Goal: Task Accomplishment & Management: Use online tool/utility

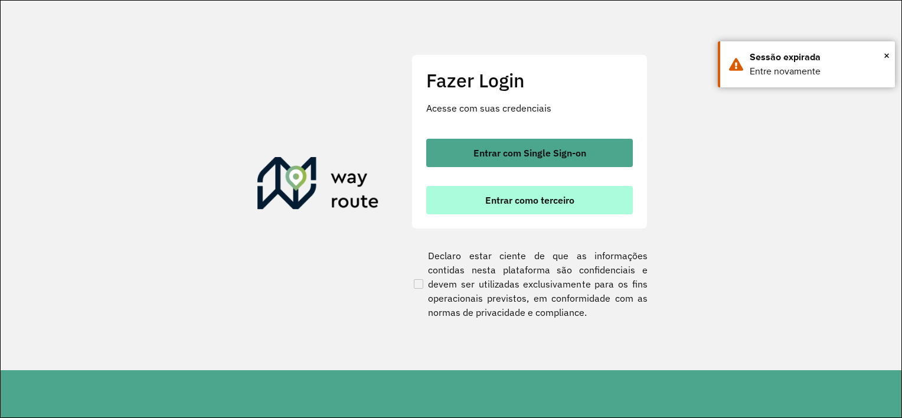
click at [517, 202] on span "Entrar como terceiro" at bounding box center [529, 199] width 89 height 9
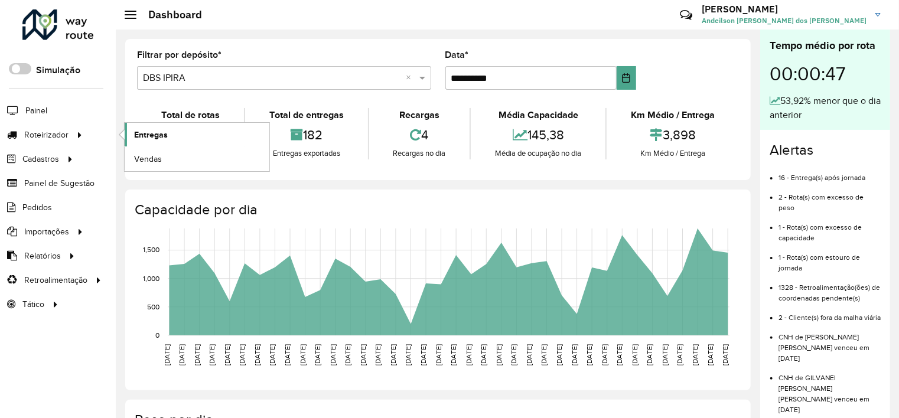
click at [156, 133] on span "Entregas" at bounding box center [151, 135] width 34 height 12
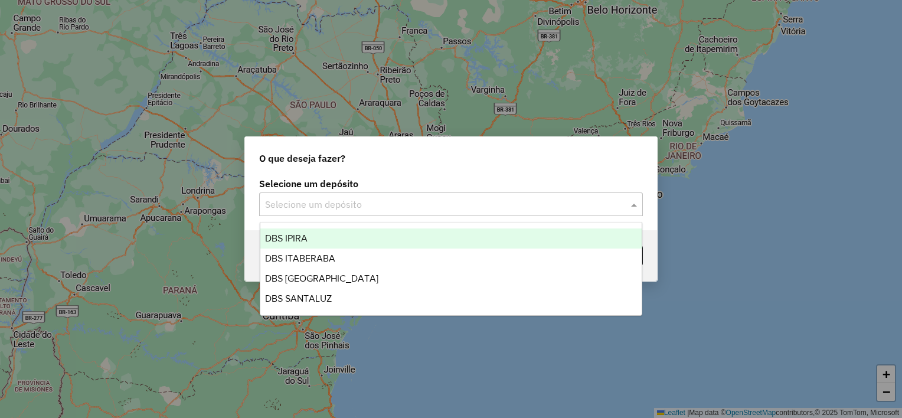
click at [387, 203] on input "text" at bounding box center [439, 205] width 348 height 14
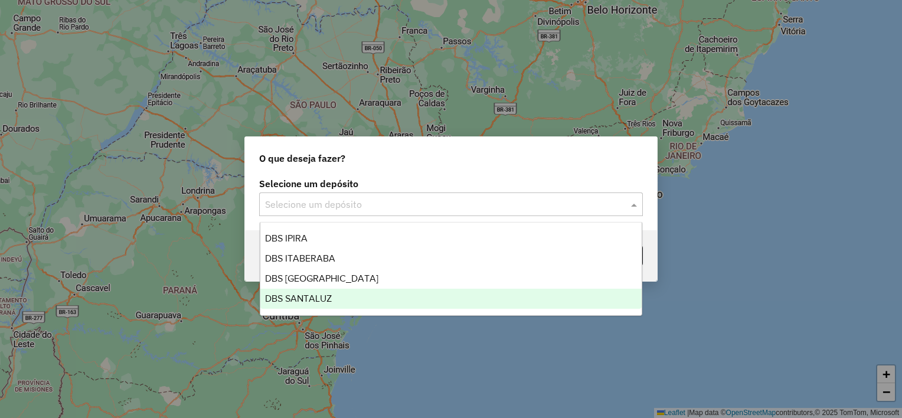
click at [337, 305] on div "DBS SANTALUZ" at bounding box center [451, 299] width 382 height 20
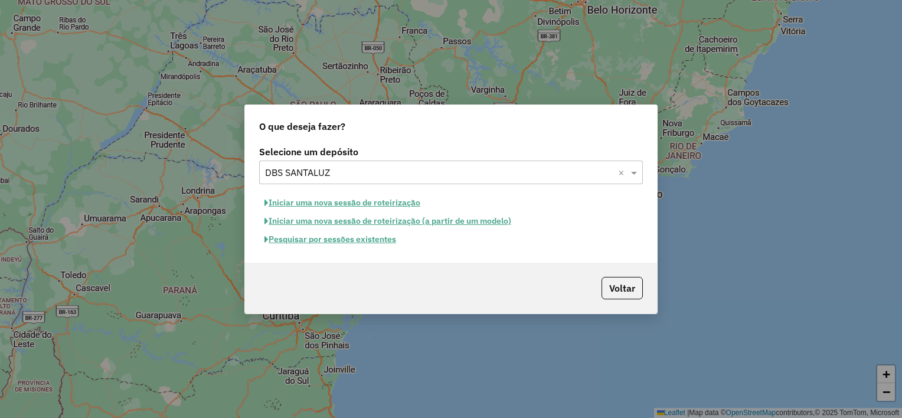
click at [290, 202] on button "Iniciar uma nova sessão de roteirização" at bounding box center [342, 203] width 166 height 18
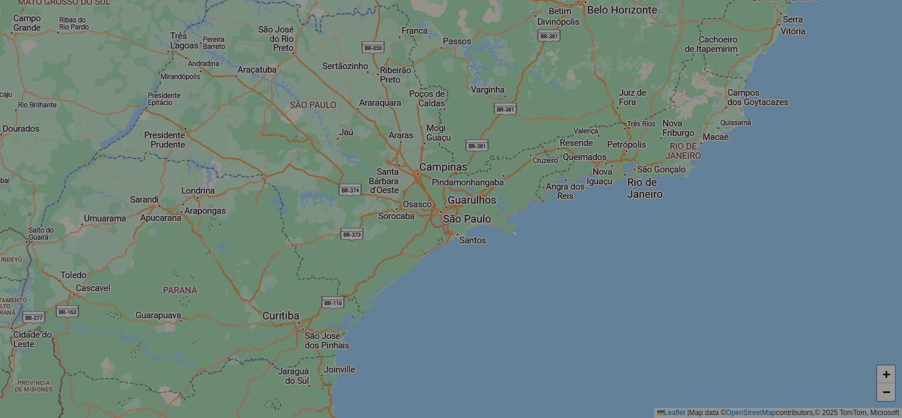
select select "*"
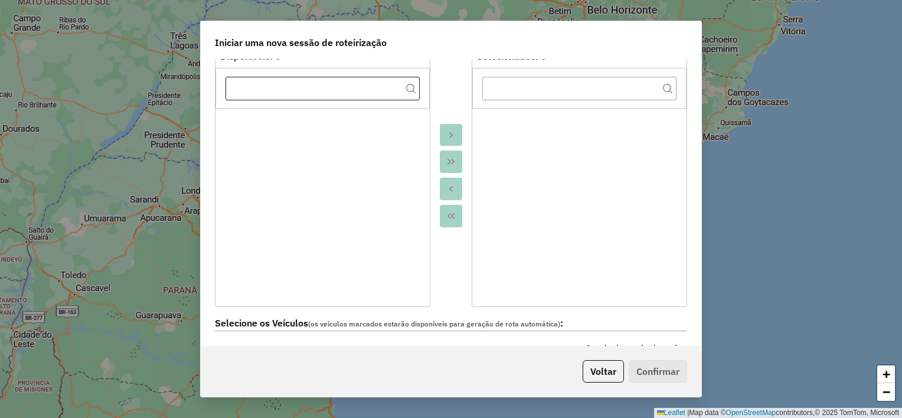
scroll to position [295, 0]
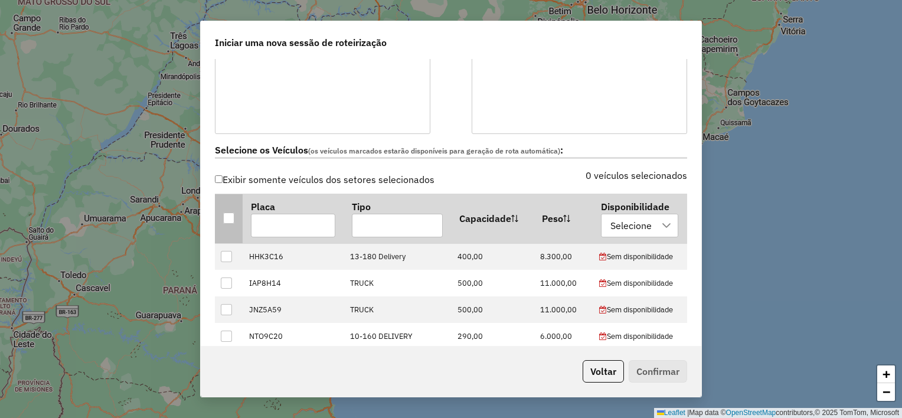
click at [227, 218] on div at bounding box center [228, 218] width 11 height 11
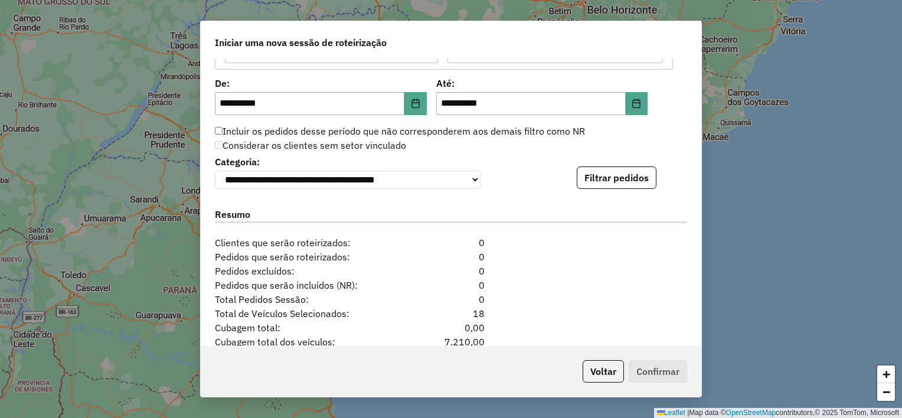
scroll to position [1122, 0]
click at [592, 190] on button "Filtrar pedidos" at bounding box center [617, 179] width 80 height 22
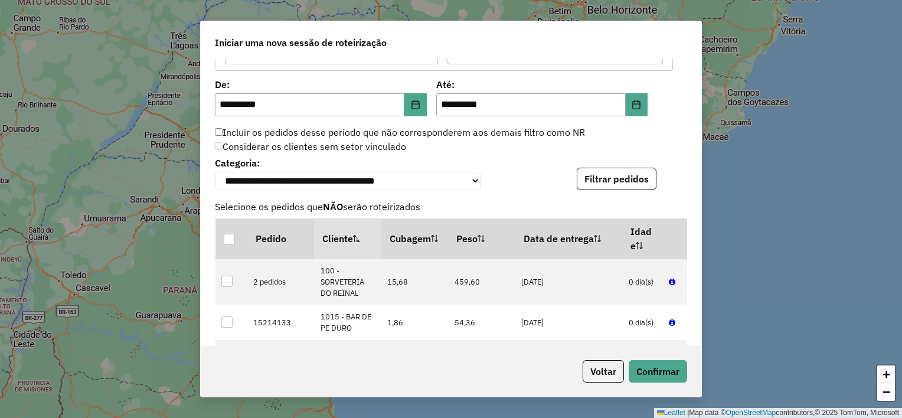
scroll to position [1452, 0]
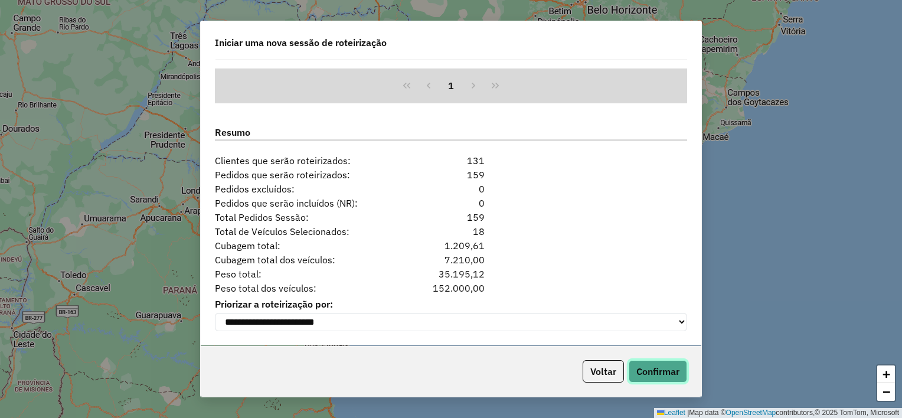
click at [654, 380] on button "Confirmar" at bounding box center [658, 371] width 58 height 22
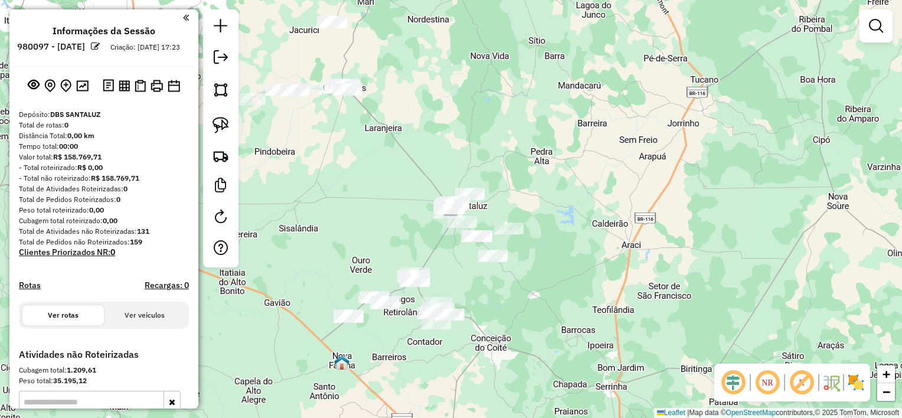
click at [615, 291] on div "Janela de atendimento Grade de atendimento Capacidade Transportadoras Veículos …" at bounding box center [451, 209] width 902 height 418
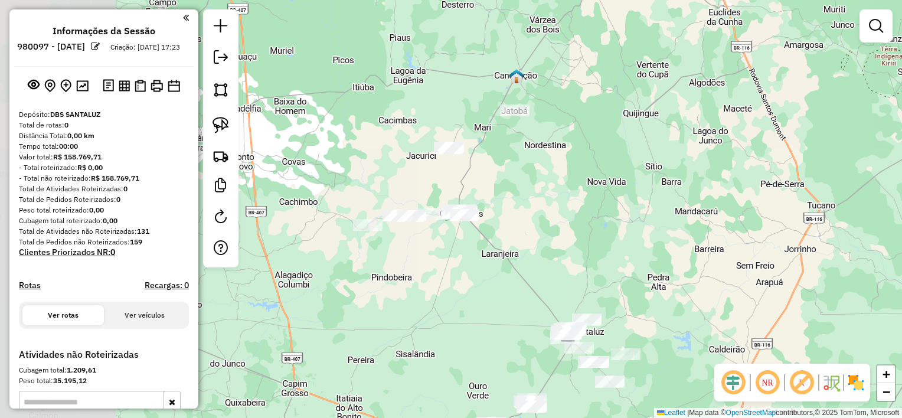
drag, startPoint x: 401, startPoint y: 127, endPoint x: 520, endPoint y: 244, distance: 167.0
click at [519, 246] on div "Janela de atendimento Grade de atendimento Capacidade Transportadoras Veículos …" at bounding box center [451, 209] width 902 height 418
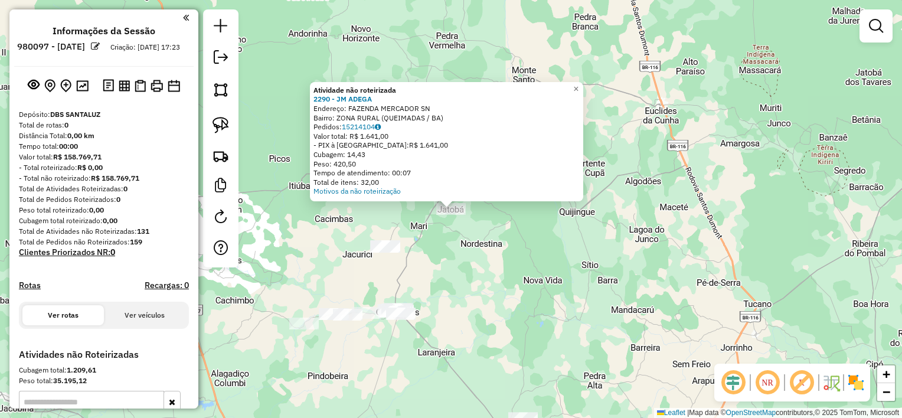
click at [491, 298] on div "Atividade não roteirizada 2290 - JM ADEGA Endereço: FAZENDA MERCADOR SN Bairro:…" at bounding box center [451, 209] width 902 height 418
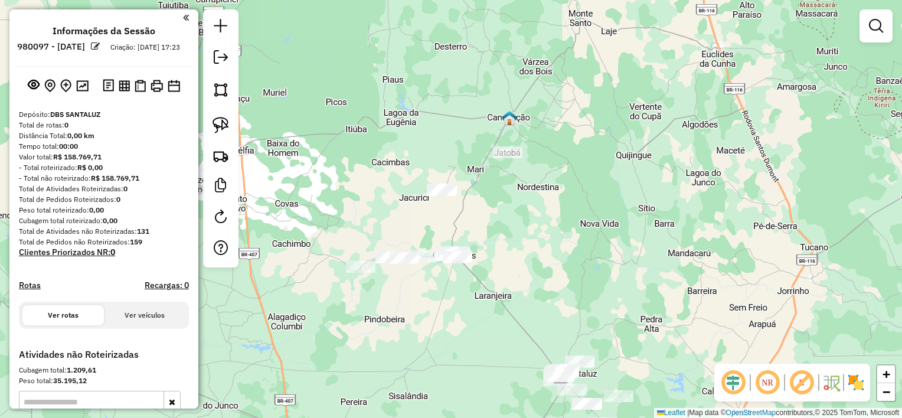
drag, startPoint x: 488, startPoint y: 298, endPoint x: 544, endPoint y: 241, distance: 80.2
click at [544, 241] on div "Janela de atendimento Grade de atendimento Capacidade Transportadoras Veículos …" at bounding box center [451, 209] width 902 height 418
click at [226, 120] on img at bounding box center [221, 125] width 17 height 17
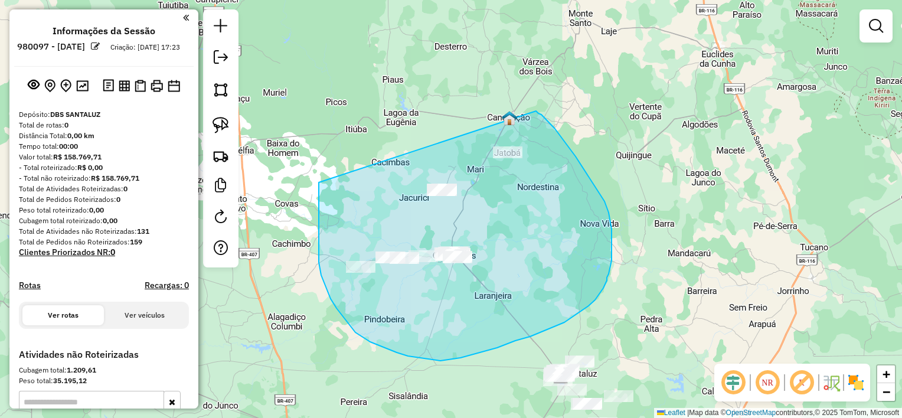
drag, startPoint x: 324, startPoint y: 281, endPoint x: 528, endPoint y: 107, distance: 268.9
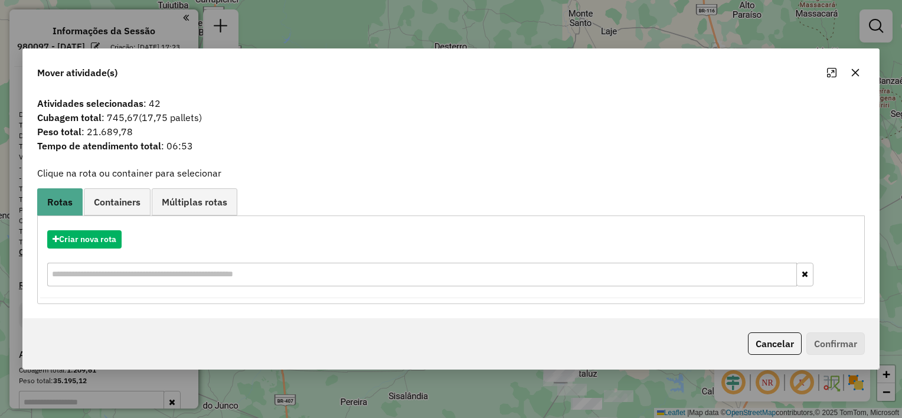
click at [860, 73] on button "button" at bounding box center [855, 72] width 19 height 19
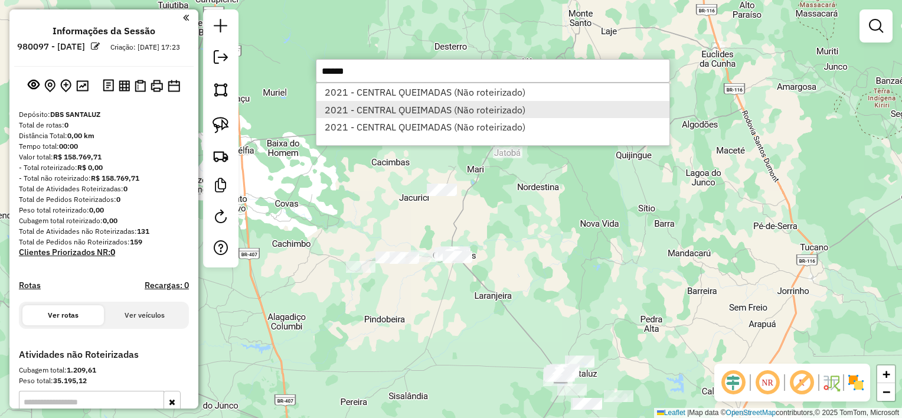
type input "******"
click at [441, 117] on li "2021 - CENTRAL QUEIMADAS (Não roteirizado)" at bounding box center [492, 110] width 353 height 18
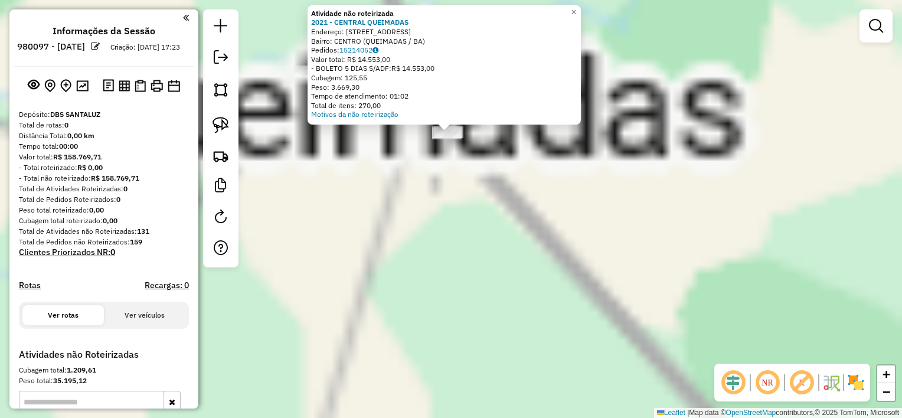
drag, startPoint x: 441, startPoint y: 192, endPoint x: 496, endPoint y: 277, distance: 100.7
click at [501, 283] on div "Atividade não roteirizada 2021 - CENTRAL QUEIMADAS Endereço: [STREET_ADDRESS] B…" at bounding box center [451, 209] width 902 height 418
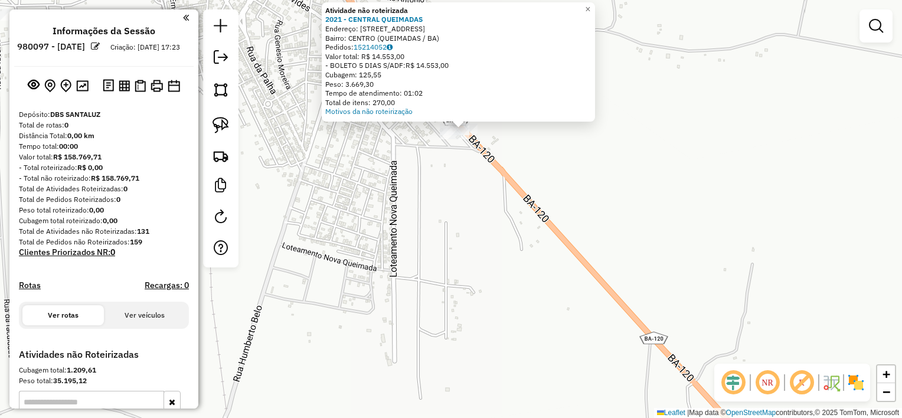
drag, startPoint x: 481, startPoint y: 183, endPoint x: 495, endPoint y: 302, distance: 119.5
click at [496, 302] on div "Atividade não roteirizada 2021 - CENTRAL QUEIMADAS Endereço: [STREET_ADDRESS] B…" at bounding box center [451, 209] width 902 height 418
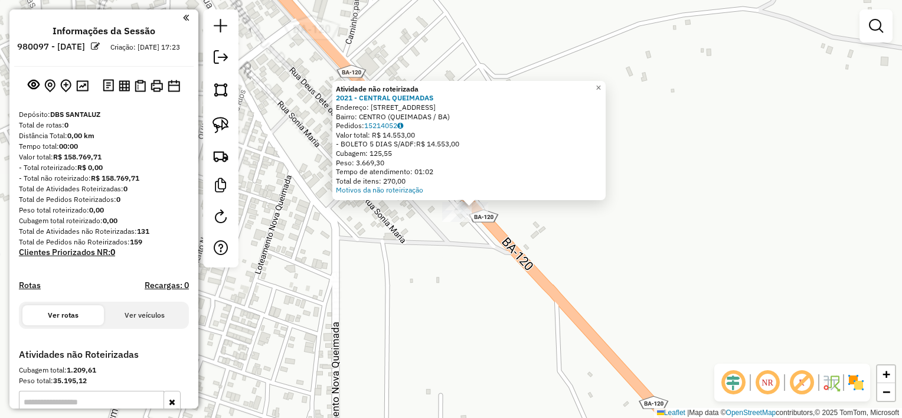
click at [478, 267] on div "Atividade não roteirizada 2021 - CENTRAL QUEIMADAS Endereço: [STREET_ADDRESS] B…" at bounding box center [451, 209] width 902 height 418
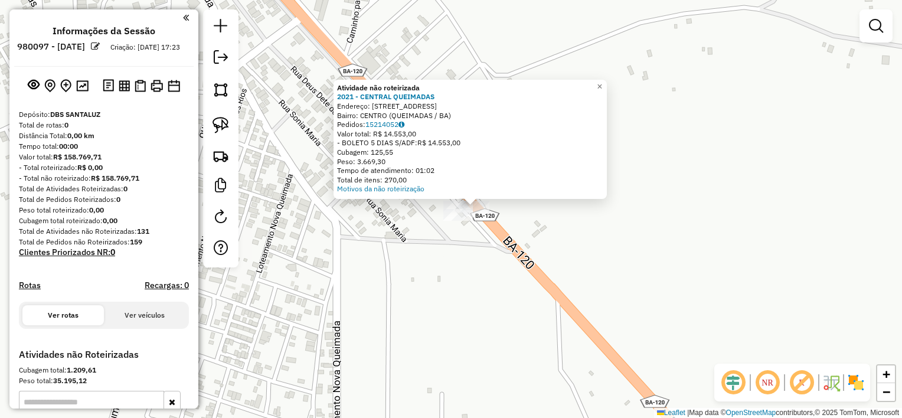
click at [453, 239] on div "Atividade não roteirizada 2021 - CENTRAL QUEIMADAS Endereço: [STREET_ADDRESS] B…" at bounding box center [451, 209] width 902 height 418
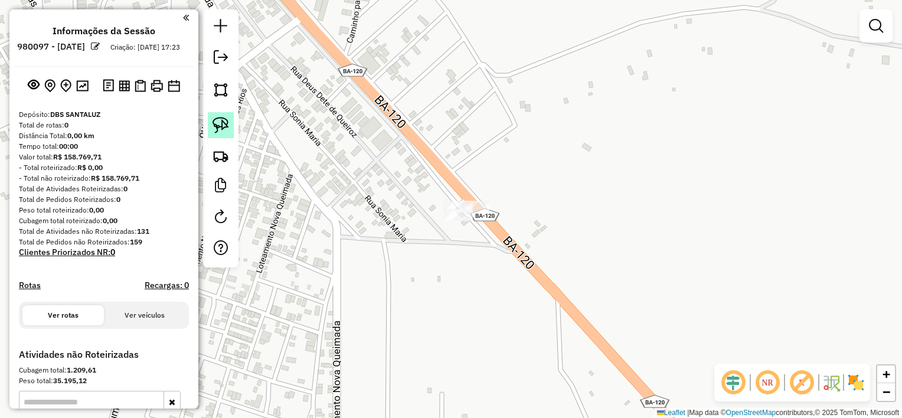
click at [232, 125] on hb-router-mapa "**********" at bounding box center [451, 209] width 902 height 418
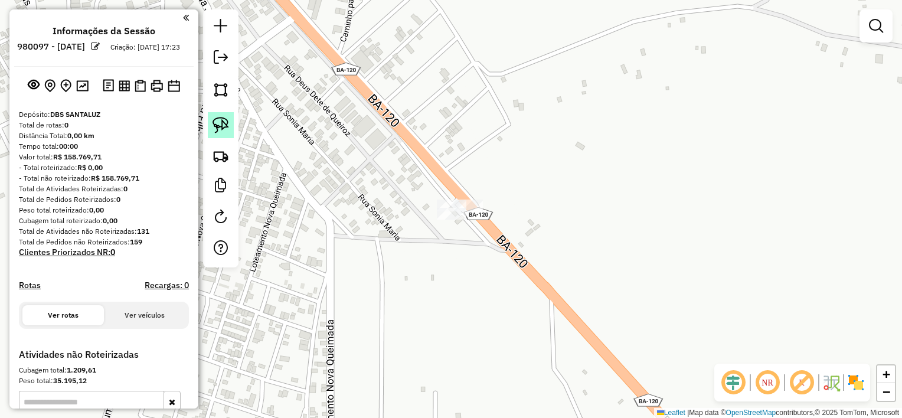
click at [232, 125] on link at bounding box center [221, 125] width 26 height 26
drag, startPoint x: 456, startPoint y: 255, endPoint x: 520, endPoint y: 160, distance: 114.5
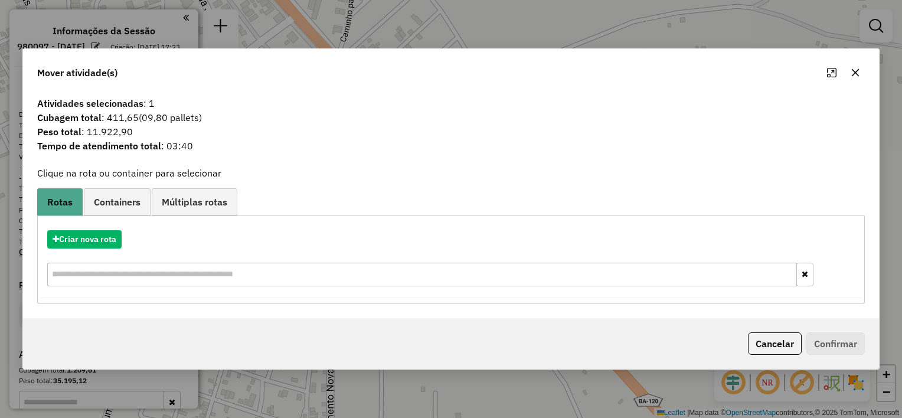
drag, startPoint x: 854, startPoint y: 73, endPoint x: 775, endPoint y: 138, distance: 102.4
click at [852, 74] on icon "button" at bounding box center [856, 73] width 8 height 8
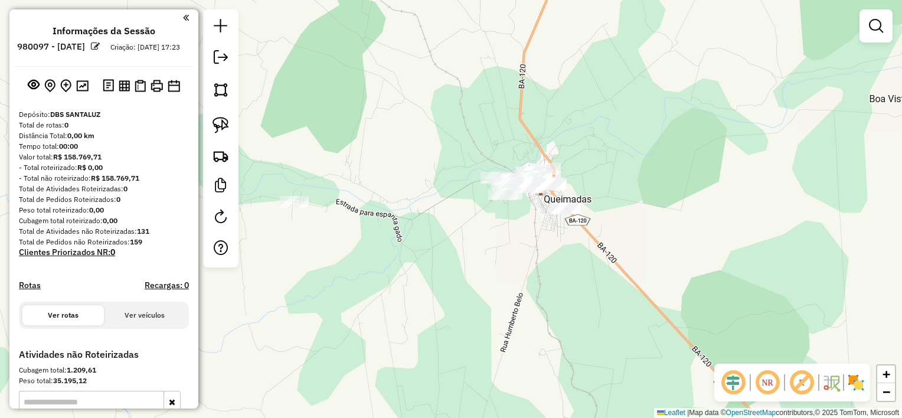
drag, startPoint x: 502, startPoint y: 322, endPoint x: 529, endPoint y: 254, distance: 72.4
click at [528, 255] on div "Janela de atendimento Grade de atendimento Capacidade Transportadoras Veículos …" at bounding box center [451, 209] width 902 height 418
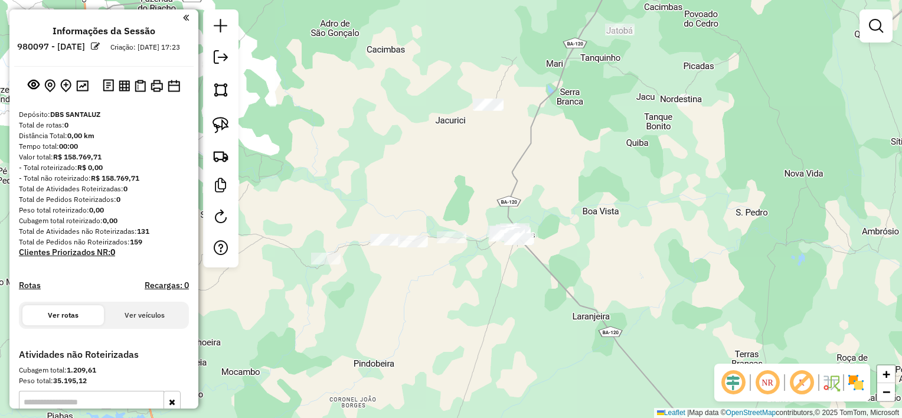
drag, startPoint x: 501, startPoint y: 278, endPoint x: 512, endPoint y: 317, distance: 40.5
click at [512, 317] on div "Janela de atendimento Grade de atendimento Capacidade Transportadoras Veículos …" at bounding box center [451, 209] width 902 height 418
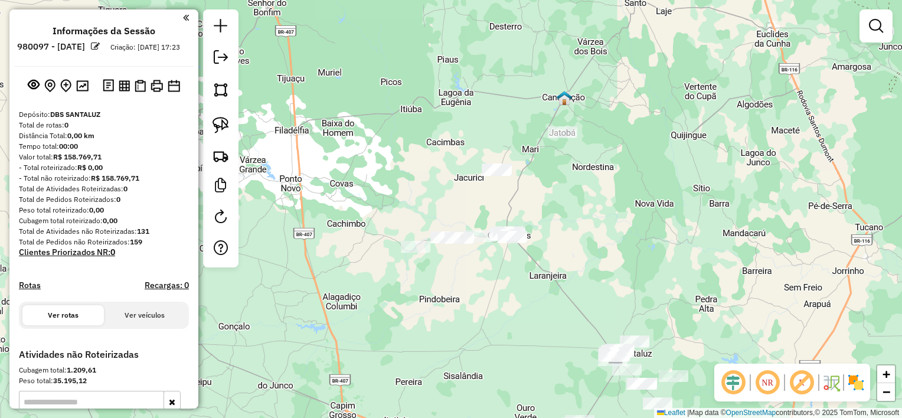
drag, startPoint x: 500, startPoint y: 257, endPoint x: 469, endPoint y: 163, distance: 99.3
click at [469, 165] on div "Janela de atendimento Grade de atendimento Capacidade Transportadoras Veículos …" at bounding box center [451, 209] width 902 height 418
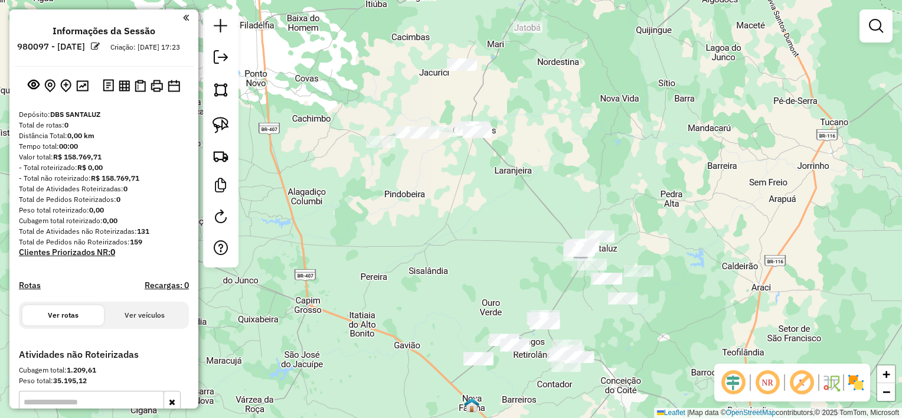
drag, startPoint x: 485, startPoint y: 203, endPoint x: 449, endPoint y: 66, distance: 141.5
click at [449, 66] on div "Janela de atendimento Grade de atendimento Capacidade Transportadoras Veículos …" at bounding box center [451, 209] width 902 height 418
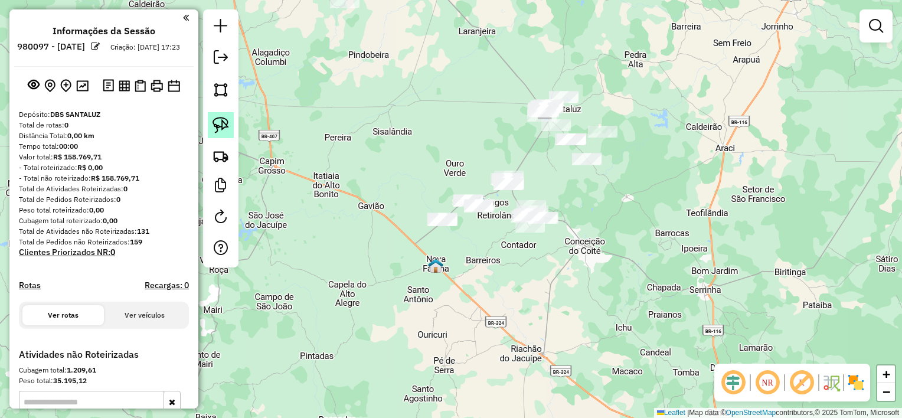
click at [227, 119] on img at bounding box center [221, 125] width 17 height 17
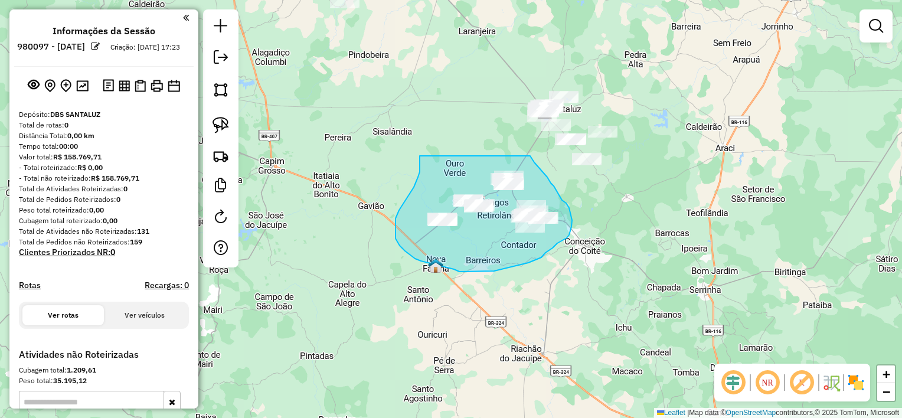
drag, startPoint x: 396, startPoint y: 218, endPoint x: 530, endPoint y: 156, distance: 148.4
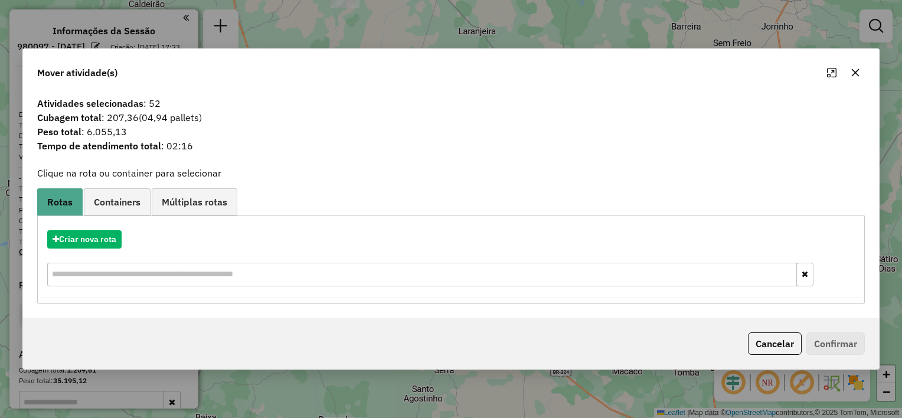
click at [851, 76] on icon "button" at bounding box center [855, 72] width 9 height 9
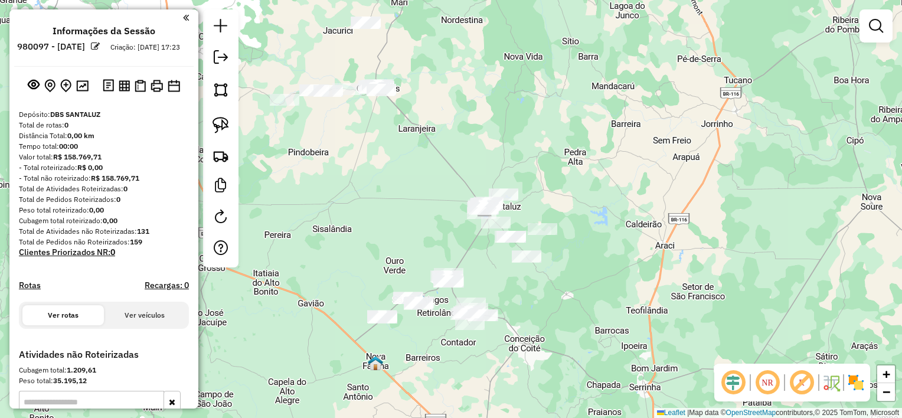
drag, startPoint x: 573, startPoint y: 184, endPoint x: 470, endPoint y: 289, distance: 147.8
click at [480, 296] on div "Janela de atendimento Grade de atendimento Capacidade Transportadoras Veículos …" at bounding box center [451, 209] width 902 height 418
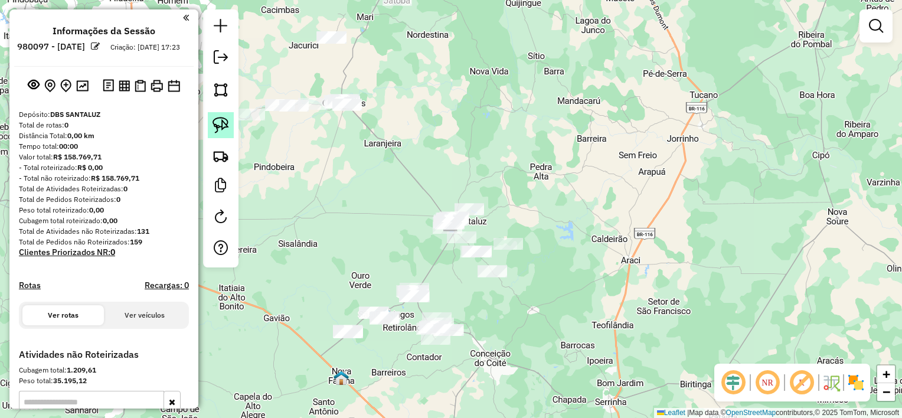
click at [217, 123] on img at bounding box center [221, 125] width 17 height 17
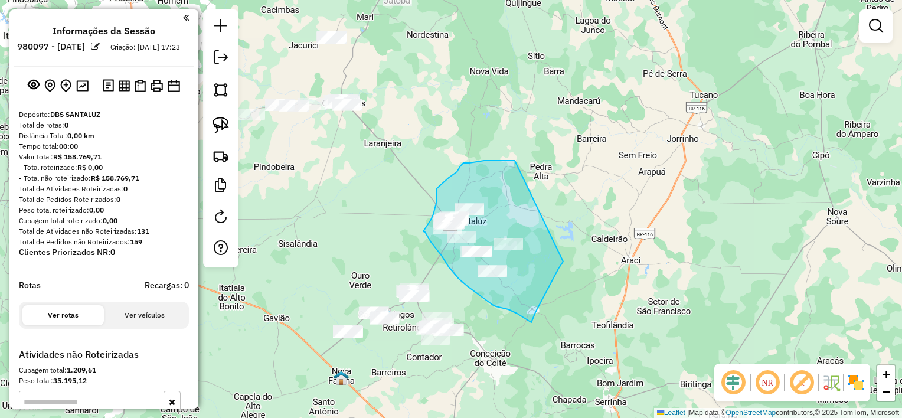
drag, startPoint x: 463, startPoint y: 164, endPoint x: 563, endPoint y: 262, distance: 139.9
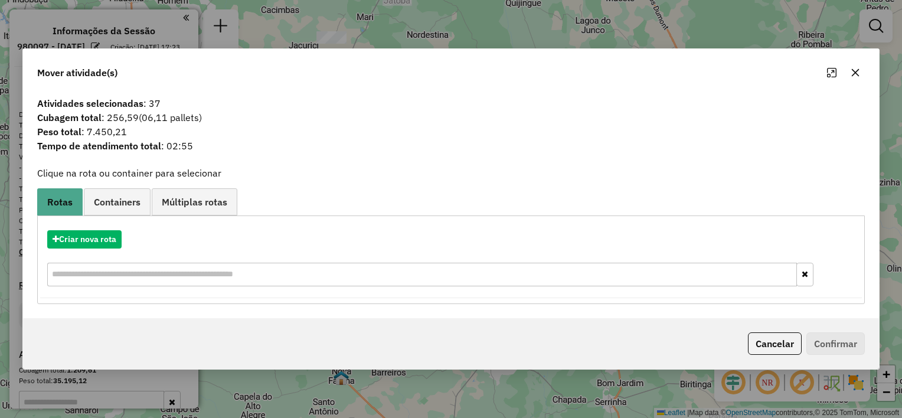
click at [851, 73] on icon "button" at bounding box center [855, 72] width 9 height 9
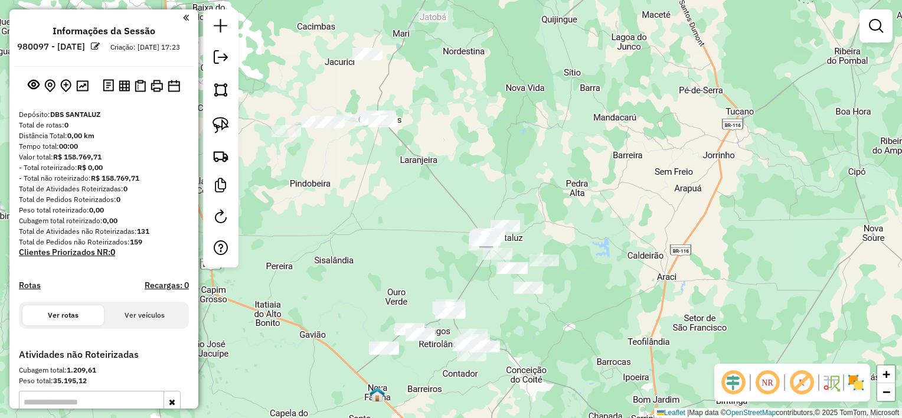
drag, startPoint x: 374, startPoint y: 194, endPoint x: 406, endPoint y: 210, distance: 34.9
click at [406, 210] on div "Janela de atendimento Grade de atendimento Capacidade Transportadoras Veículos …" at bounding box center [451, 209] width 902 height 418
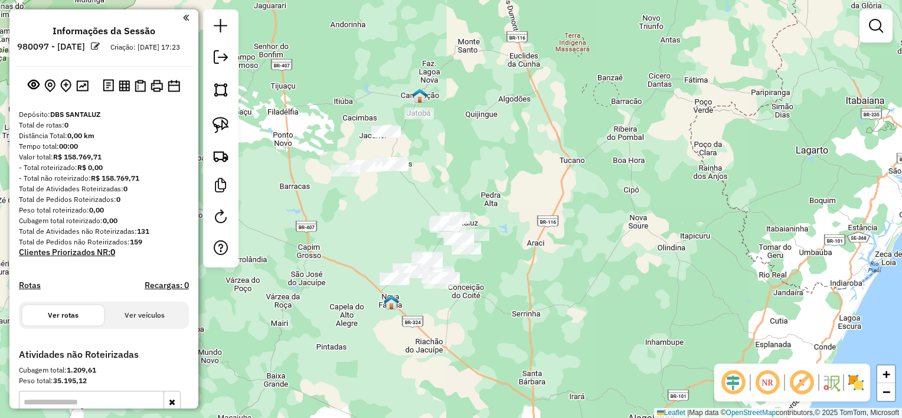
drag, startPoint x: 391, startPoint y: 214, endPoint x: 404, endPoint y: 217, distance: 13.5
click at [404, 217] on div "Janela de atendimento Grade de atendimento Capacidade Transportadoras Veículos …" at bounding box center [451, 209] width 902 height 418
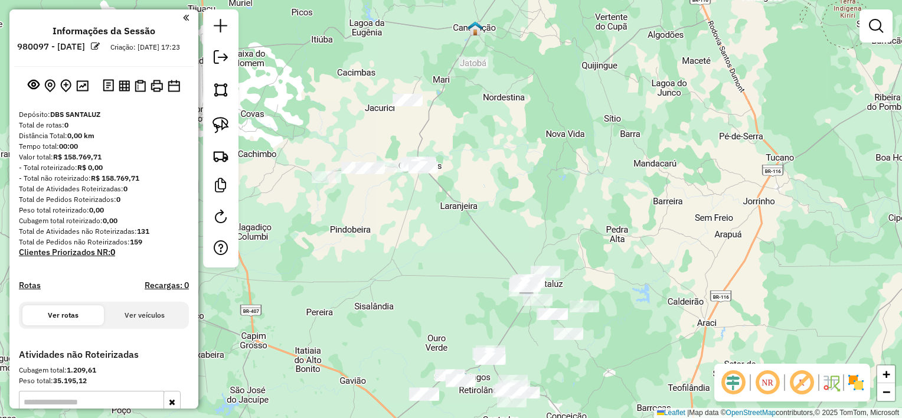
drag, startPoint x: 412, startPoint y: 194, endPoint x: 425, endPoint y: 201, distance: 15.3
click at [425, 201] on div "Janela de atendimento Grade de atendimento Capacidade Transportadoras Veículos …" at bounding box center [451, 209] width 902 height 418
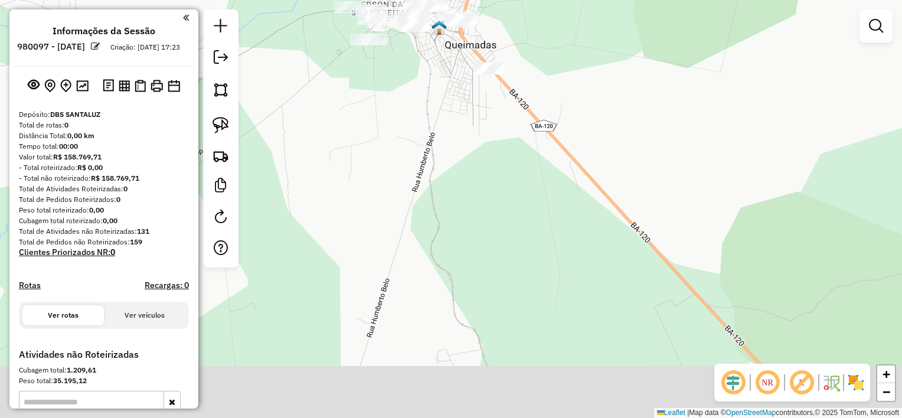
drag, startPoint x: 410, startPoint y: 312, endPoint x: 462, endPoint y: 105, distance: 213.1
click at [436, 117] on div "Janela de atendimento Grade de atendimento Capacidade Transportadoras Veículos …" at bounding box center [451, 209] width 902 height 418
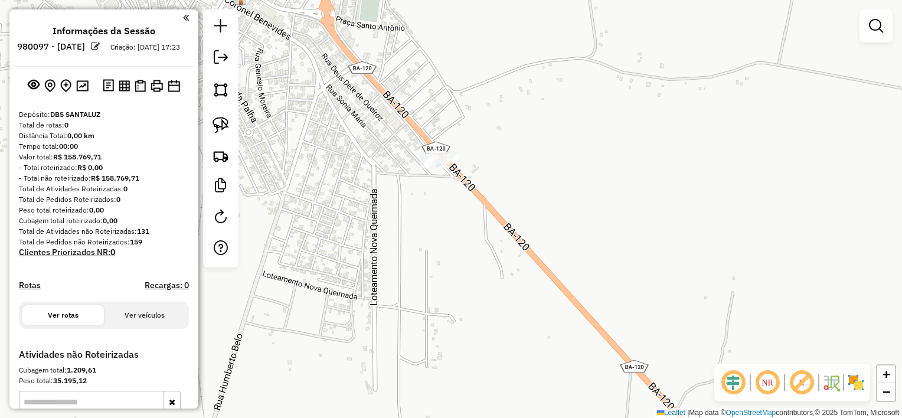
drag, startPoint x: 437, startPoint y: 80, endPoint x: 461, endPoint y: 195, distance: 116.8
click at [461, 195] on div "Janela de atendimento Grade de atendimento Capacidade Transportadoras Veículos …" at bounding box center [451, 209] width 902 height 418
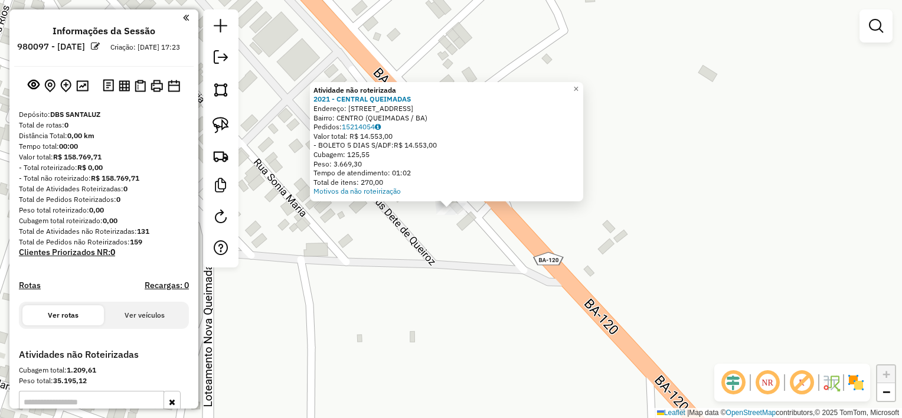
click at [450, 245] on div "Atividade não roteirizada 2021 - CENTRAL QUEIMADAS Endereço: [STREET_ADDRESS] B…" at bounding box center [451, 209] width 902 height 418
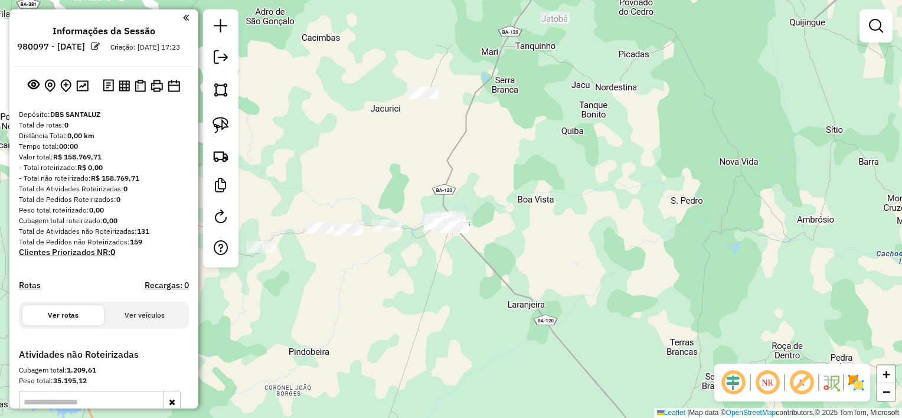
drag, startPoint x: 454, startPoint y: 286, endPoint x: 475, endPoint y: 237, distance: 53.4
click at [475, 237] on div "Janela de atendimento Grade de atendimento Capacidade Transportadoras Veículos …" at bounding box center [451, 209] width 902 height 418
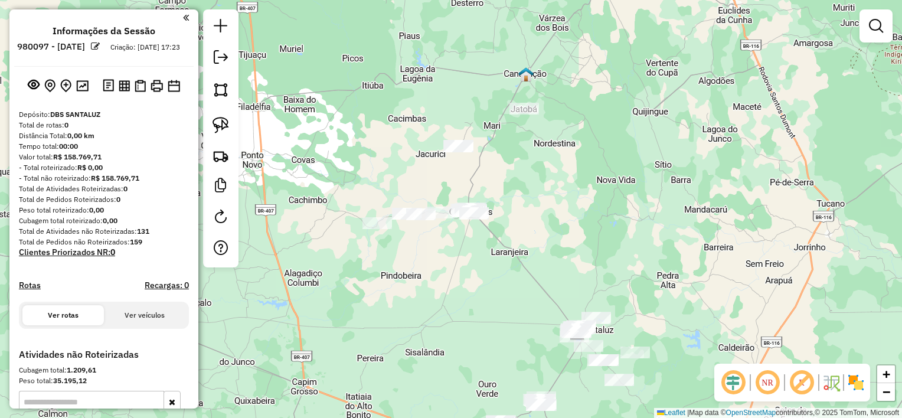
click at [456, 223] on div "Janela de atendimento Grade de atendimento Capacidade Transportadoras Veículos …" at bounding box center [451, 209] width 902 height 418
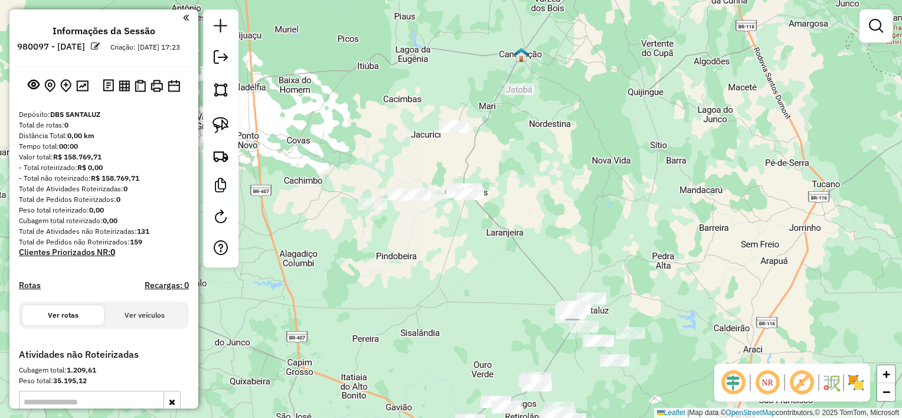
drag, startPoint x: 462, startPoint y: 293, endPoint x: 449, endPoint y: 192, distance: 102.4
click at [449, 196] on div "Janela de atendimento Grade de atendimento Capacidade Transportadoras Veículos …" at bounding box center [451, 209] width 902 height 418
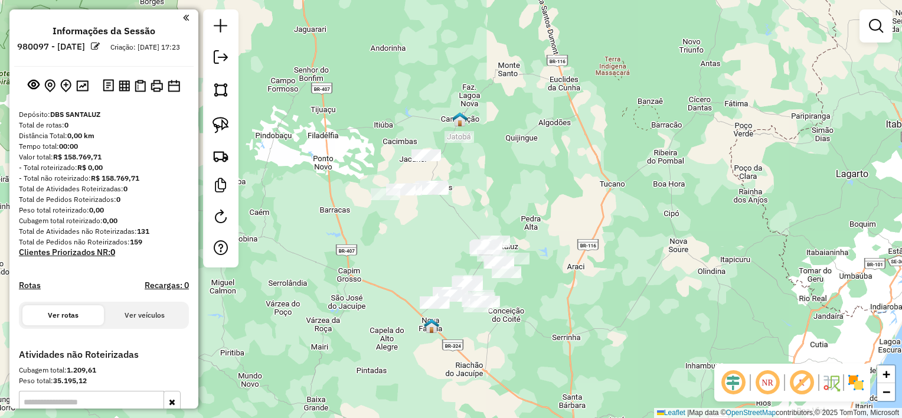
drag, startPoint x: 461, startPoint y: 194, endPoint x: 426, endPoint y: 243, distance: 60.1
click at [426, 243] on div "Janela de atendimento Grade de atendimento Capacidade Transportadoras Veículos …" at bounding box center [451, 209] width 902 height 418
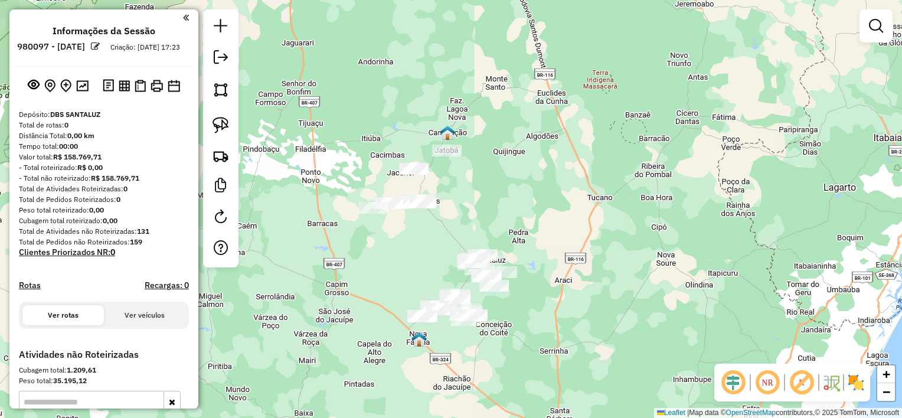
drag, startPoint x: 326, startPoint y: 188, endPoint x: 371, endPoint y: 136, distance: 68.3
click at [371, 136] on div "Janela de atendimento Grade de atendimento Capacidade Transportadoras Veículos …" at bounding box center [451, 209] width 902 height 418
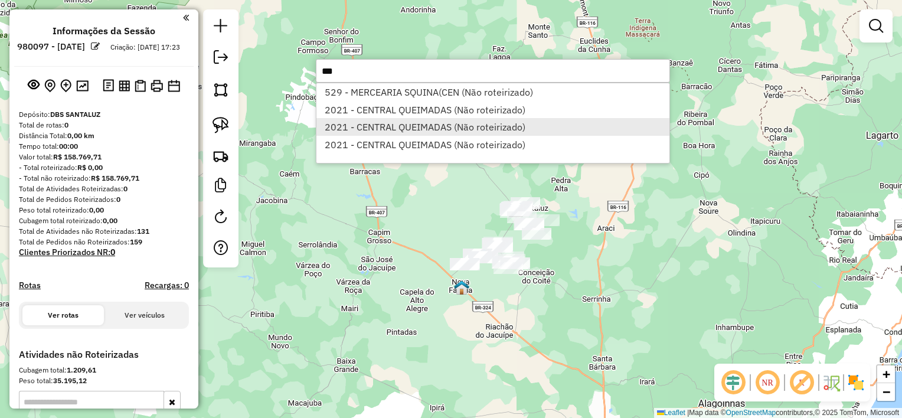
type input "***"
click at [358, 128] on li "2021 - CENTRAL QUEIMADAS (Não roteirizado)" at bounding box center [492, 127] width 353 height 18
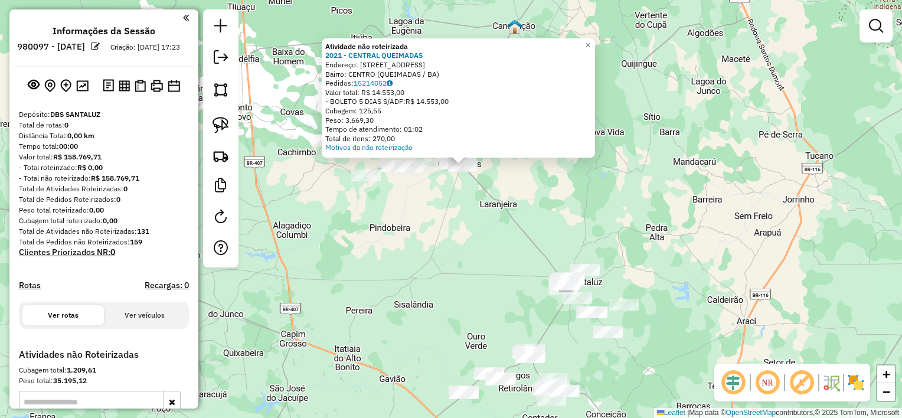
drag, startPoint x: 459, startPoint y: 205, endPoint x: 491, endPoint y: 275, distance: 76.6
click at [491, 275] on div "Atividade não roteirizada 2021 - CENTRAL QUEIMADAS Endereço: [STREET_ADDRESS] B…" at bounding box center [451, 209] width 902 height 418
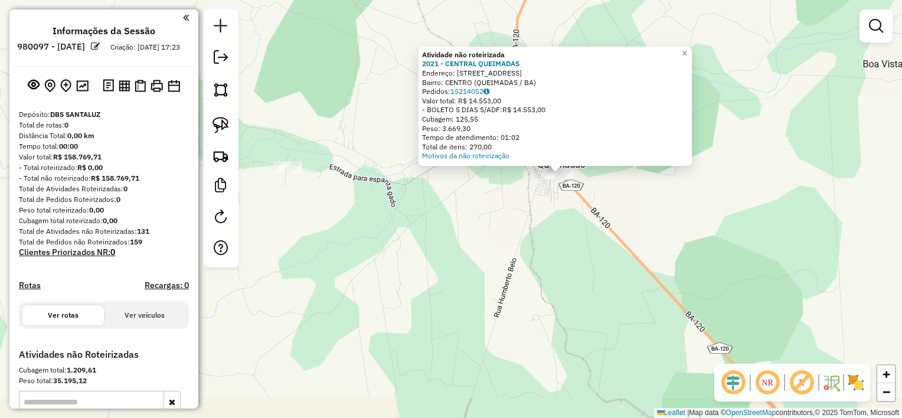
drag, startPoint x: 508, startPoint y: 214, endPoint x: 435, endPoint y: 279, distance: 97.0
click at [452, 272] on div "Atividade não roteirizada 2021 - CENTRAL QUEIMADAS Endereço: [STREET_ADDRESS] B…" at bounding box center [451, 209] width 902 height 418
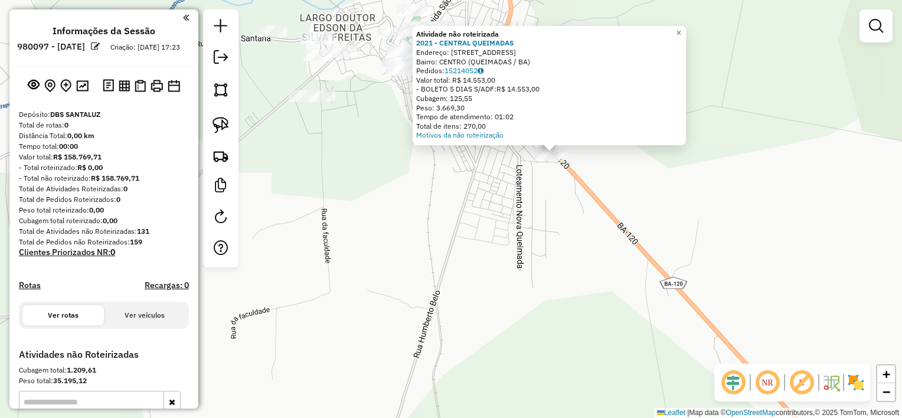
click at [507, 210] on div "Atividade não roteirizada 2021 - CENTRAL QUEIMADAS Endereço: [STREET_ADDRESS] B…" at bounding box center [451, 209] width 902 height 418
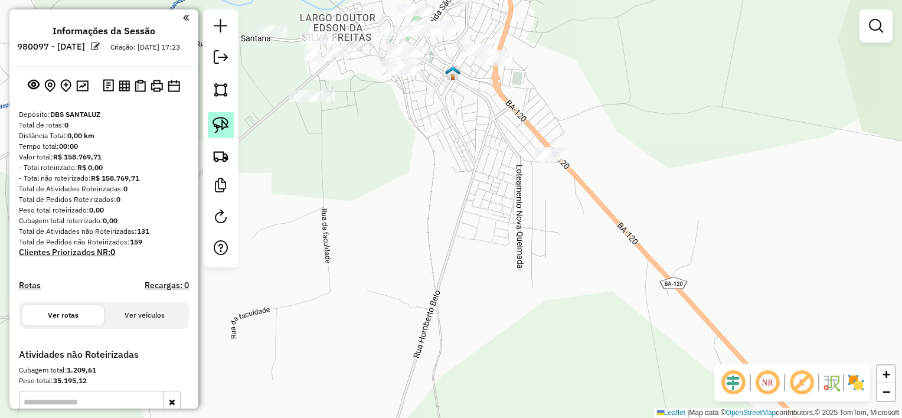
click at [229, 120] on link at bounding box center [221, 125] width 26 height 26
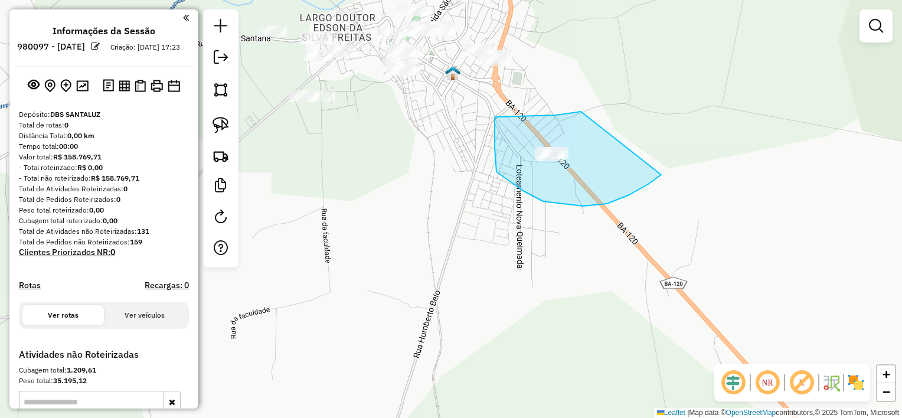
drag, startPoint x: 574, startPoint y: 113, endPoint x: 697, endPoint y: 125, distance: 123.4
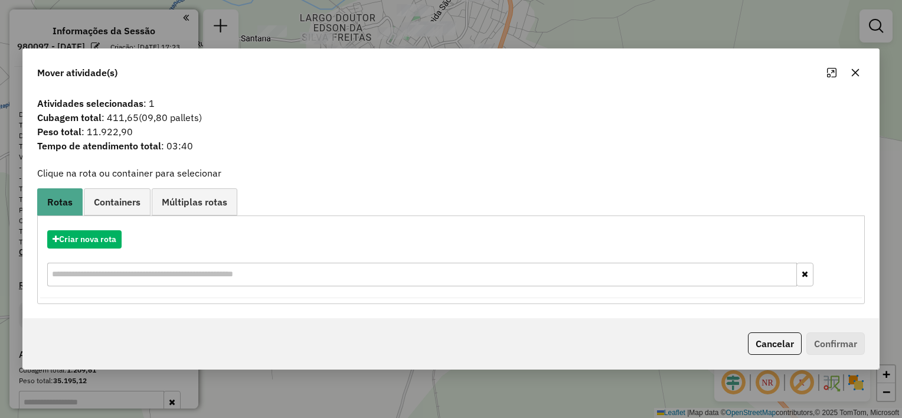
click at [89, 253] on div "Criar nova rota" at bounding box center [451, 259] width 822 height 77
click at [85, 237] on button "Criar nova rota" at bounding box center [84, 239] width 74 height 18
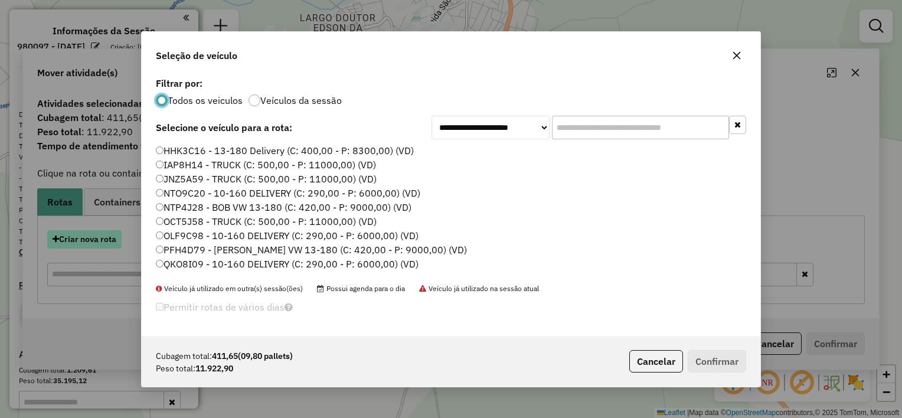
scroll to position [6, 4]
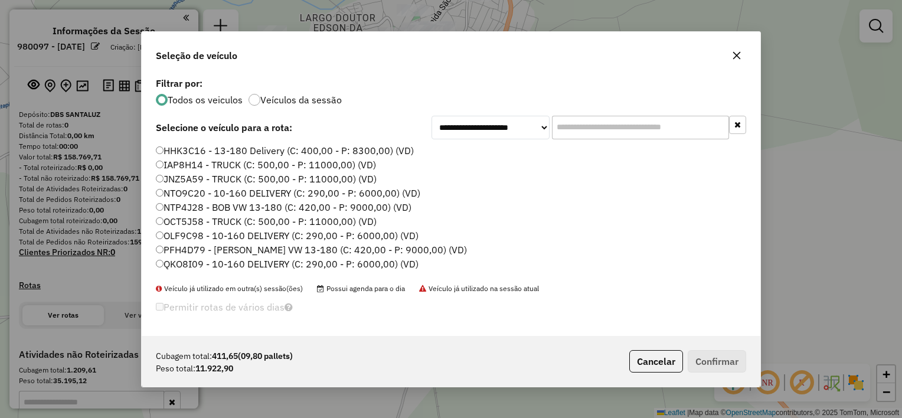
click at [203, 218] on label "OCT5J58 - TRUCK (C: 500,00 - P: 11000,00) (VD)" at bounding box center [266, 221] width 221 height 14
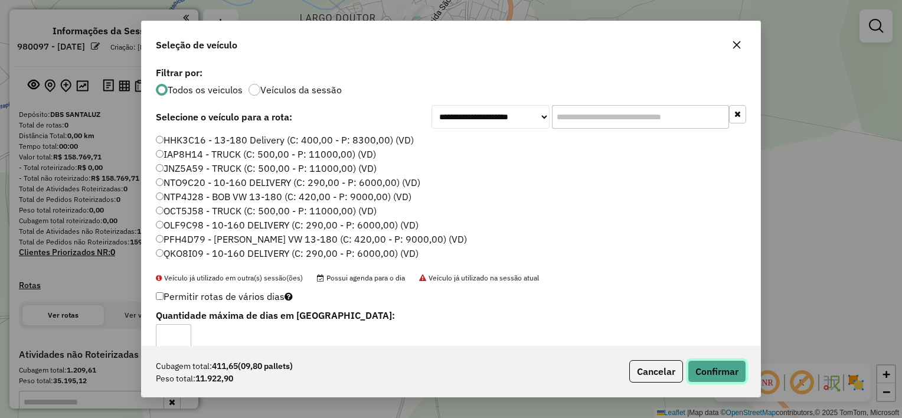
click at [727, 367] on button "Confirmar" at bounding box center [717, 371] width 58 height 22
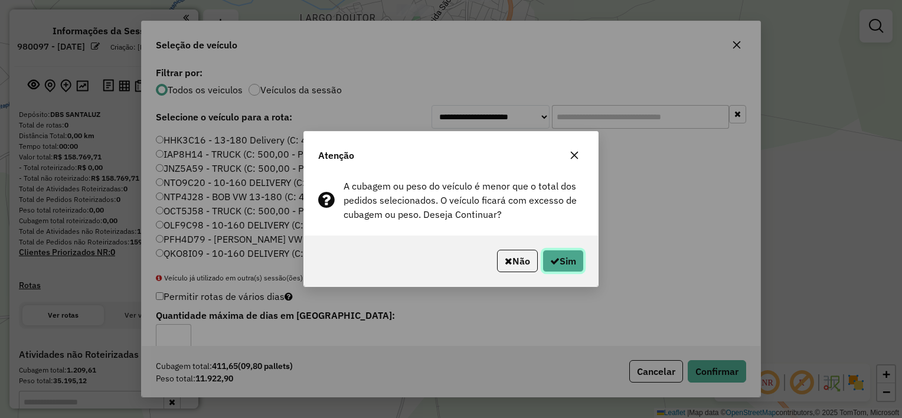
click at [558, 266] on button "Sim" at bounding box center [563, 261] width 41 height 22
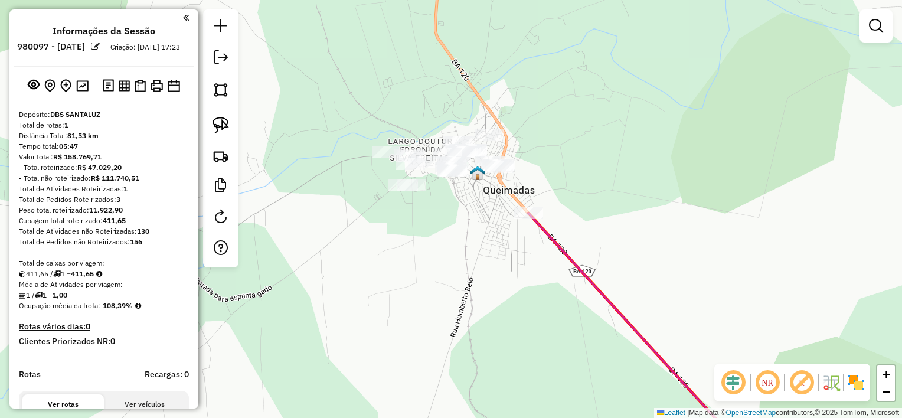
drag, startPoint x: 344, startPoint y: 204, endPoint x: 432, endPoint y: 240, distance: 94.7
click at [432, 240] on div "Janela de atendimento Grade de atendimento Capacidade Transportadoras Veículos …" at bounding box center [451, 209] width 902 height 418
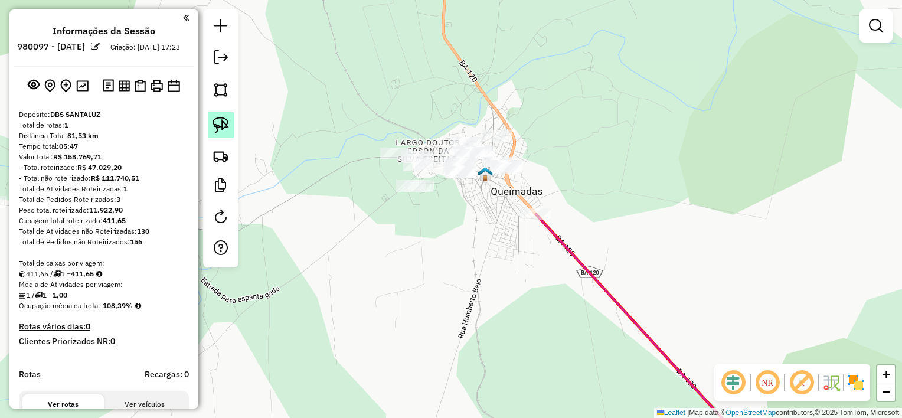
click at [229, 122] on link at bounding box center [221, 125] width 26 height 26
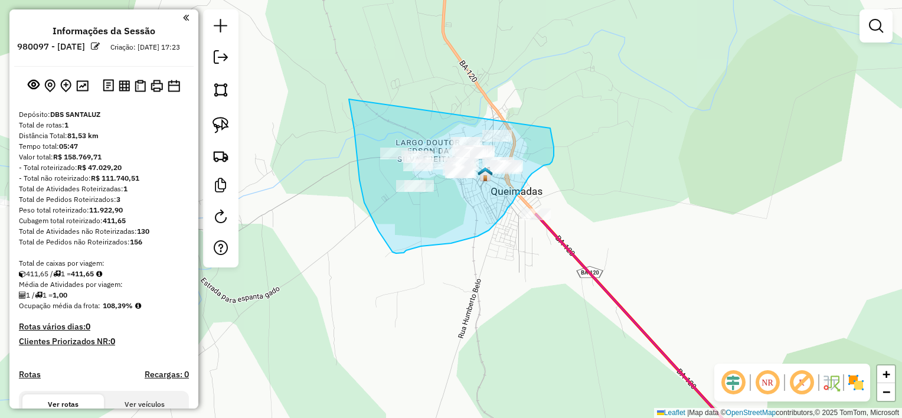
drag, startPoint x: 349, startPoint y: 99, endPoint x: 545, endPoint y: 125, distance: 197.7
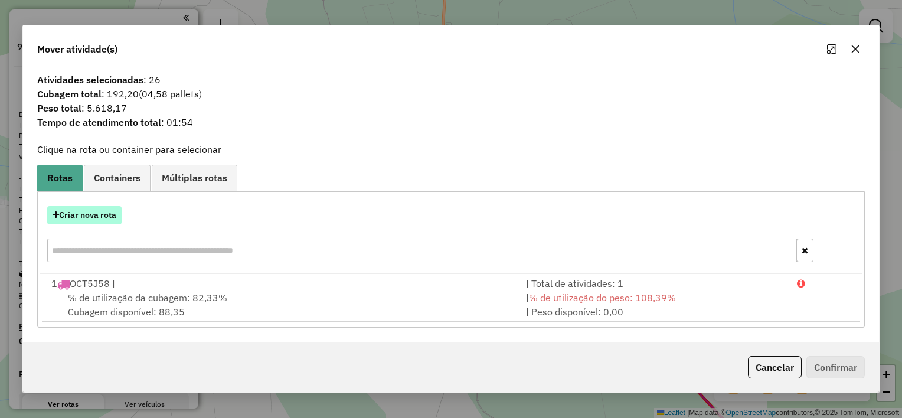
click at [102, 223] on button "Criar nova rota" at bounding box center [84, 215] width 74 height 18
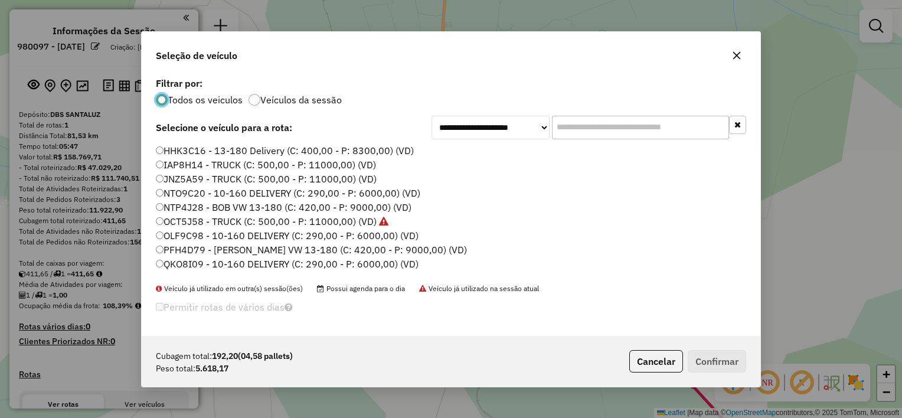
scroll to position [59, 0]
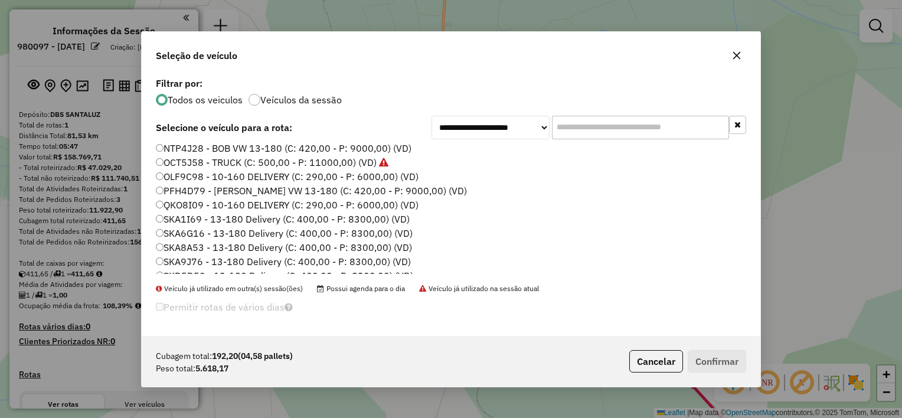
click at [230, 244] on label "SKA8A53 - 13-180 Delivery (C: 400,00 - P: 8300,00) (VD)" at bounding box center [284, 247] width 256 height 14
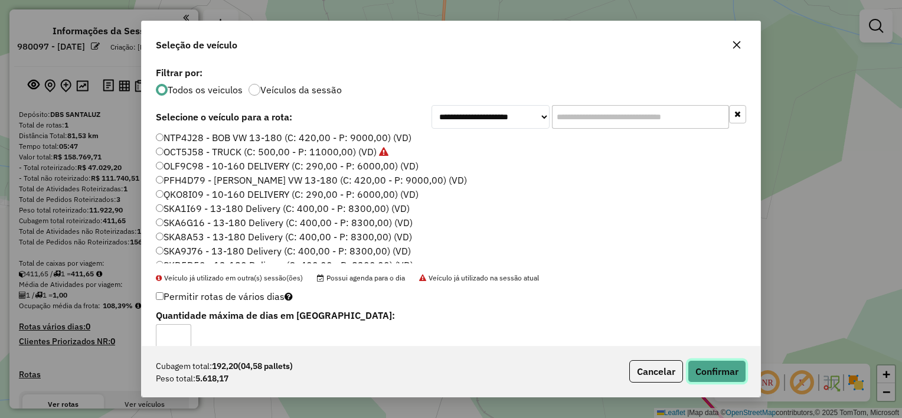
click at [730, 371] on button "Confirmar" at bounding box center [717, 371] width 58 height 22
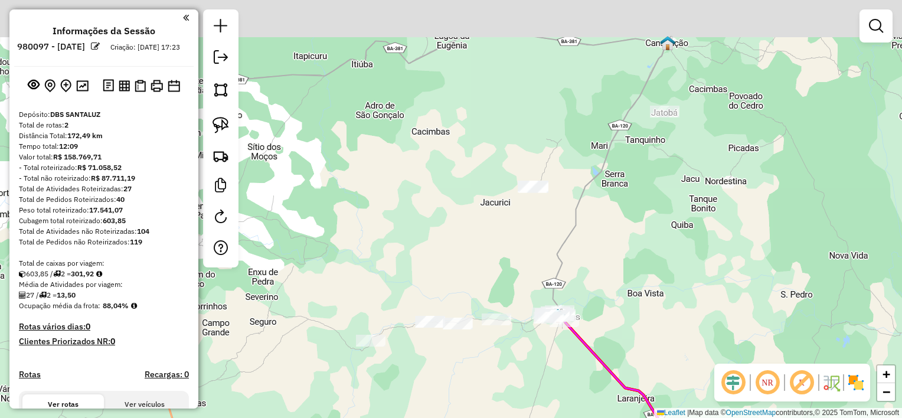
drag, startPoint x: 595, startPoint y: 202, endPoint x: 607, endPoint y: 239, distance: 38.6
click at [607, 239] on div "Janela de atendimento Grade de atendimento Capacidade Transportadoras Veículos …" at bounding box center [451, 209] width 902 height 418
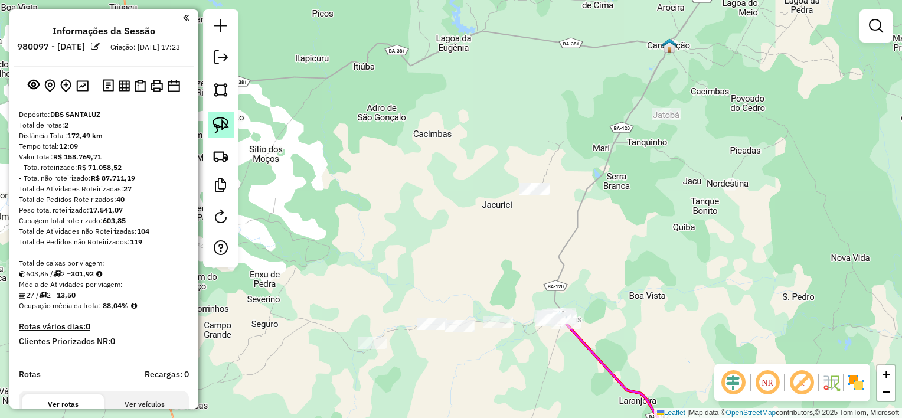
click at [226, 117] on img at bounding box center [221, 125] width 17 height 17
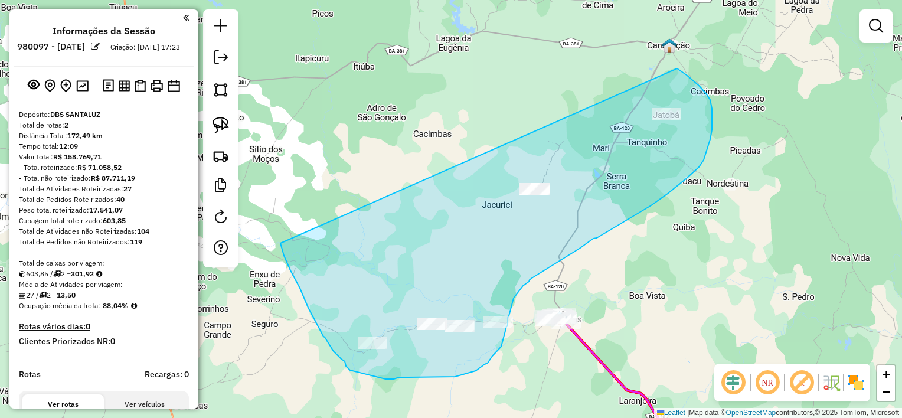
drag, startPoint x: 297, startPoint y: 283, endPoint x: 658, endPoint y: 62, distance: 422.9
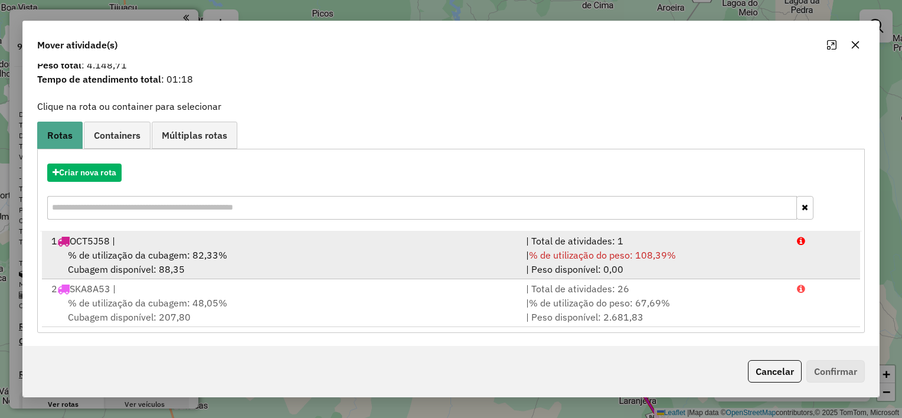
scroll to position [40, 0]
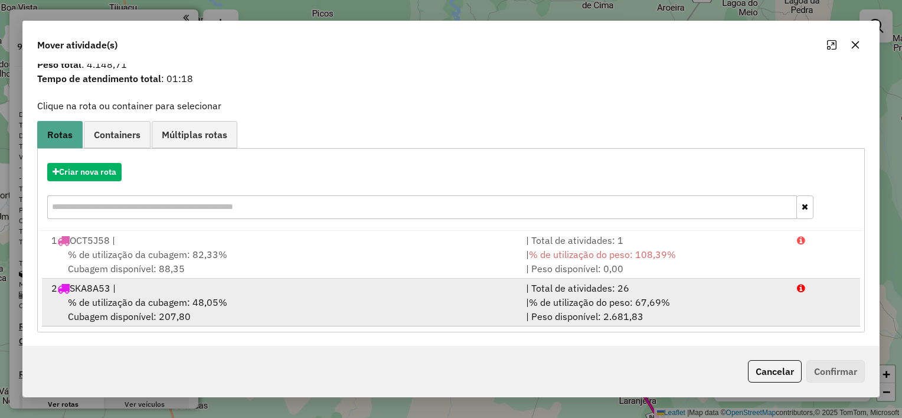
click at [262, 299] on div "% de utilização da cubagem: 48,05% Cubagem disponível: 207,80" at bounding box center [281, 309] width 475 height 28
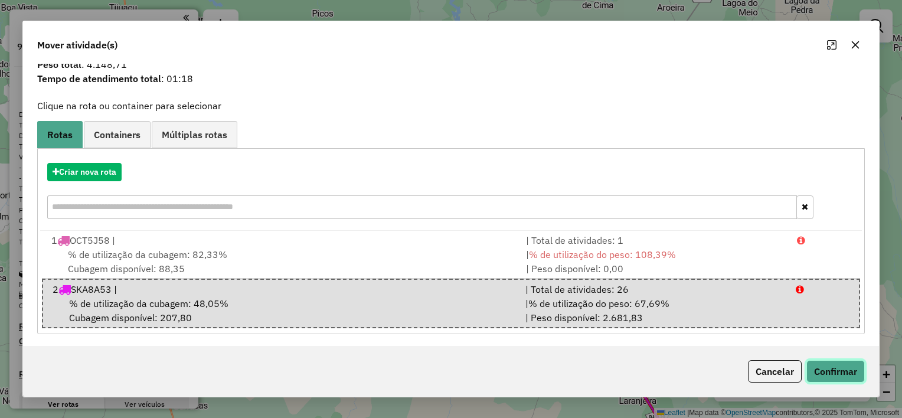
click at [849, 375] on button "Confirmar" at bounding box center [835, 371] width 58 height 22
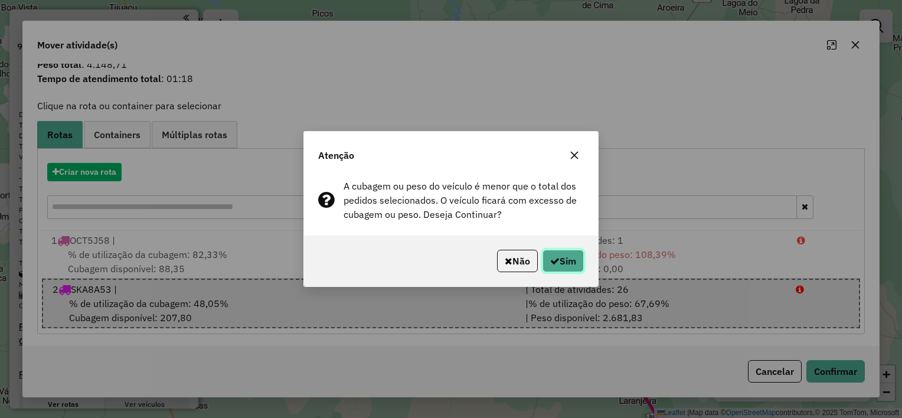
click at [573, 255] on button "Sim" at bounding box center [563, 261] width 41 height 22
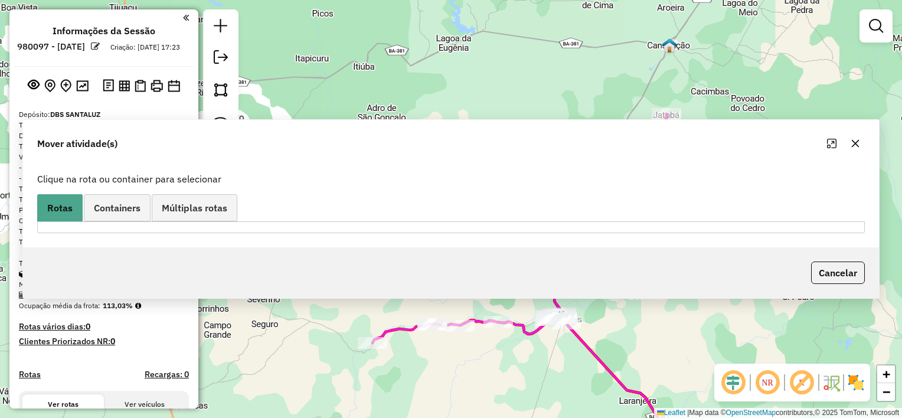
scroll to position [0, 0]
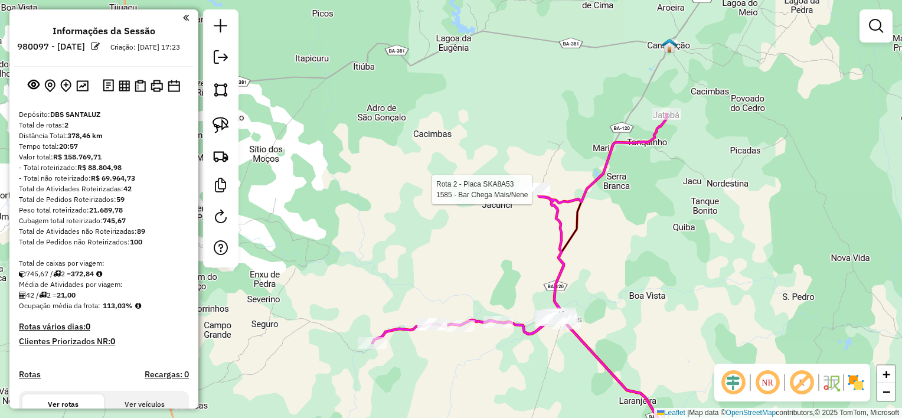
select select "**********"
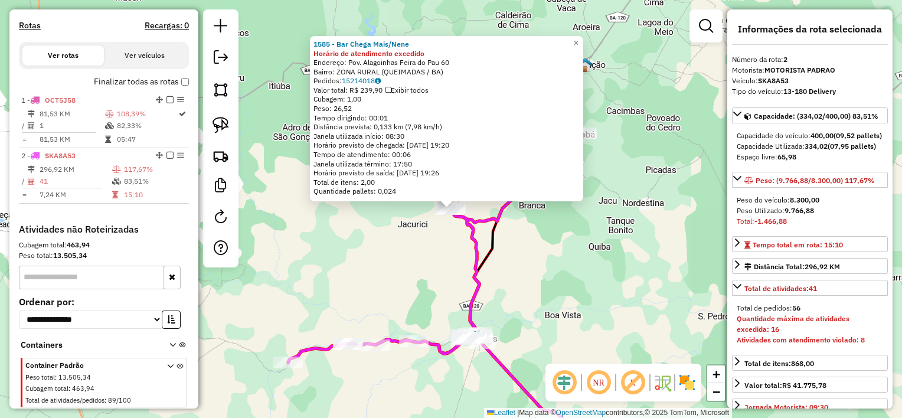
scroll to position [386, 0]
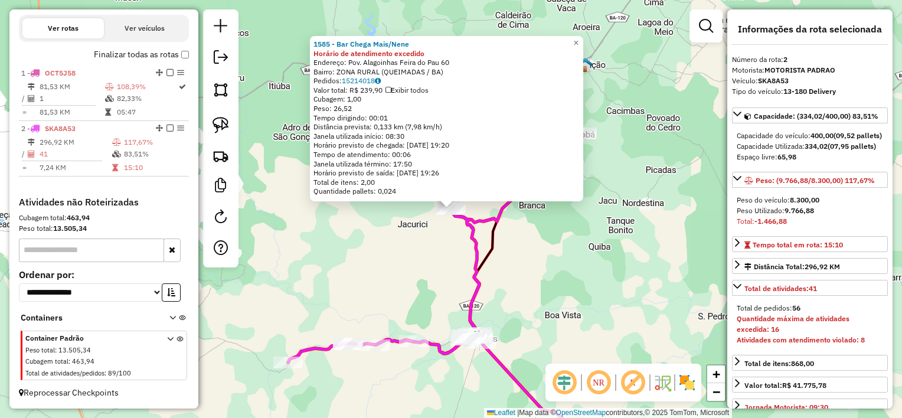
click at [577, 255] on div "1585 - Bar Chega Mais/Nene Horário de atendimento excedido Endereço: Pov. Alago…" at bounding box center [451, 209] width 902 height 418
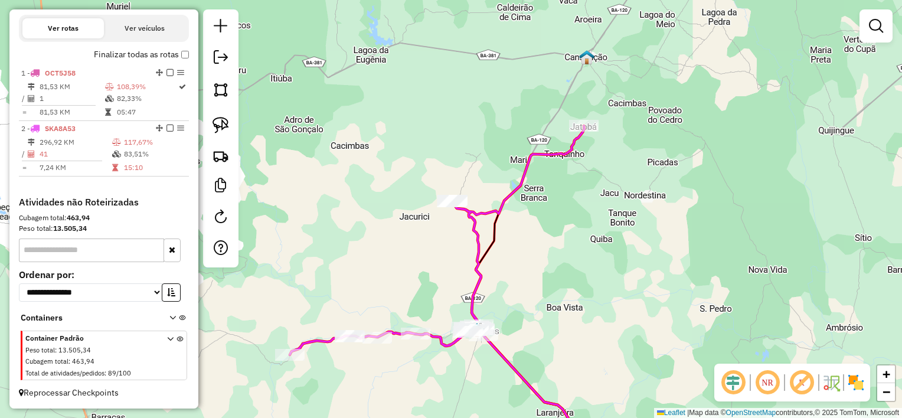
drag, startPoint x: 571, startPoint y: 274, endPoint x: 536, endPoint y: 19, distance: 257.5
click at [538, 24] on div "Janela de atendimento Grade de atendimento Capacidade Transportadoras Veículos …" at bounding box center [451, 209] width 902 height 418
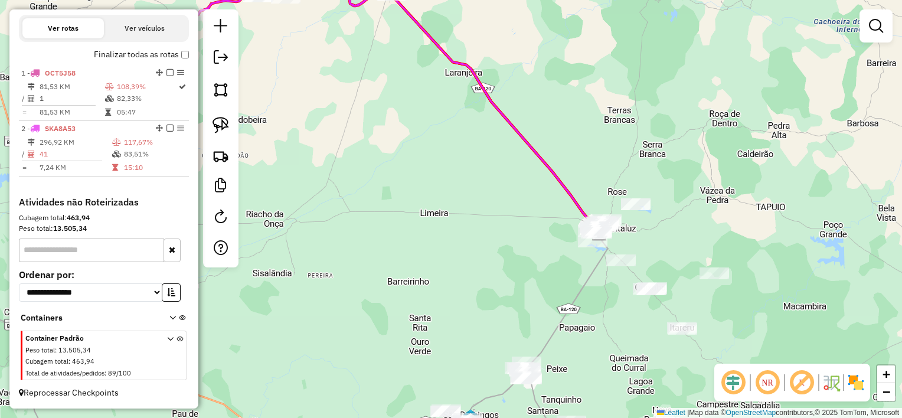
drag, startPoint x: 523, startPoint y: 237, endPoint x: 452, endPoint y: 137, distance: 122.7
click at [454, 141] on div "Janela de atendimento Grade de atendimento Capacidade Transportadoras Veículos …" at bounding box center [451, 209] width 902 height 418
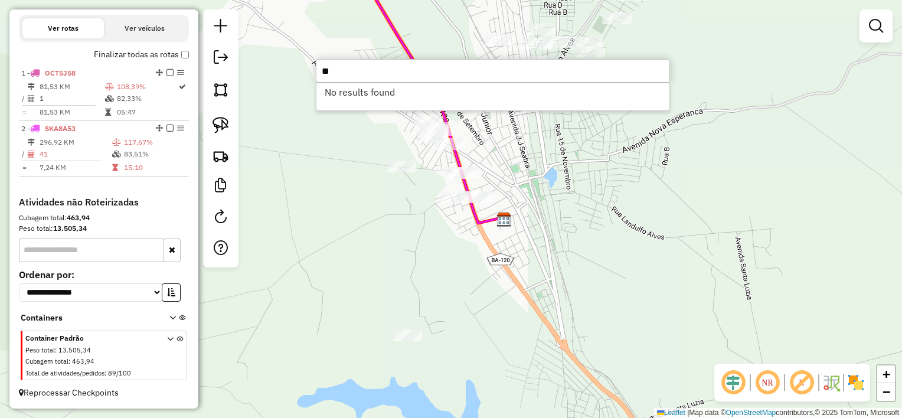
type input "*"
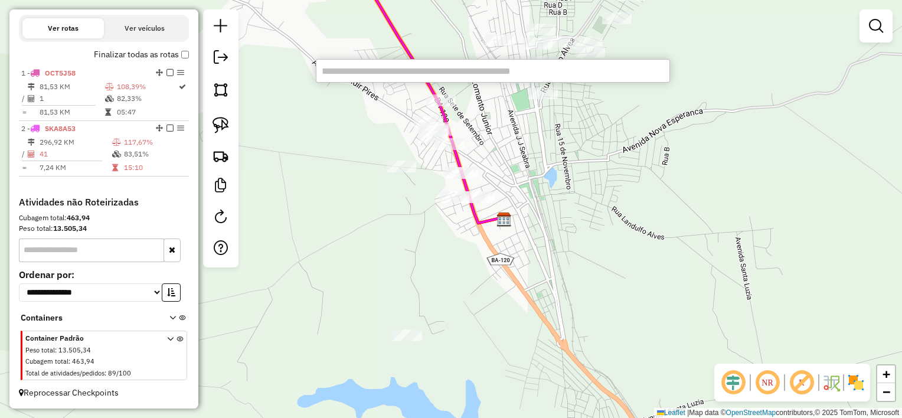
click at [392, 218] on div "Janela de atendimento Grade de atendimento Capacidade Transportadoras Veículos …" at bounding box center [451, 209] width 902 height 418
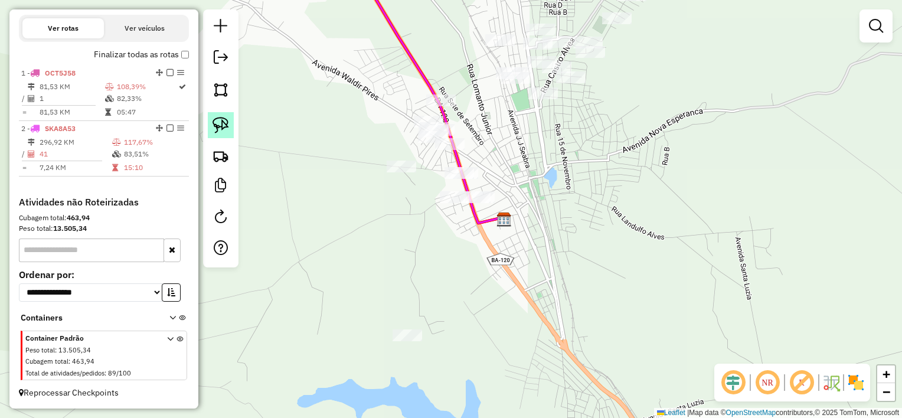
click at [220, 122] on img at bounding box center [221, 125] width 17 height 17
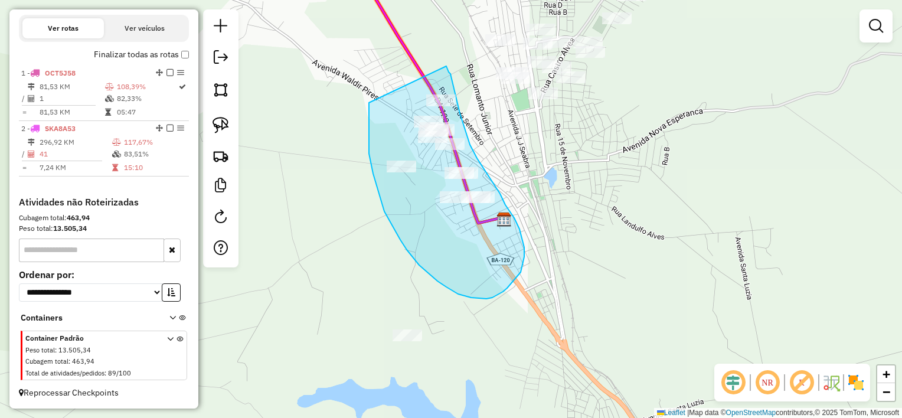
drag, startPoint x: 379, startPoint y: 195, endPoint x: 446, endPoint y: 66, distance: 145.2
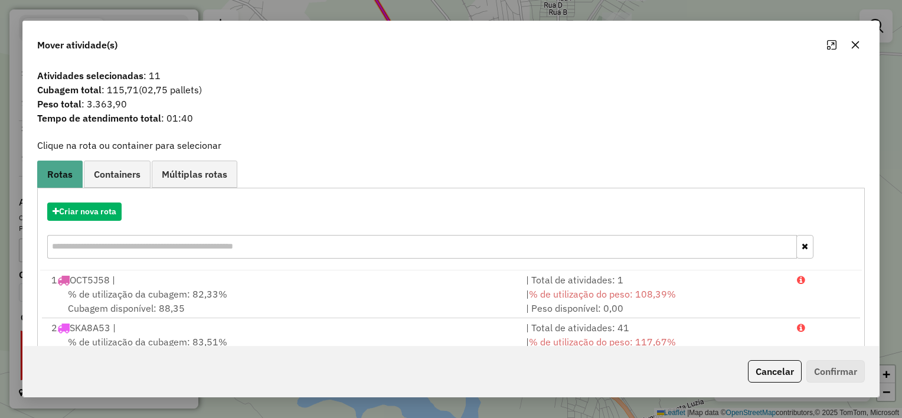
drag, startPoint x: 856, startPoint y: 44, endPoint x: 827, endPoint y: 90, distance: 54.7
click at [857, 44] on icon "button" at bounding box center [856, 45] width 8 height 8
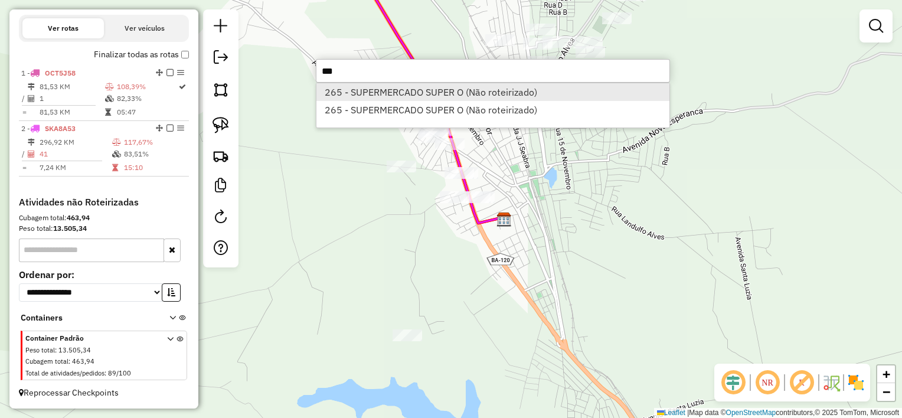
type input "***"
click at [393, 99] on li "265 - SUPERMERCADO SUPER O (Não roteirizado)" at bounding box center [492, 92] width 353 height 18
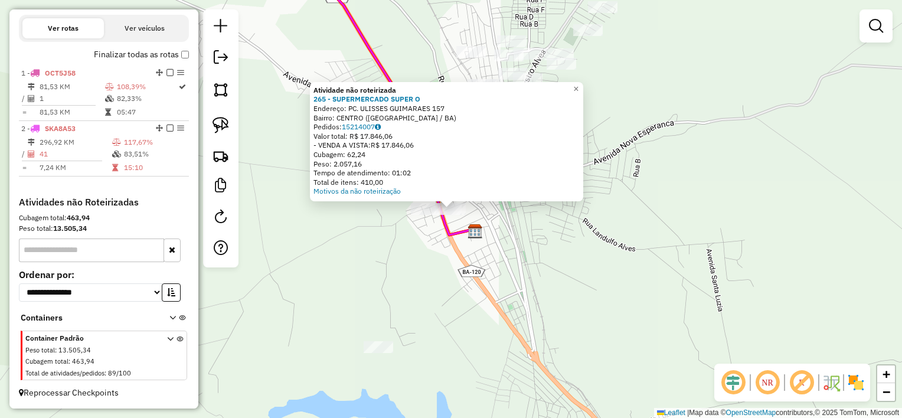
click at [417, 241] on div "Atividade não roteirizada 265 - SUPERMERCADO SUPER O Endereço: PC. ULISSES GUIM…" at bounding box center [451, 209] width 902 height 418
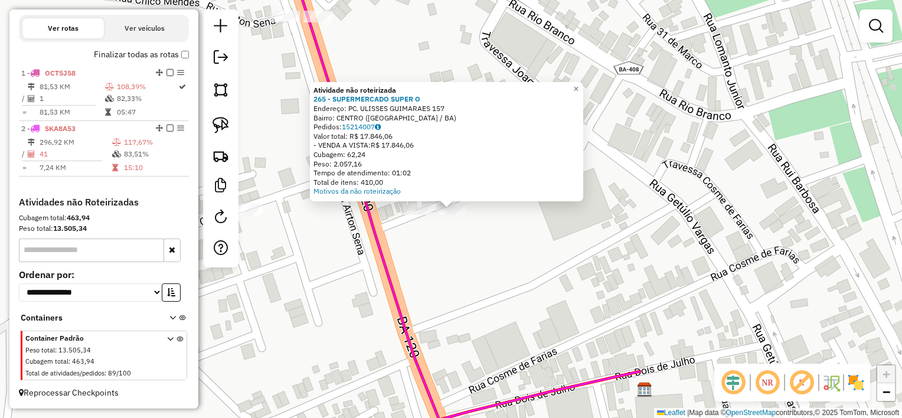
click at [446, 249] on div "Atividade não roteirizada 265 - SUPERMERCADO SUPER O Endereço: PC. ULISSES GUIM…" at bounding box center [451, 209] width 902 height 418
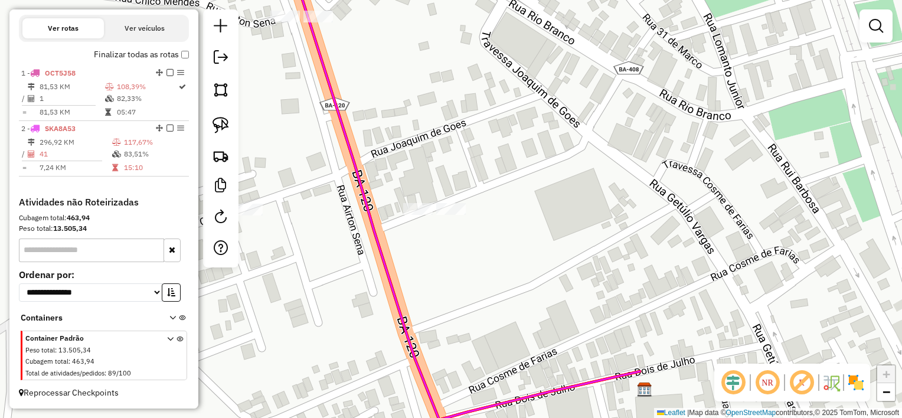
click at [422, 215] on div at bounding box center [418, 209] width 30 height 12
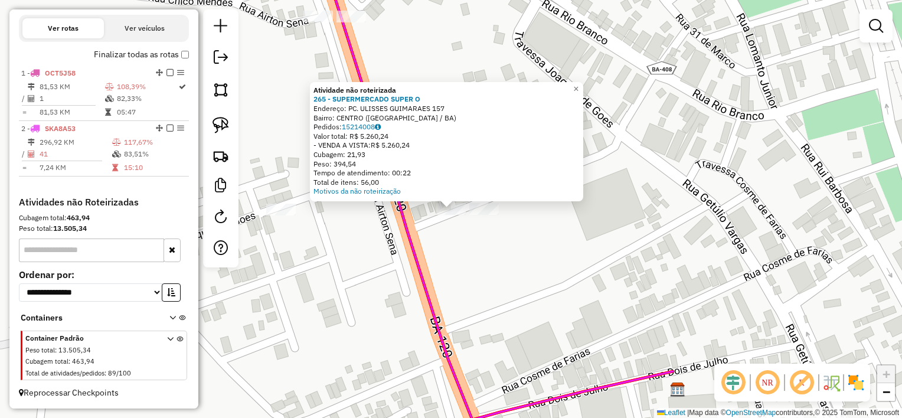
click at [488, 264] on div "Atividade não roteirizada 265 - SUPERMERCADO SUPER O Endereço: PC. ULISSES GUIM…" at bounding box center [451, 209] width 902 height 418
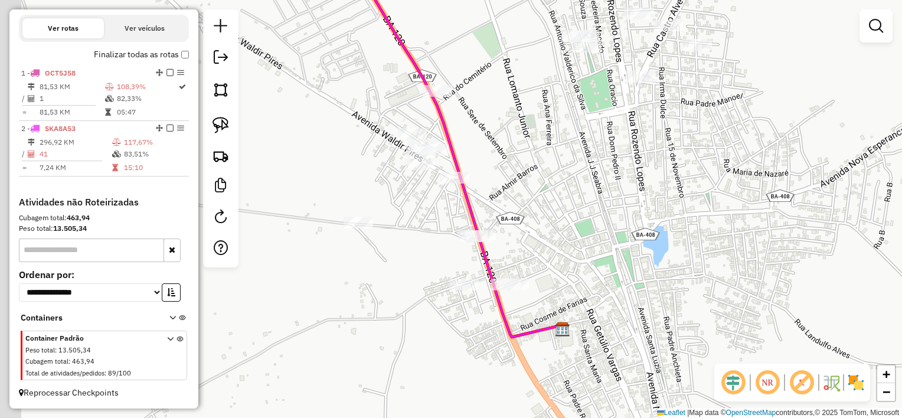
drag, startPoint x: 536, startPoint y: 240, endPoint x: 543, endPoint y: 249, distance: 10.5
click at [543, 249] on div "Janela de atendimento Grade de atendimento Capacidade Transportadoras Veículos …" at bounding box center [451, 209] width 902 height 418
click at [221, 125] on img at bounding box center [221, 125] width 17 height 17
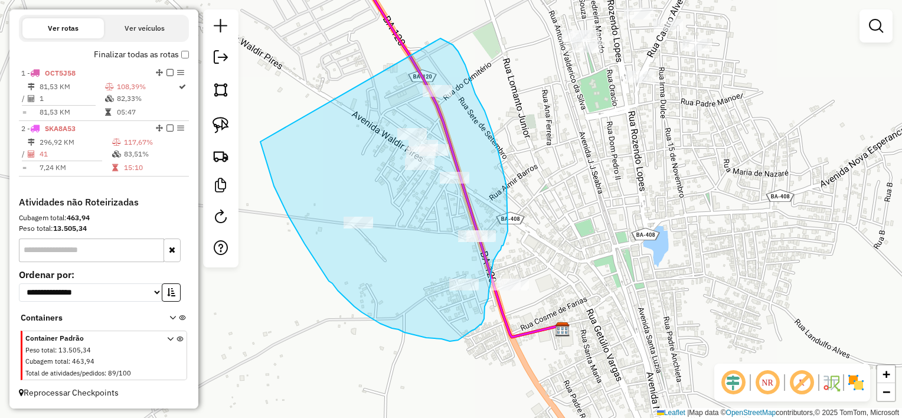
drag, startPoint x: 309, startPoint y: 250, endPoint x: 440, endPoint y: 38, distance: 249.2
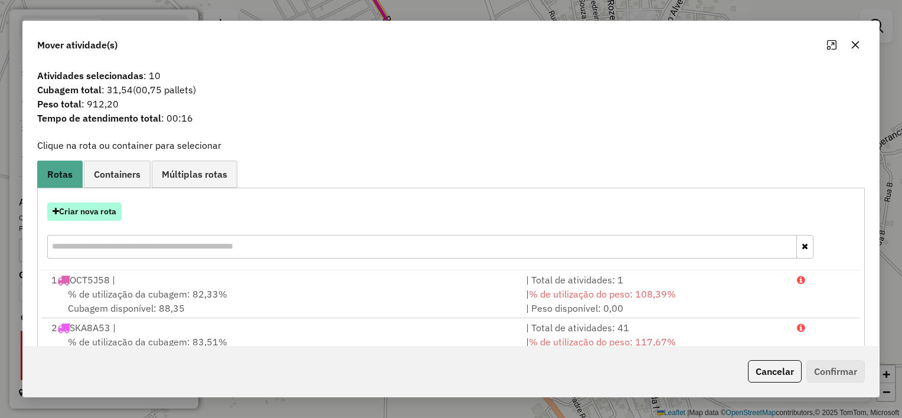
click at [118, 210] on button "Criar nova rota" at bounding box center [84, 212] width 74 height 18
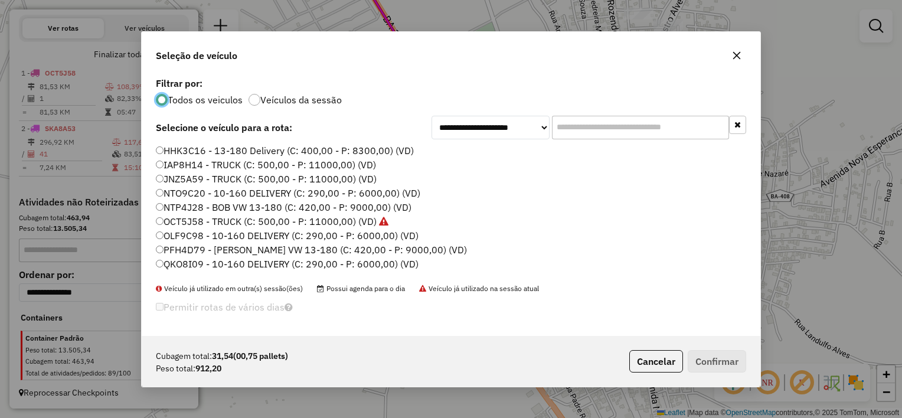
scroll to position [59, 0]
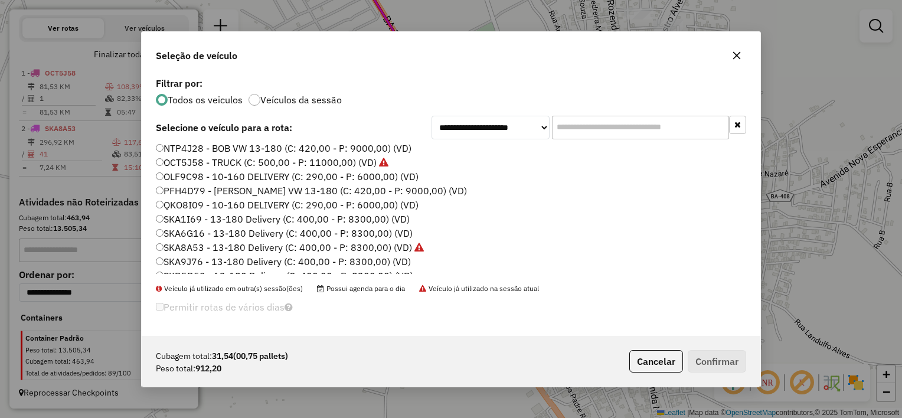
click at [203, 229] on label "SKA6G16 - 13-180 Delivery (C: 400,00 - P: 8300,00) (VD)" at bounding box center [284, 233] width 257 height 14
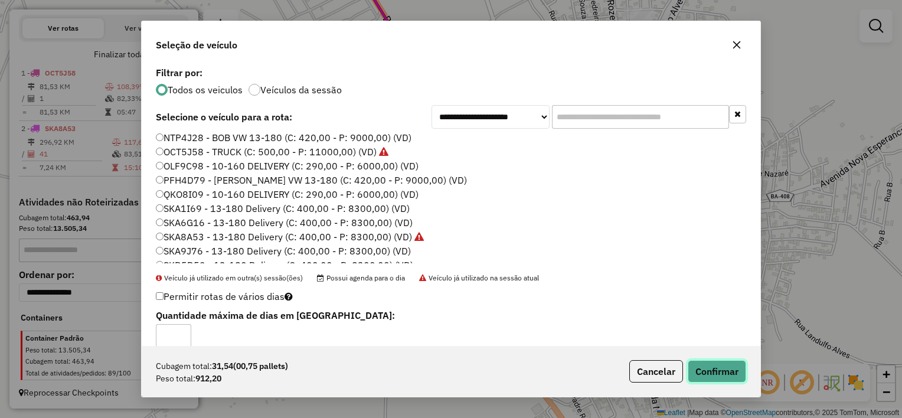
click at [739, 368] on button "Confirmar" at bounding box center [717, 371] width 58 height 22
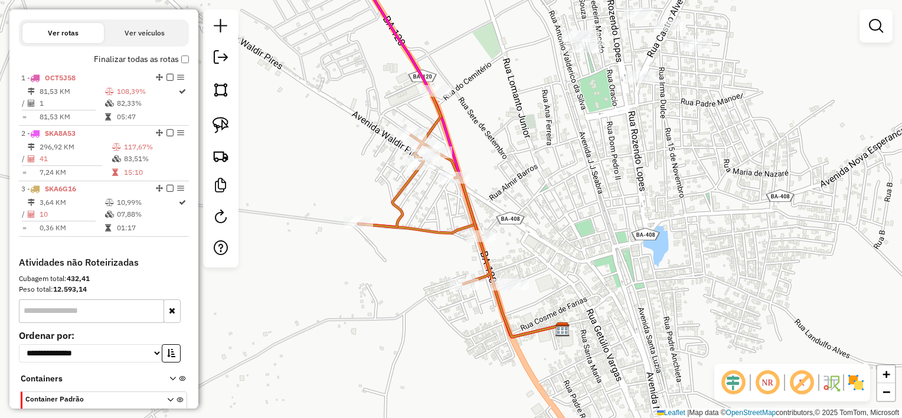
scroll to position [400, 0]
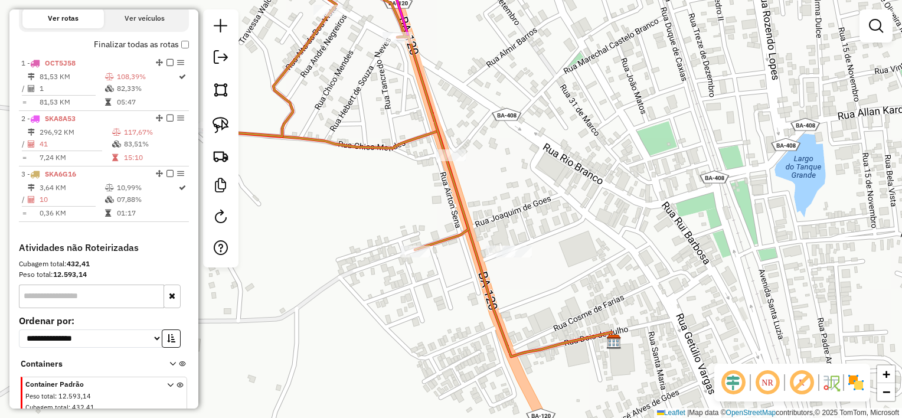
drag, startPoint x: 514, startPoint y: 235, endPoint x: 509, endPoint y: 161, distance: 74.5
click at [510, 161] on div "Janela de atendimento Grade de atendimento Capacidade Transportadoras Veículos …" at bounding box center [451, 209] width 902 height 418
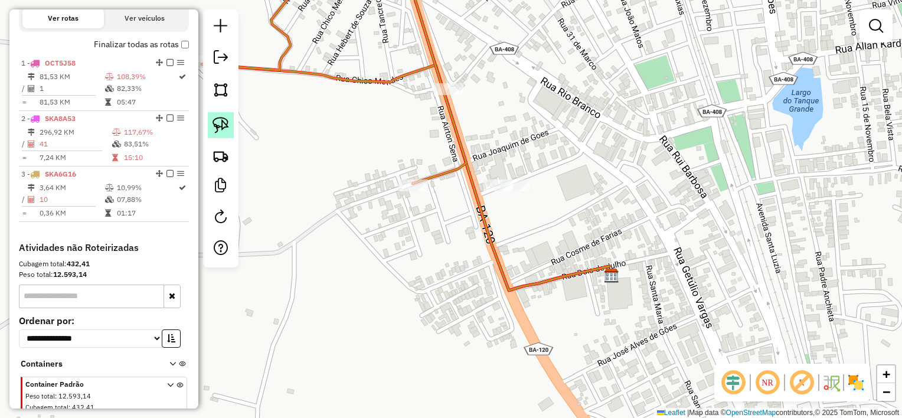
click at [217, 123] on img at bounding box center [221, 125] width 17 height 17
drag, startPoint x: 479, startPoint y: 161, endPoint x: 548, endPoint y: 191, distance: 75.1
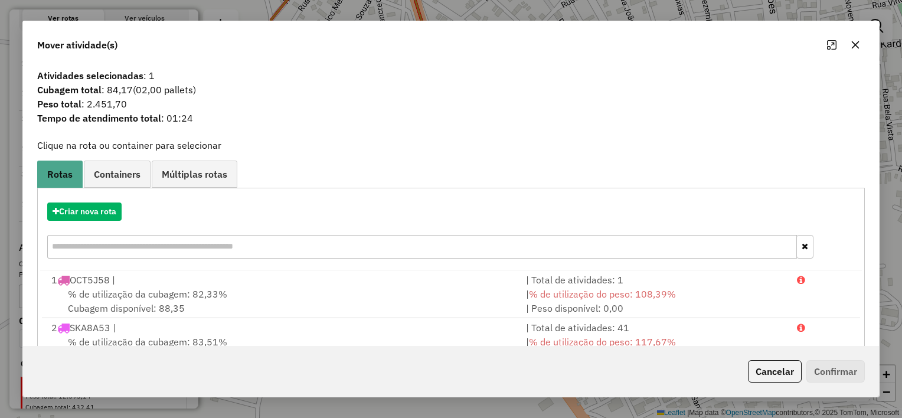
click at [851, 47] on icon "button" at bounding box center [855, 44] width 9 height 9
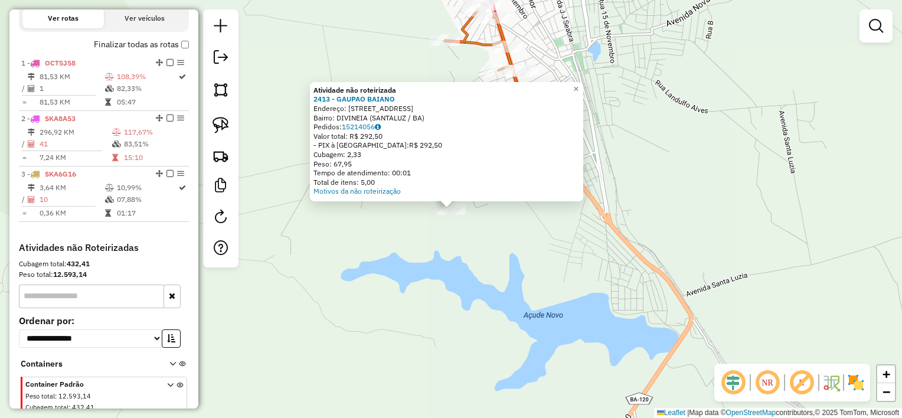
click at [600, 260] on div "Atividade não roteirizada 2413 - GAUPAO BAIANO Endereço: [STREET_ADDRESS] Pedid…" at bounding box center [451, 209] width 902 height 418
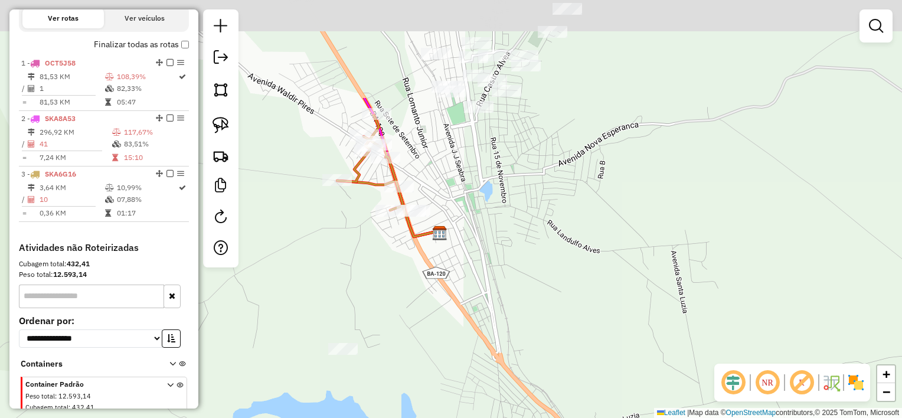
drag, startPoint x: 631, startPoint y: 200, endPoint x: 523, endPoint y: 340, distance: 176.8
click at [523, 340] on div "Janela de atendimento Grade de atendimento Capacidade Transportadoras Veículos …" at bounding box center [451, 209] width 902 height 418
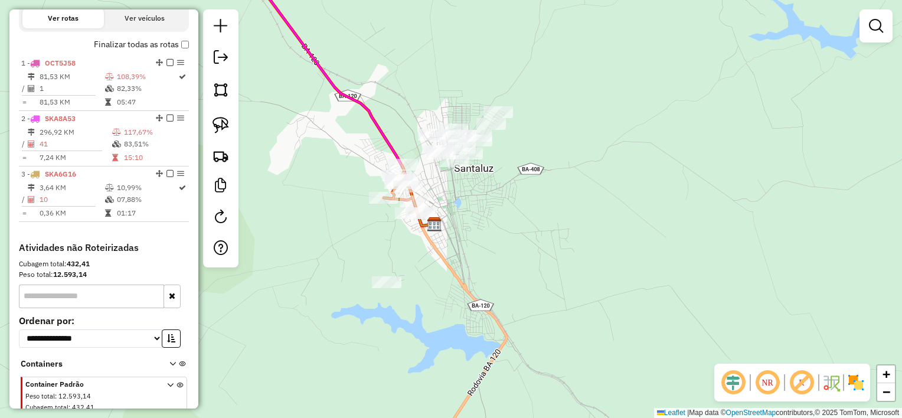
drag, startPoint x: 527, startPoint y: 347, endPoint x: 476, endPoint y: 279, distance: 85.3
click at [476, 279] on div "Janela de atendimento Grade de atendimento Capacidade Transportadoras Veículos …" at bounding box center [451, 209] width 902 height 418
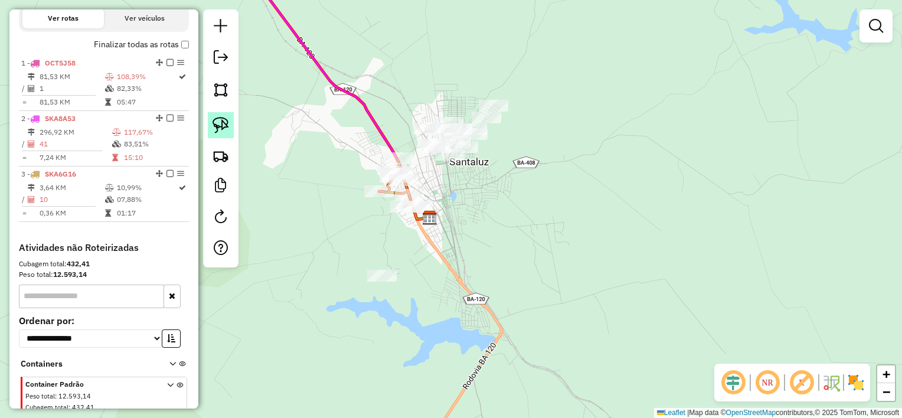
click at [222, 123] on img at bounding box center [221, 125] width 17 height 17
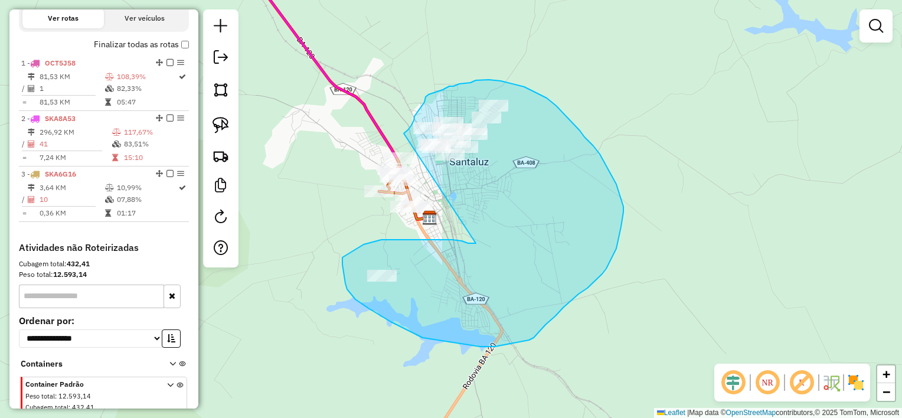
drag, startPoint x: 476, startPoint y: 243, endPoint x: 404, endPoint y: 133, distance: 131.3
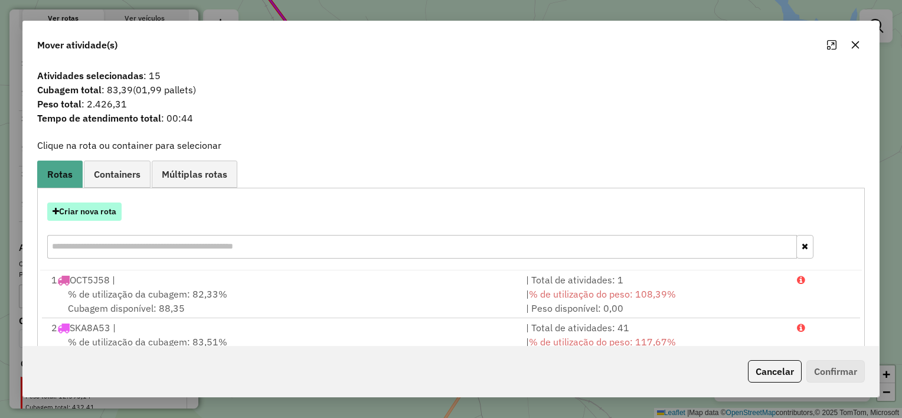
click at [102, 219] on button "Criar nova rota" at bounding box center [84, 212] width 74 height 18
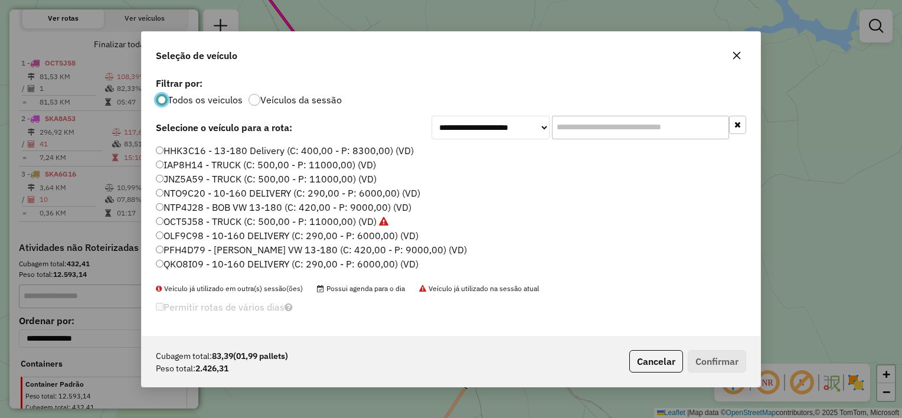
scroll to position [6, 4]
click at [321, 247] on label "PFH4D79 - [PERSON_NAME] VW 13-180 (C: 420,00 - P: 9000,00) (VD)" at bounding box center [311, 250] width 311 height 14
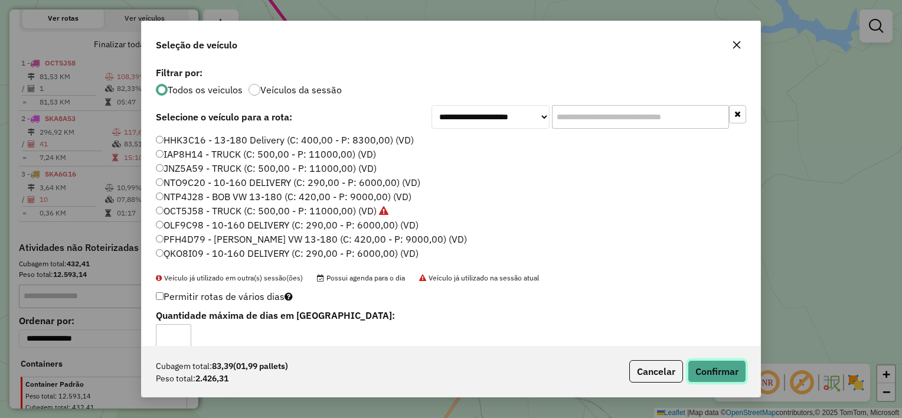
click at [716, 373] on button "Confirmar" at bounding box center [717, 371] width 58 height 22
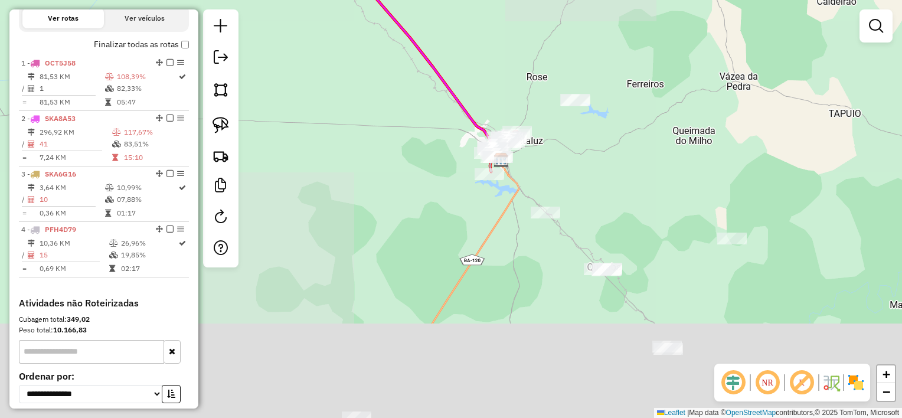
drag, startPoint x: 458, startPoint y: 276, endPoint x: 401, endPoint y: 163, distance: 126.7
click at [404, 167] on div "Janela de atendimento Grade de atendimento Capacidade Transportadoras Veículos …" at bounding box center [451, 209] width 902 height 418
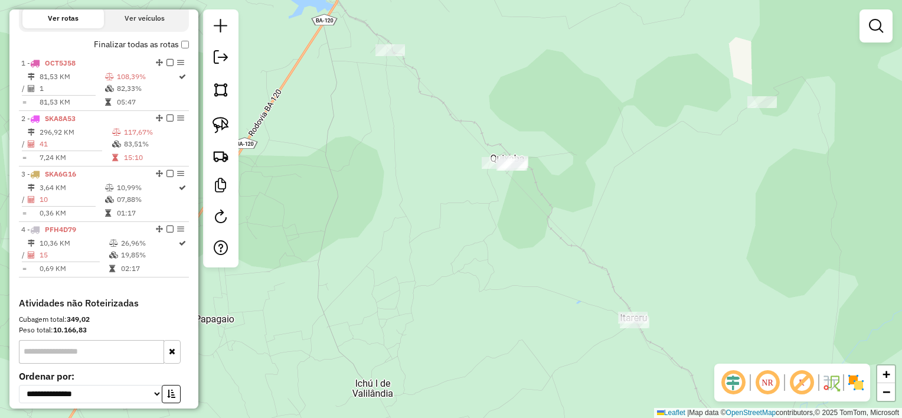
drag, startPoint x: 522, startPoint y: 210, endPoint x: 402, endPoint y: 100, distance: 162.9
click at [406, 102] on div "Janela de atendimento Grade de atendimento Capacidade Transportadoras Veículos …" at bounding box center [451, 209] width 902 height 418
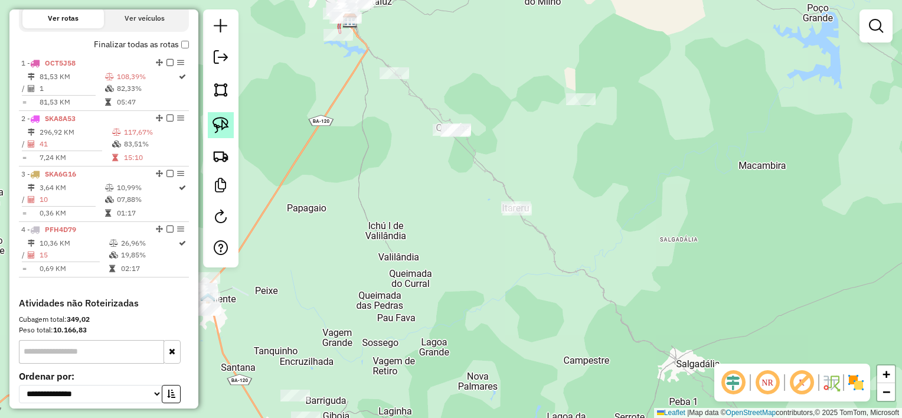
click at [221, 125] on img at bounding box center [221, 125] width 17 height 17
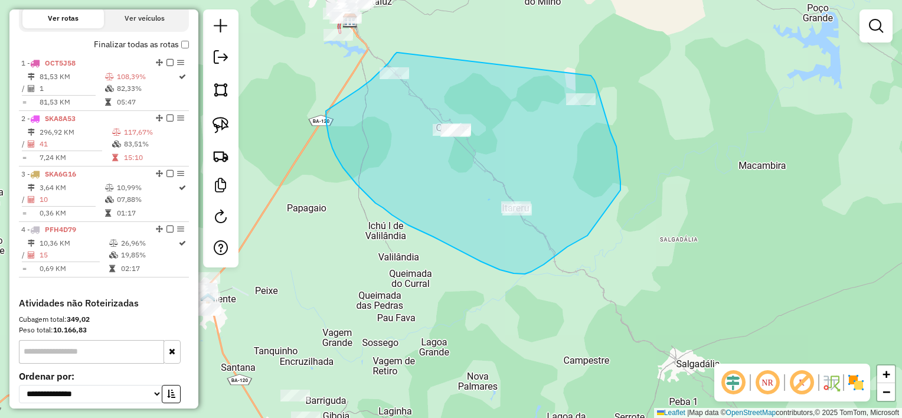
drag, startPoint x: 398, startPoint y: 53, endPoint x: 591, endPoint y: 76, distance: 194.4
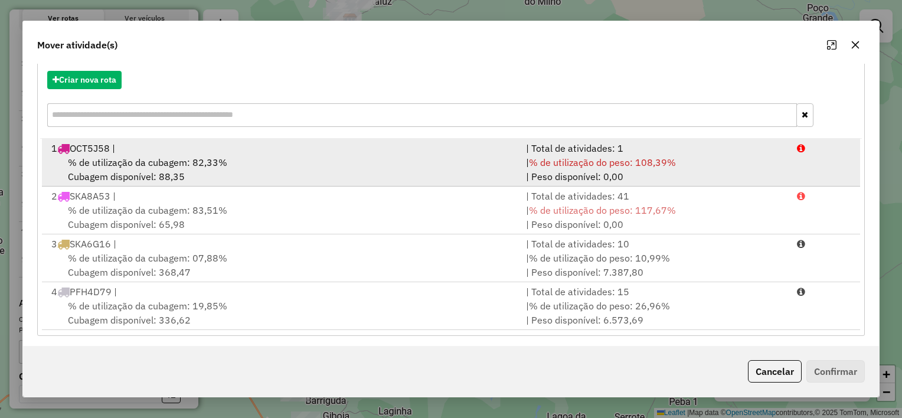
scroll to position [135, 0]
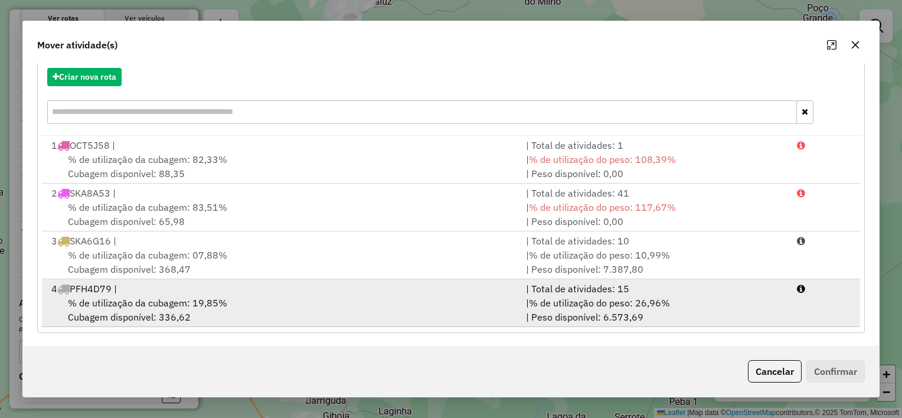
click at [308, 288] on div "4 PFH4D79 |" at bounding box center [281, 289] width 475 height 14
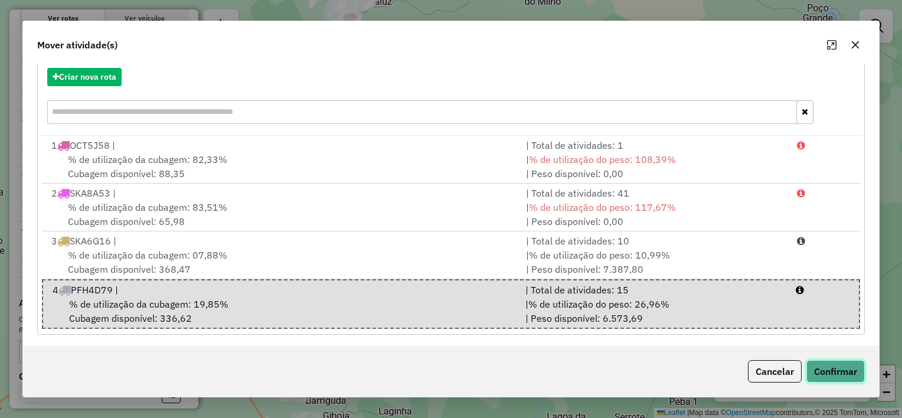
click at [826, 375] on button "Confirmar" at bounding box center [835, 371] width 58 height 22
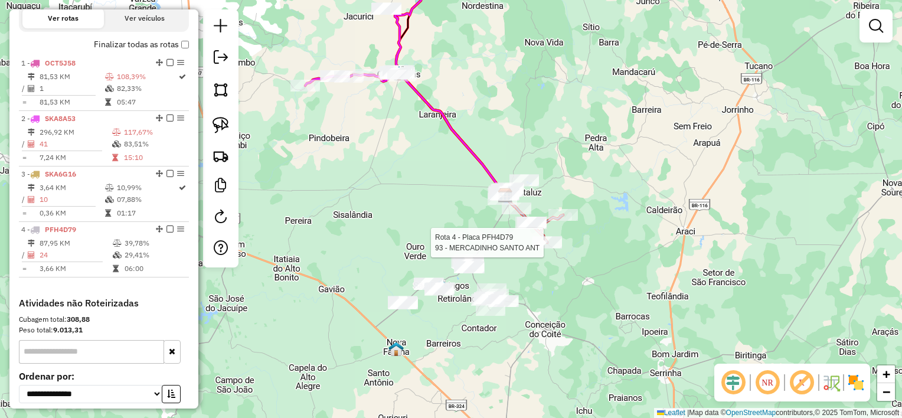
click at [541, 249] on div at bounding box center [548, 243] width 30 height 12
select select "**********"
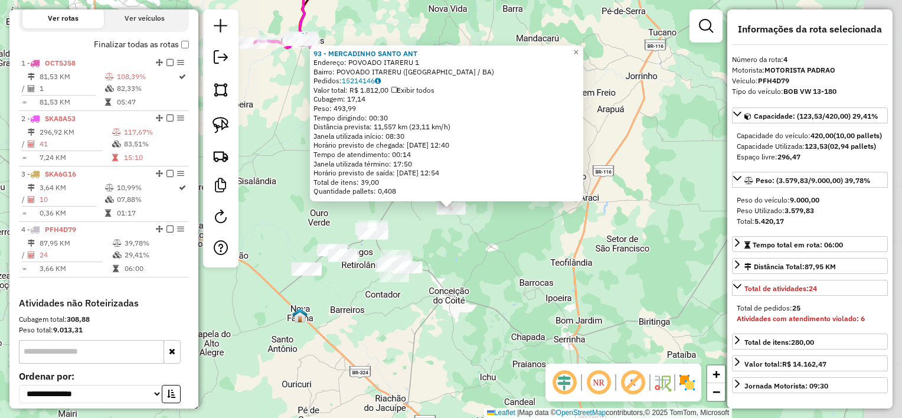
scroll to position [511, 0]
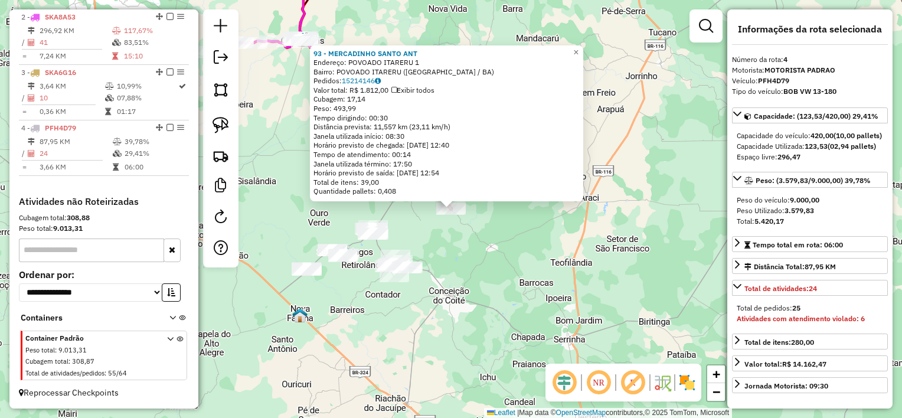
click at [508, 257] on div "93 - MERCADINHO [GEOGRAPHIC_DATA] Endereço: POVOADO ITARERU 1 Bairro: POVOADO I…" at bounding box center [451, 209] width 902 height 418
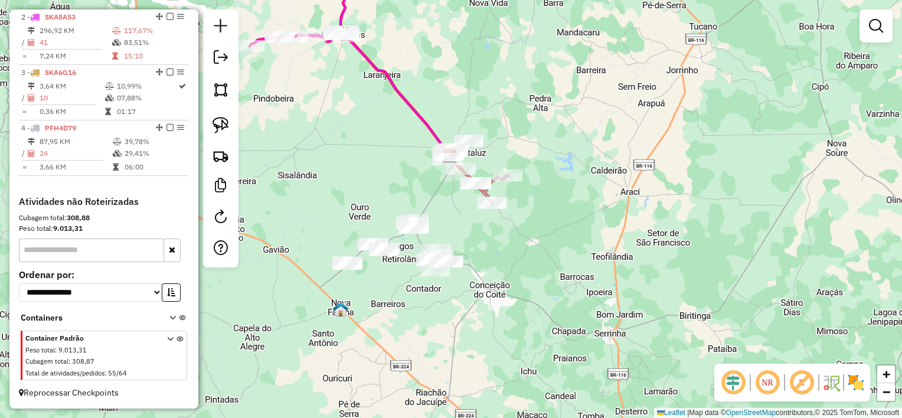
click at [509, 248] on div "Janela de atendimento Grade de atendimento Capacidade Transportadoras Veículos …" at bounding box center [451, 209] width 902 height 418
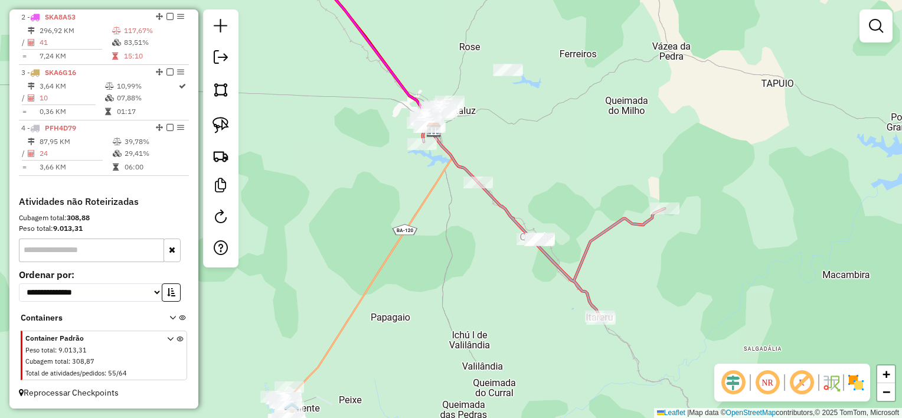
drag, startPoint x: 459, startPoint y: 146, endPoint x: 479, endPoint y: 191, distance: 49.2
click at [479, 191] on div "Janela de atendimento Grade de atendimento Capacidade Transportadoras Veículos …" at bounding box center [451, 209] width 902 height 418
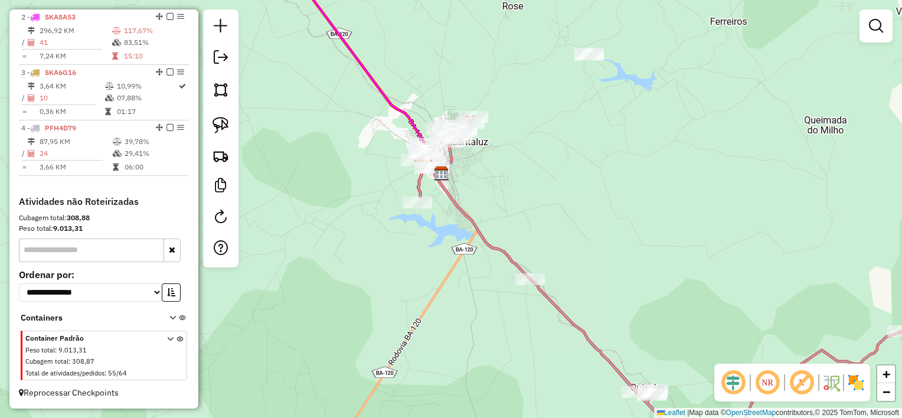
drag, startPoint x: 468, startPoint y: 154, endPoint x: 518, endPoint y: 305, distance: 160.0
click at [518, 305] on div "Janela de atendimento Grade de atendimento Capacidade Transportadoras Veículos …" at bounding box center [451, 209] width 902 height 418
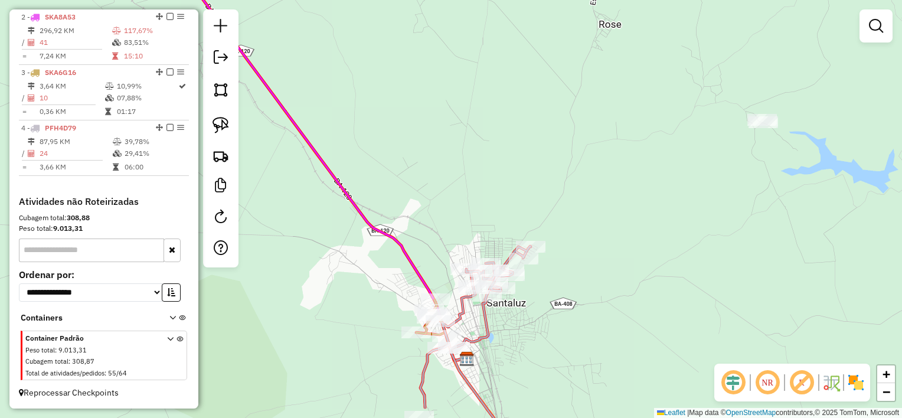
drag, startPoint x: 508, startPoint y: 360, endPoint x: 496, endPoint y: 295, distance: 66.0
click at [496, 295] on div "Janela de atendimento Grade de atendimento Capacidade Transportadoras Veículos …" at bounding box center [451, 209] width 902 height 418
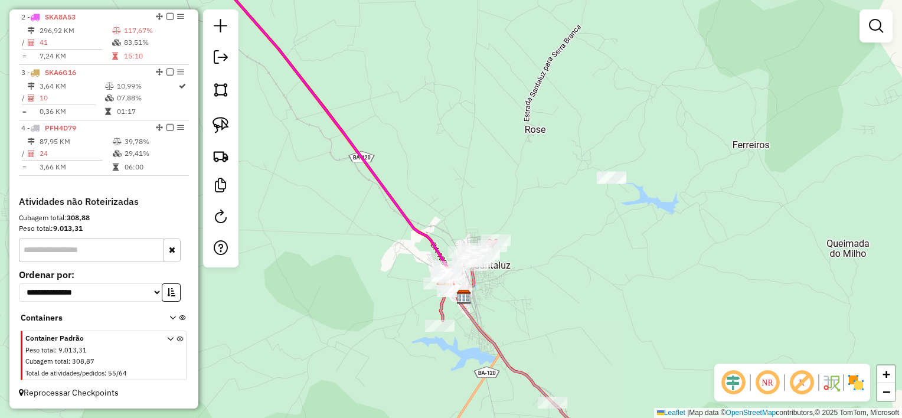
drag, startPoint x: 226, startPoint y: 118, endPoint x: 236, endPoint y: 117, distance: 10.1
click at [227, 117] on img at bounding box center [221, 125] width 17 height 17
drag, startPoint x: 571, startPoint y: 161, endPoint x: 658, endPoint y: 166, distance: 86.4
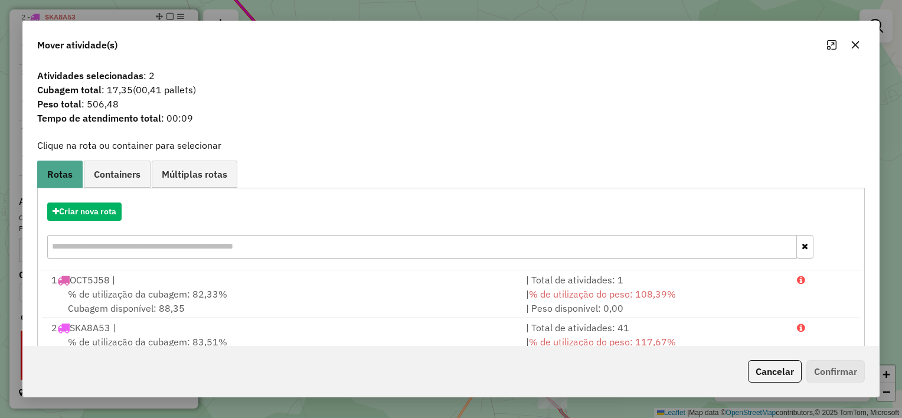
click at [850, 50] on button "button" at bounding box center [855, 44] width 19 height 19
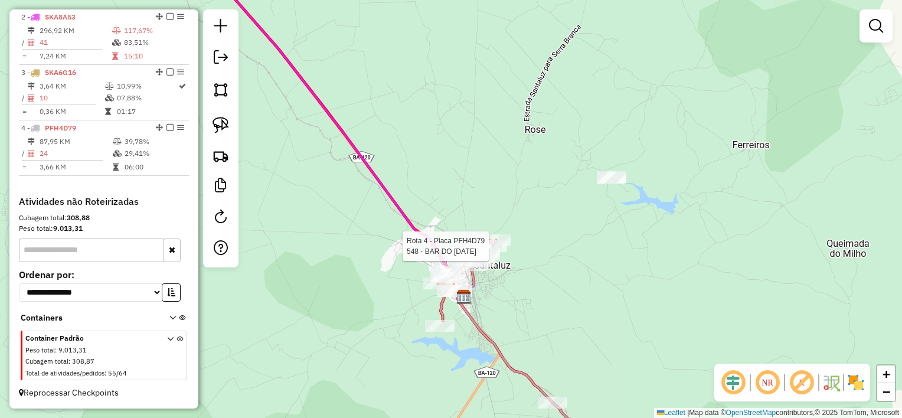
select select "**********"
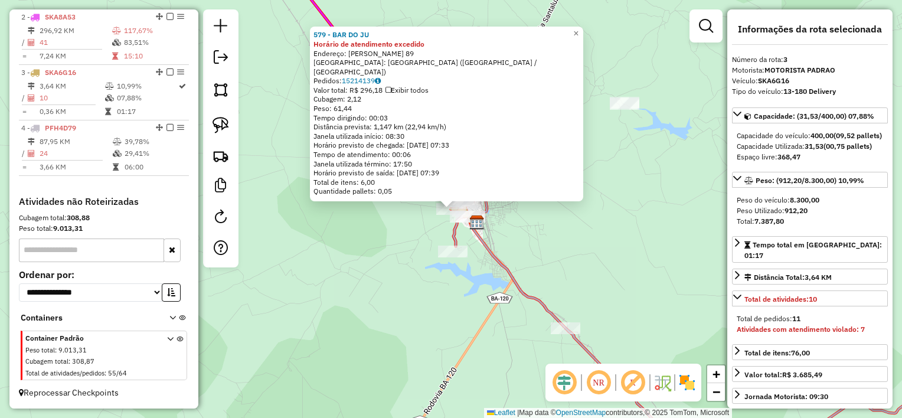
click at [365, 260] on div "579 - BAR DO JU Horário de atendimento excedido Endereço: AIRTON SENNA 89 Bairr…" at bounding box center [451, 209] width 902 height 418
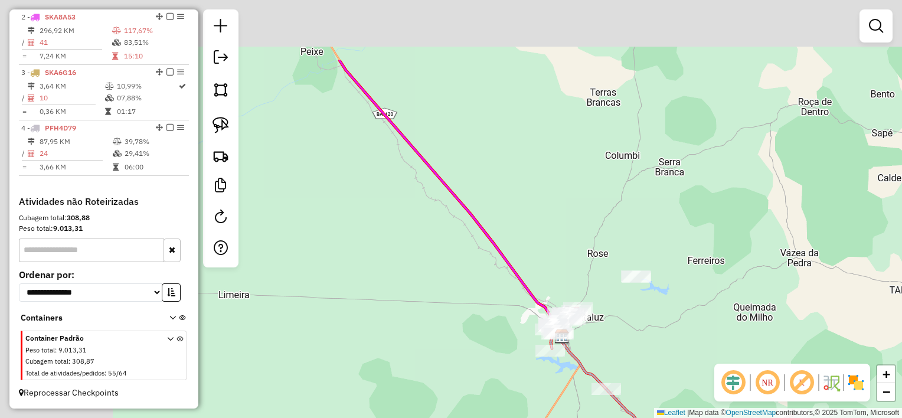
drag, startPoint x: 341, startPoint y: 165, endPoint x: 560, endPoint y: 314, distance: 265.1
click at [561, 318] on div "Janela de atendimento Grade de atendimento Capacidade Transportadoras Veículos …" at bounding box center [451, 209] width 902 height 418
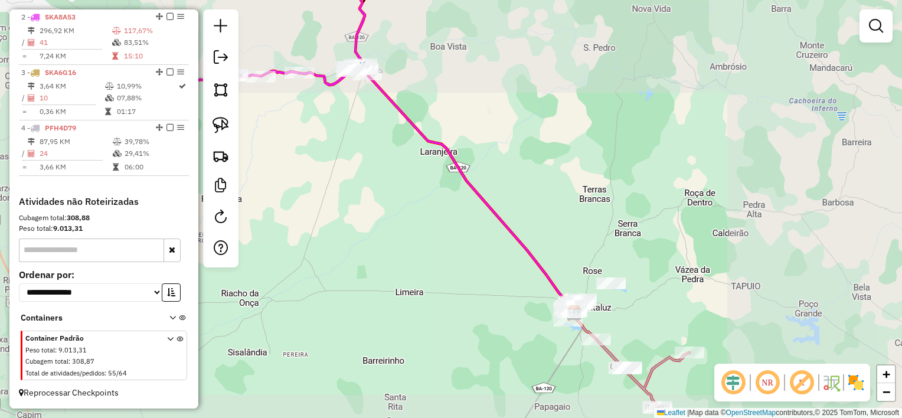
drag, startPoint x: 470, startPoint y: 231, endPoint x: 473, endPoint y: 237, distance: 6.4
click at [473, 237] on div "Janela de atendimento Grade de atendimento Capacidade Transportadoras Veículos …" at bounding box center [451, 209] width 902 height 418
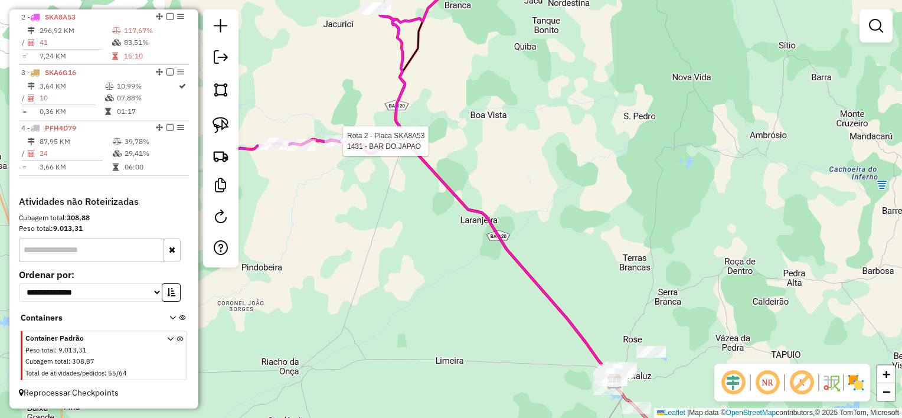
select select "**********"
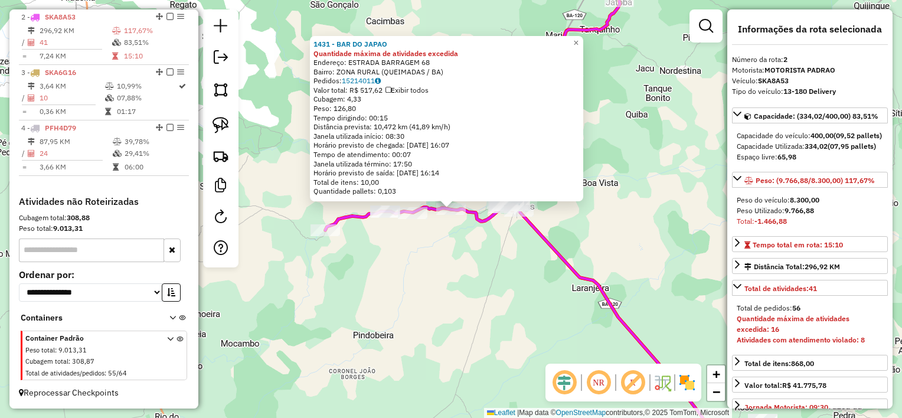
click at [444, 262] on div "1431 - BAR DO JAPAO Quantidade máxima de atividades excedida Endereço: ESTRADA …" at bounding box center [451, 209] width 902 height 418
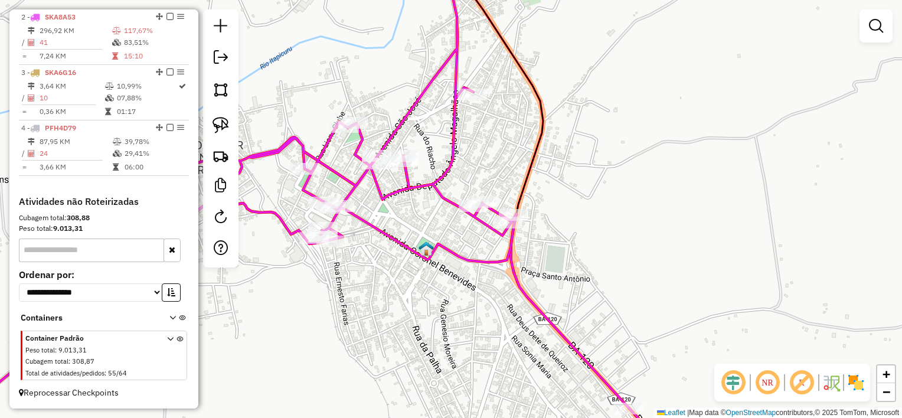
drag, startPoint x: 229, startPoint y: 118, endPoint x: 283, endPoint y: 110, distance: 54.3
click at [230, 118] on link at bounding box center [221, 125] width 26 height 26
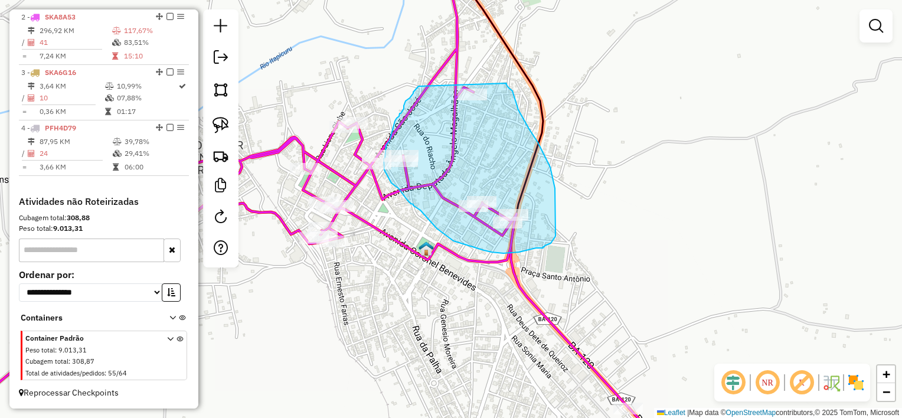
drag, startPoint x: 419, startPoint y: 86, endPoint x: 507, endPoint y: 83, distance: 88.0
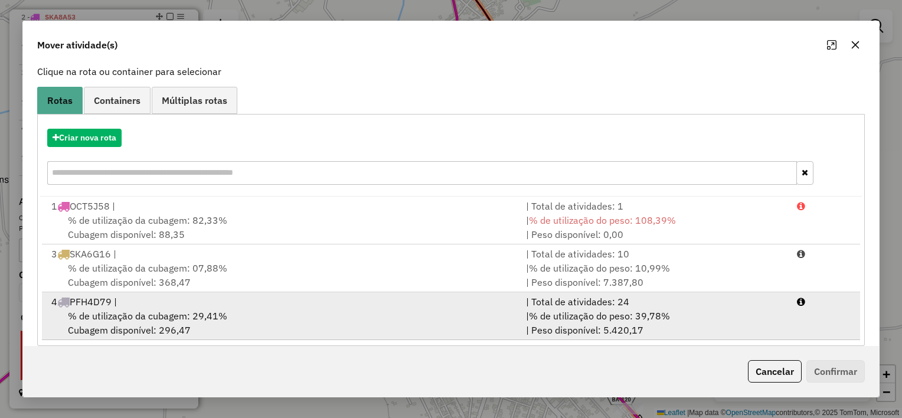
scroll to position [87, 0]
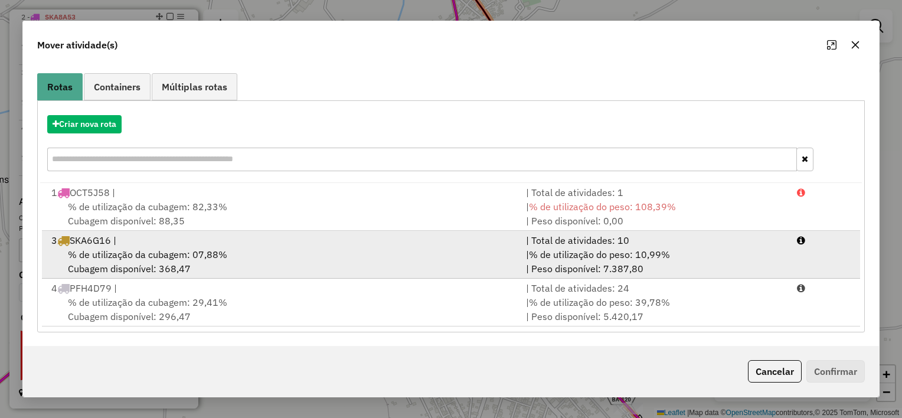
click at [432, 255] on div "% de utilização da cubagem: 07,88% Cubagem disponível: 368,47" at bounding box center [281, 261] width 475 height 28
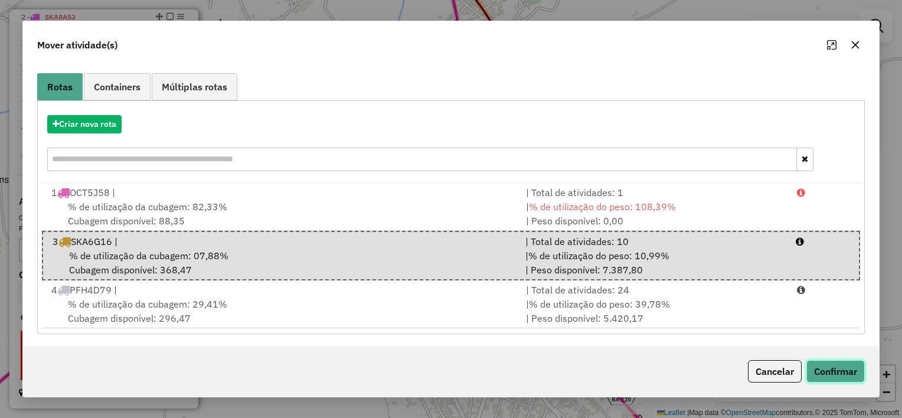
click at [834, 377] on button "Confirmar" at bounding box center [835, 371] width 58 height 22
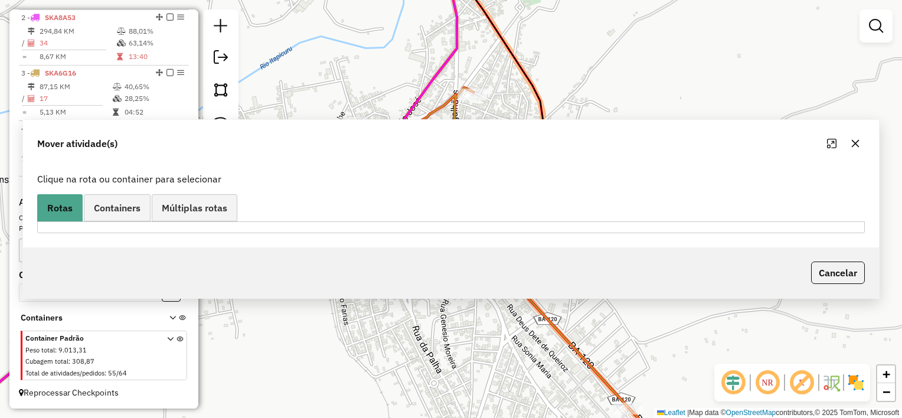
scroll to position [0, 0]
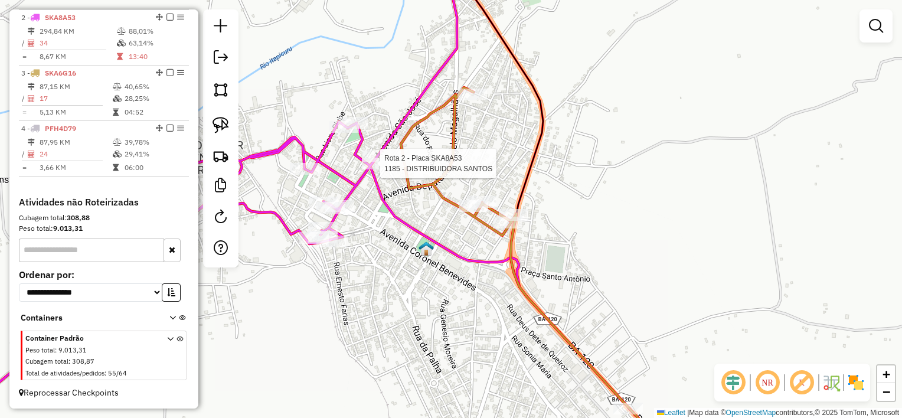
select select "**********"
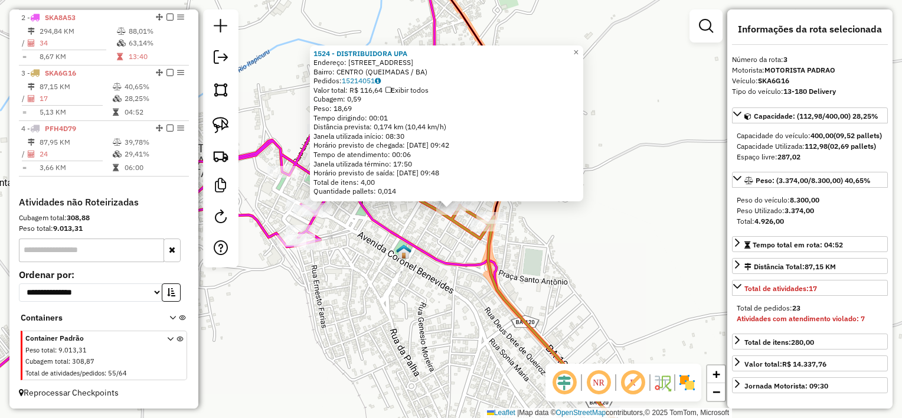
click at [375, 298] on div "1524 - DISTRIBUIDORA UPA Endereço: [STREET_ADDRESS] [GEOGRAPHIC_DATA]: 15214051…" at bounding box center [451, 209] width 902 height 418
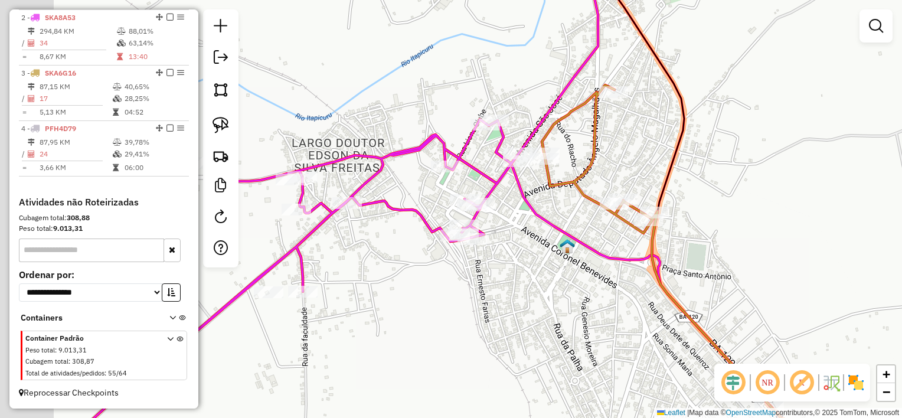
drag, startPoint x: 326, startPoint y: 275, endPoint x: 487, endPoint y: 270, distance: 161.3
click at [487, 270] on div "Janela de atendimento Grade de atendimento Capacidade Transportadoras Veículos …" at bounding box center [451, 209] width 902 height 418
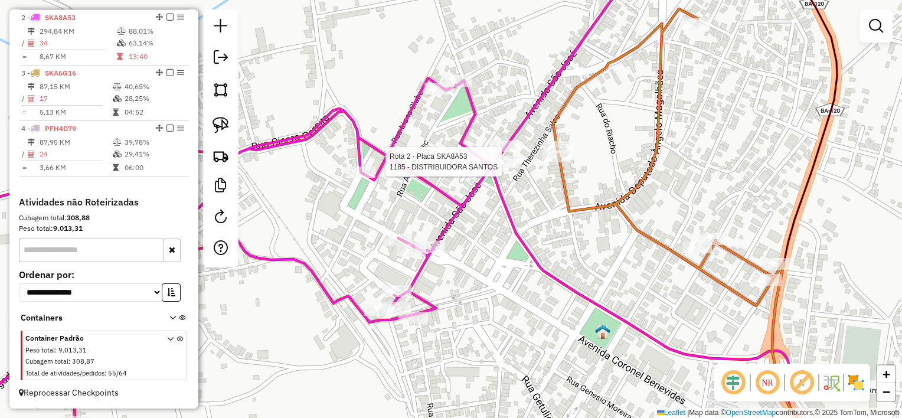
select select "**********"
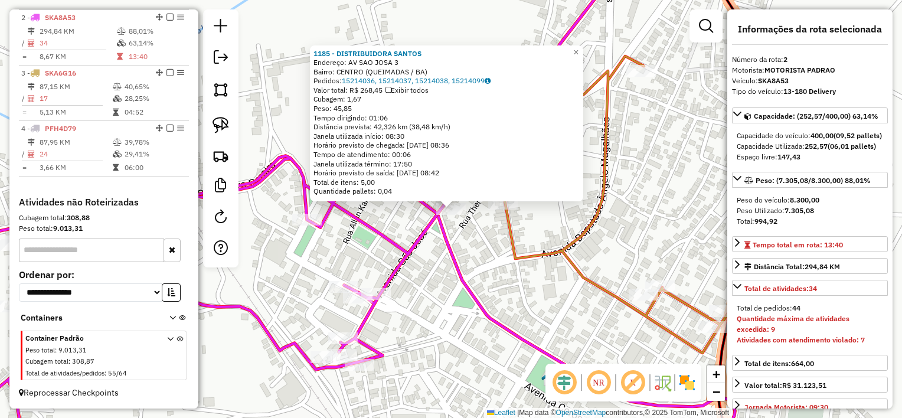
click at [486, 242] on div "1185 - DISTRIBUIDORA SANTOS Endereço: AV SAO JOSA 3 Bairro: CENTRO (QUEIMADAS /…" at bounding box center [451, 209] width 902 height 418
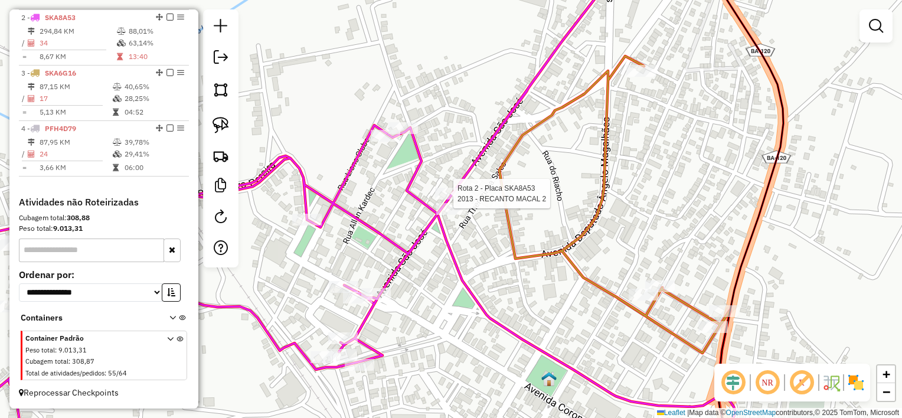
select select "**********"
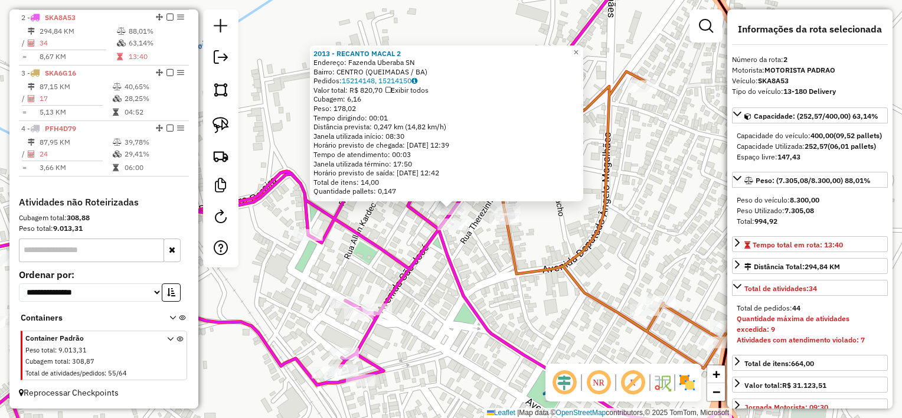
click at [471, 248] on div "2013 - RECANTO MACAL 2 Endereço: Fazenda Uberaba SN Bairro: CENTRO (QUEIMADAS /…" at bounding box center [451, 209] width 902 height 418
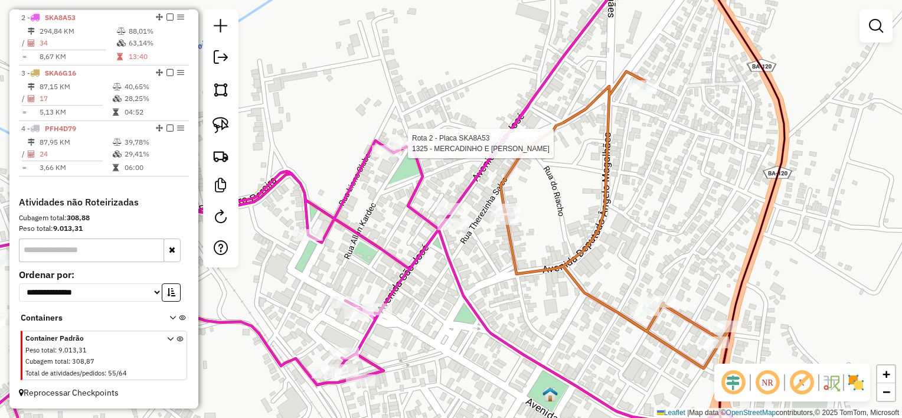
select select "**********"
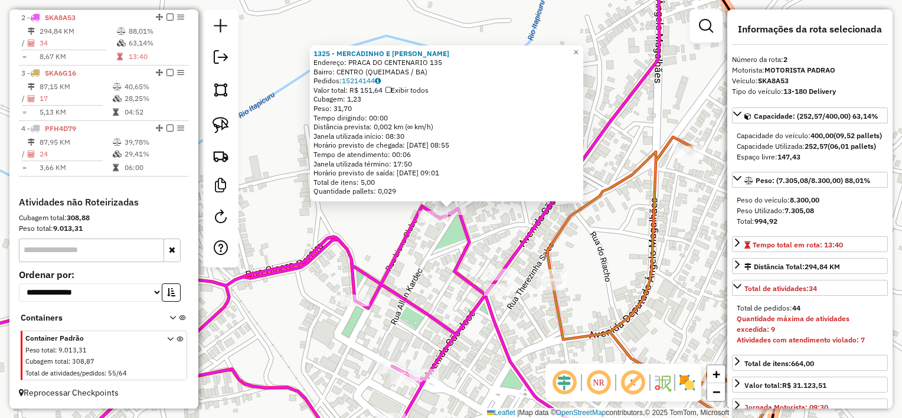
click at [401, 232] on icon at bounding box center [285, 209] width 750 height 502
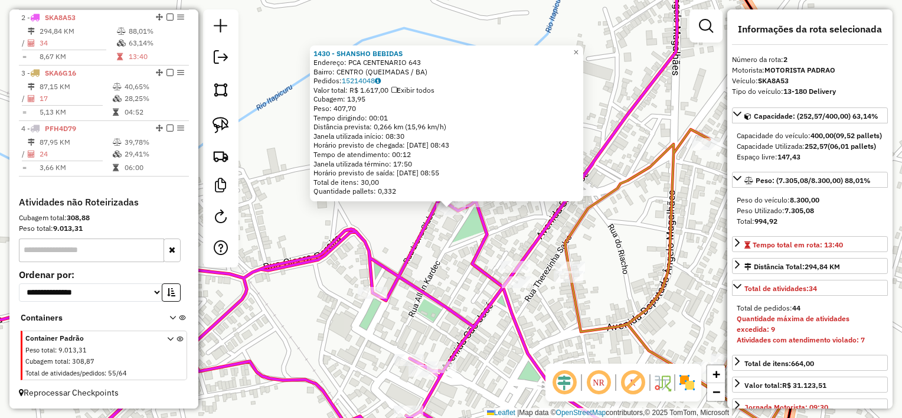
click at [431, 260] on div "1430 - SHANSHO BEBIDAS Endereço: PCA CENTENARIO 643 Bairro: CENTRO (QUEIMADAS /…" at bounding box center [451, 209] width 902 height 418
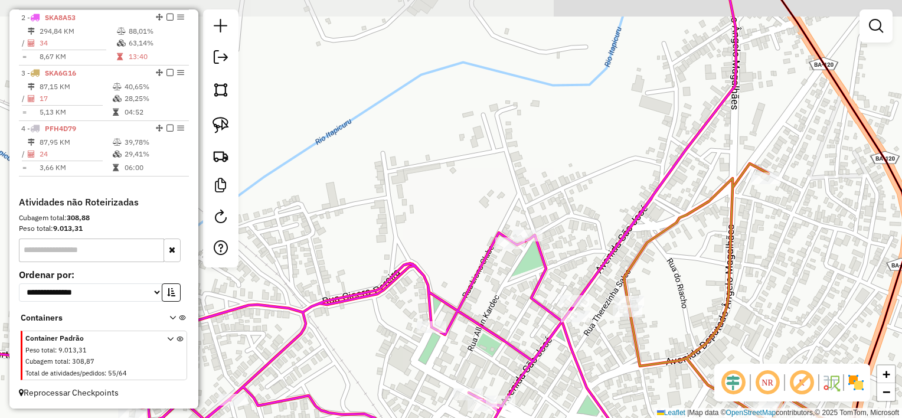
drag, startPoint x: 420, startPoint y: 208, endPoint x: 411, endPoint y: 101, distance: 107.9
click at [412, 103] on div "Janela de atendimento Grade de atendimento Capacidade Transportadoras Veículos …" at bounding box center [451, 209] width 902 height 418
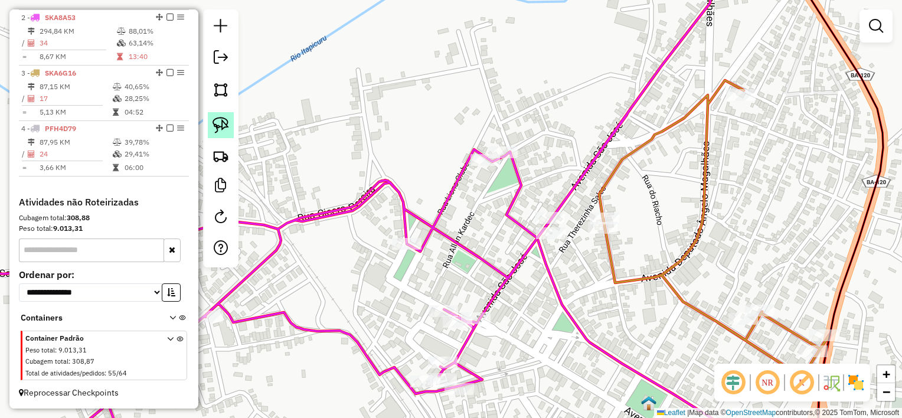
click at [224, 129] on img at bounding box center [221, 125] width 17 height 17
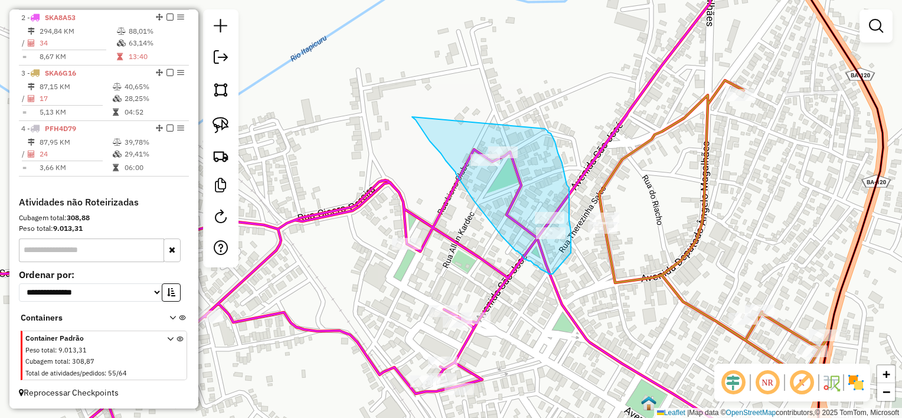
drag, startPoint x: 450, startPoint y: 165, endPoint x: 545, endPoint y: 129, distance: 101.9
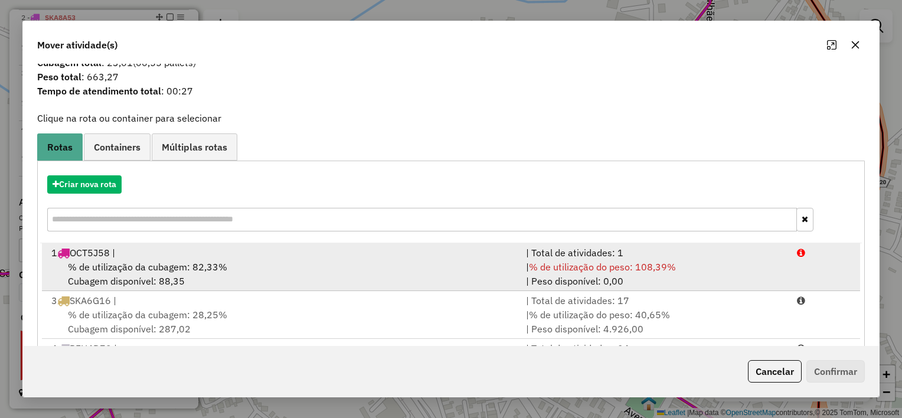
scroll to position [59, 0]
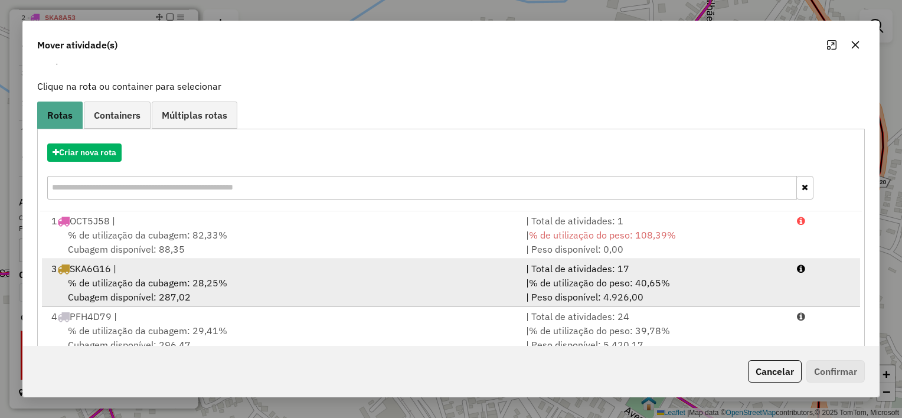
click at [418, 288] on div "% de utilização da cubagem: 28,25% Cubagem disponível: 287,02" at bounding box center [281, 290] width 475 height 28
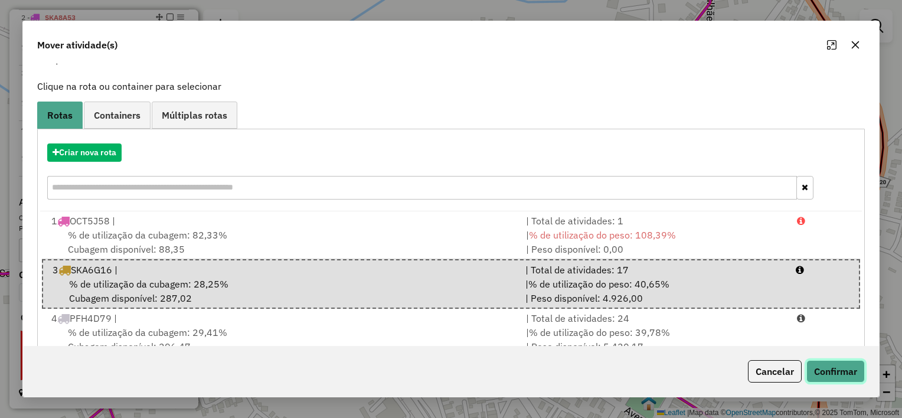
click at [852, 362] on button "Confirmar" at bounding box center [835, 371] width 58 height 22
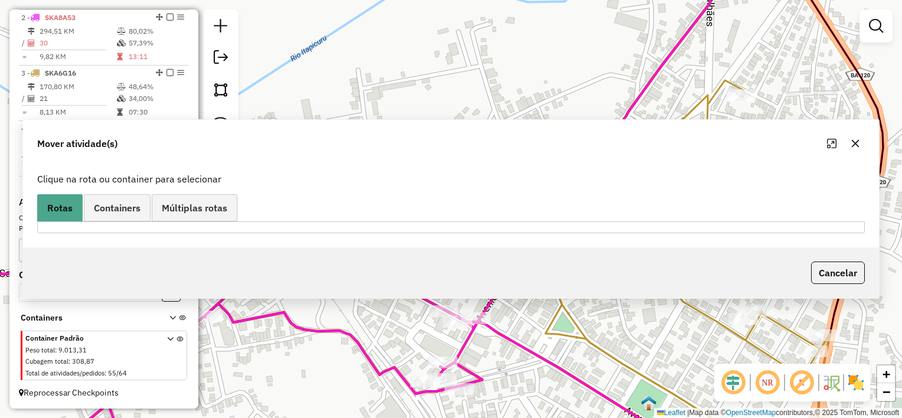
scroll to position [0, 0]
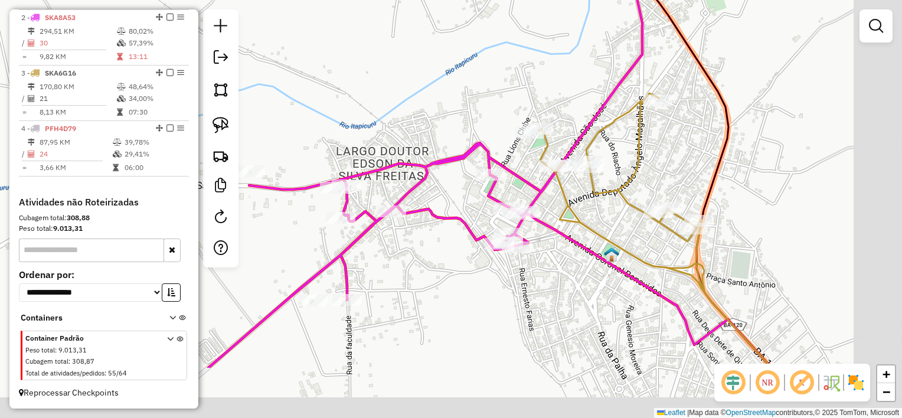
drag, startPoint x: 677, startPoint y: 309, endPoint x: 607, endPoint y: 202, distance: 128.1
click at [608, 202] on div "Janela de atendimento Grade de atendimento Capacidade Transportadoras Veículos …" at bounding box center [451, 209] width 902 height 418
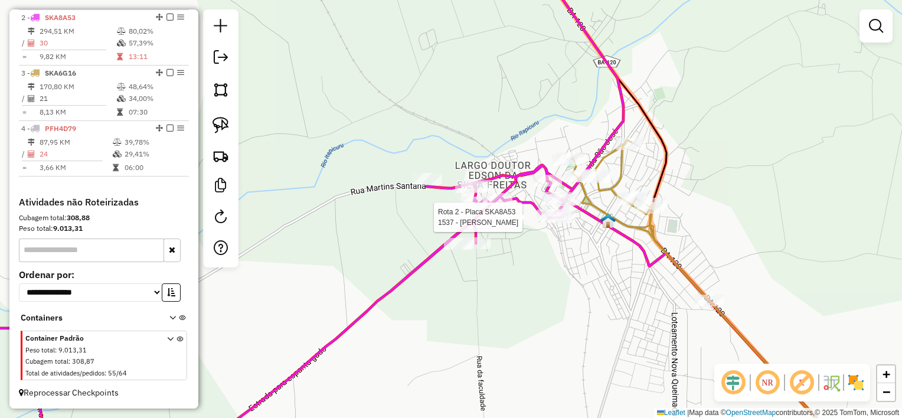
select select "**********"
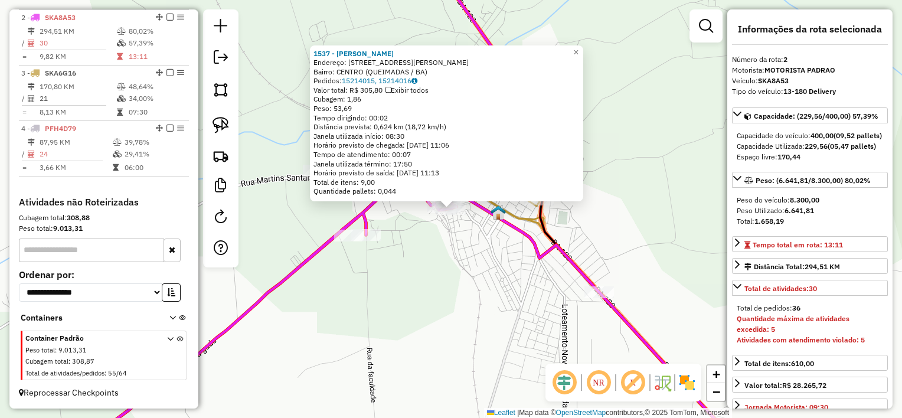
click at [545, 271] on div "1537 - RAFA FRANGOS MERCADO Endereço: [STREET_ADDRESS][PERSON_NAME] Bairro: CEN…" at bounding box center [451, 209] width 902 height 418
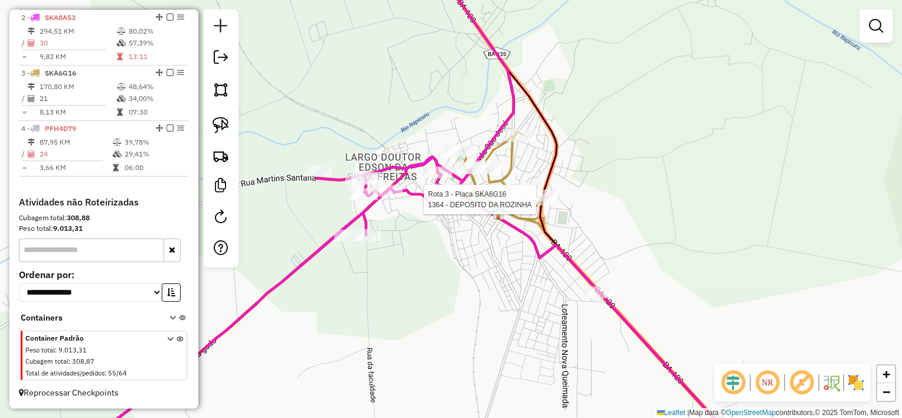
select select "**********"
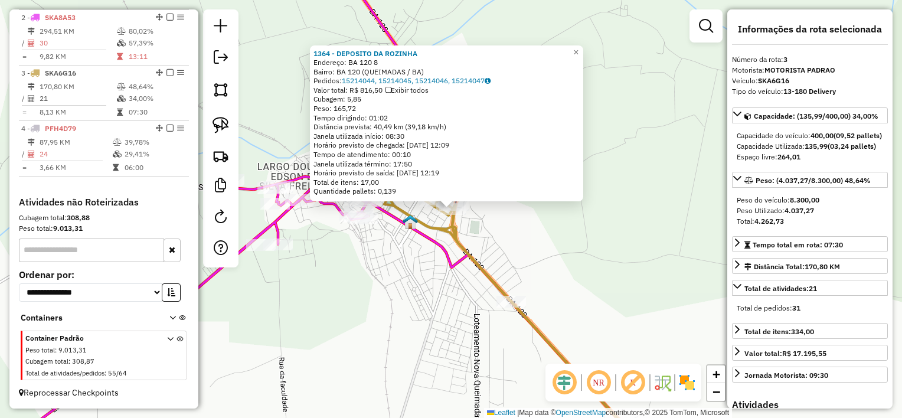
click at [406, 262] on div "1364 - DEPOSITO DA [PERSON_NAME]: BA 120 8 Bairro: BA 120 (QUEIMADAS / BA) Pedi…" at bounding box center [451, 209] width 902 height 418
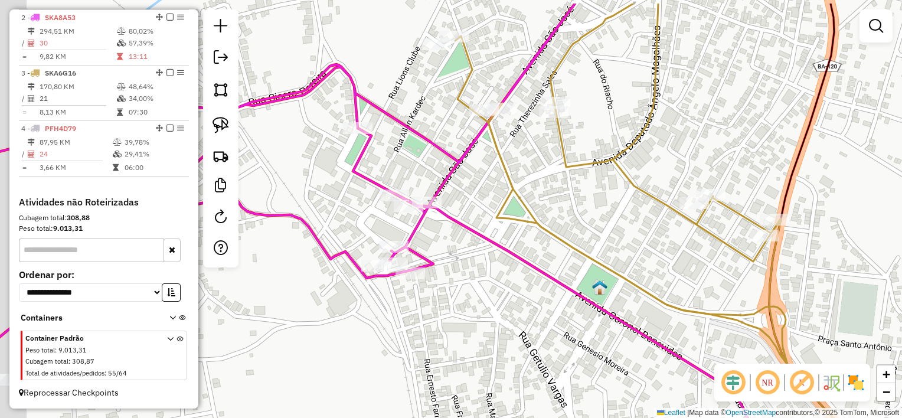
drag, startPoint x: 378, startPoint y: 220, endPoint x: 495, endPoint y: 268, distance: 127.1
click at [469, 261] on div "Janela de atendimento Grade de atendimento Capacidade Transportadoras Veículos …" at bounding box center [451, 209] width 902 height 418
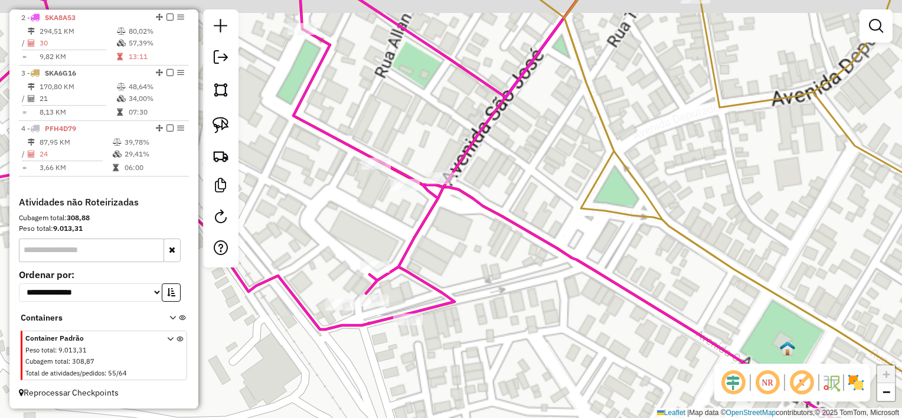
drag, startPoint x: 453, startPoint y: 234, endPoint x: 555, endPoint y: 256, distance: 103.9
click at [555, 256] on div "Janela de atendimento Grade de atendimento Capacidade Transportadoras Veículos …" at bounding box center [451, 209] width 902 height 418
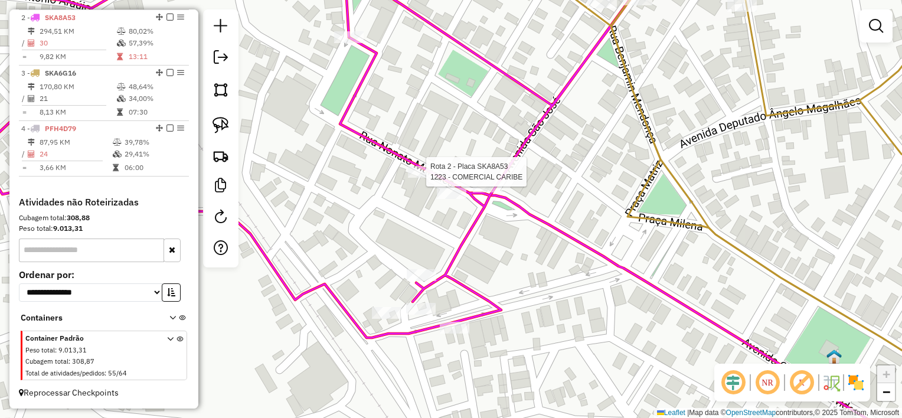
select select "**********"
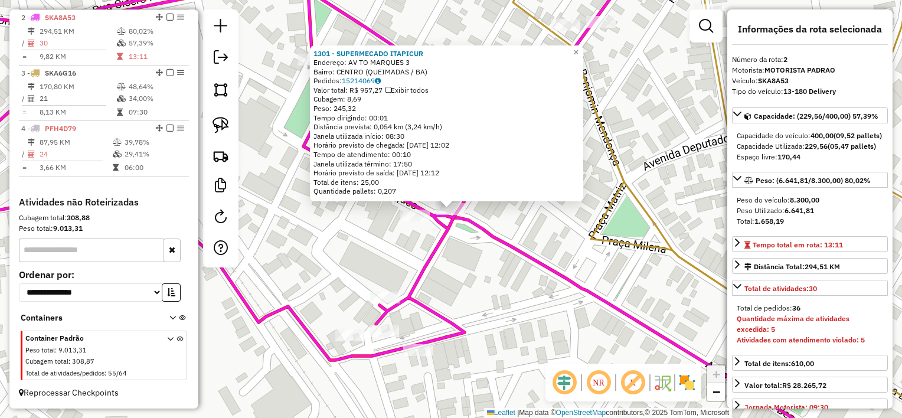
click at [492, 267] on div "1301 - SUPERMECADO ITAPICUR Endereço: AV TO MARQUES 3 Bairro: CENTRO (QUEIMADAS…" at bounding box center [451, 209] width 902 height 418
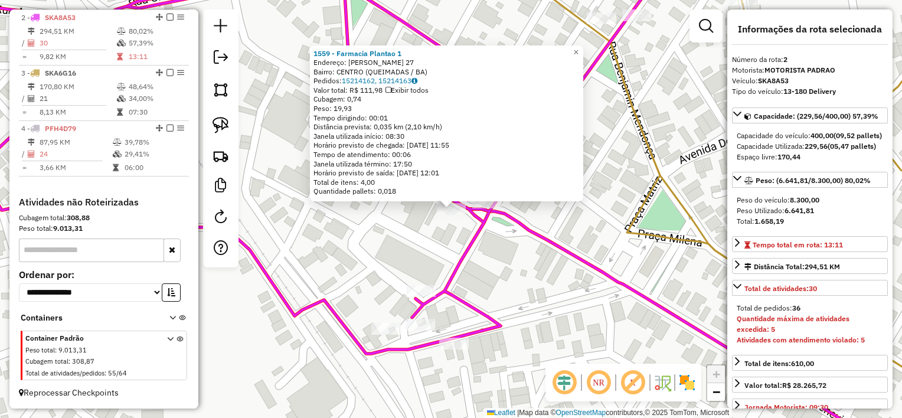
click at [510, 285] on div "1559 - Farmacia Plantao 1 Endereço: [PERSON_NAME] 27 Bairro: CENTRO (QUEIMADAS …" at bounding box center [451, 209] width 902 height 418
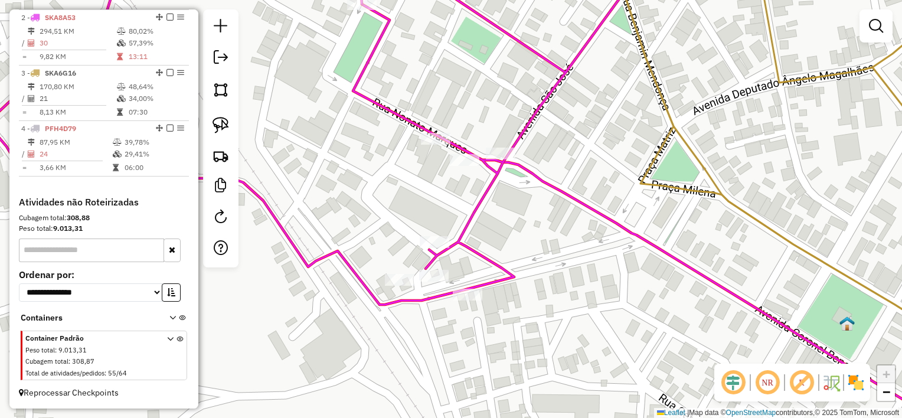
drag, startPoint x: 505, startPoint y: 290, endPoint x: 517, endPoint y: 221, distance: 69.5
click at [527, 220] on div "Janela de atendimento Grade de atendimento Capacidade Transportadoras Veículos …" at bounding box center [451, 209] width 902 height 418
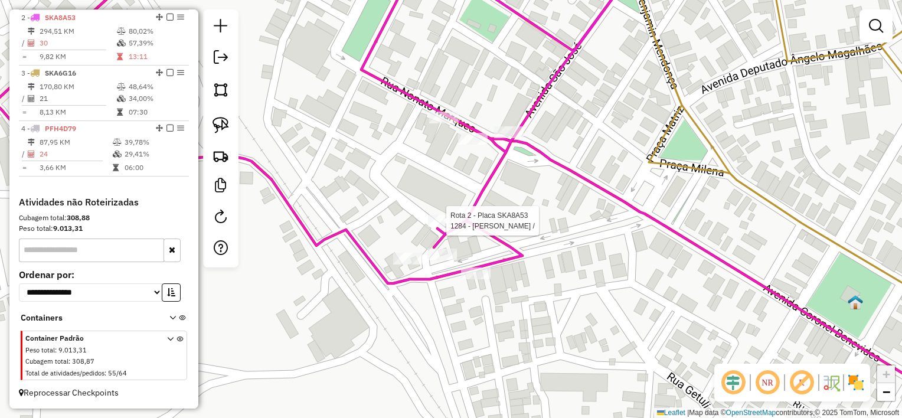
select select "**********"
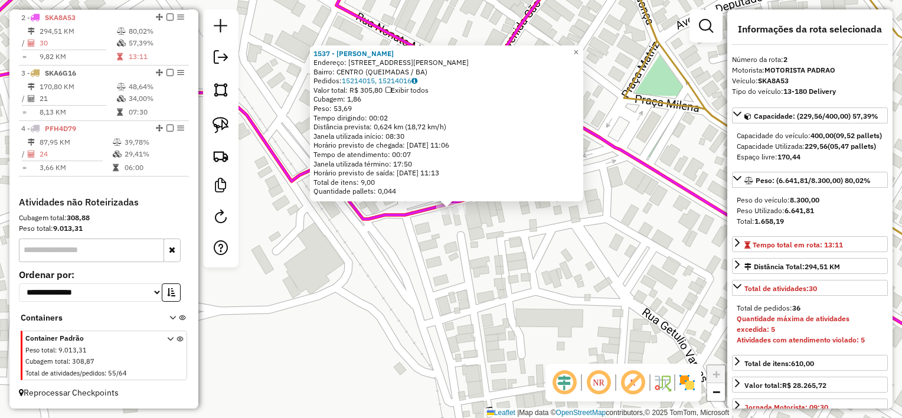
click at [468, 257] on div "1537 - RAFA FRANGOS MERCADO Endereço: [STREET_ADDRESS][PERSON_NAME] Bairro: CEN…" at bounding box center [451, 209] width 902 height 418
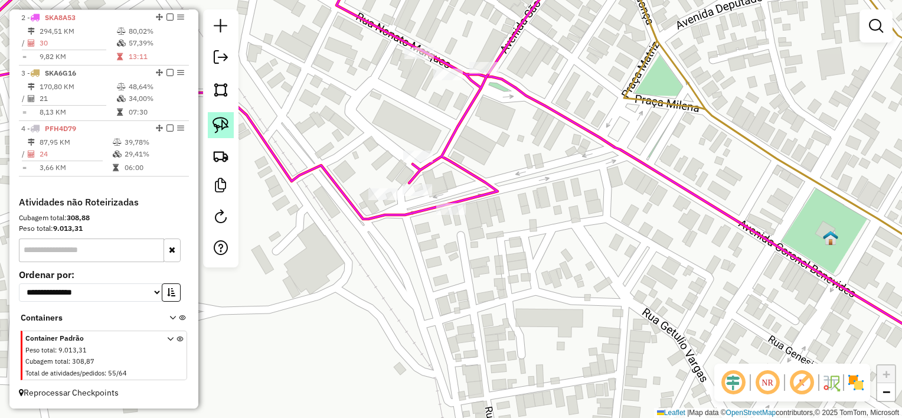
click at [220, 128] on img at bounding box center [221, 125] width 17 height 17
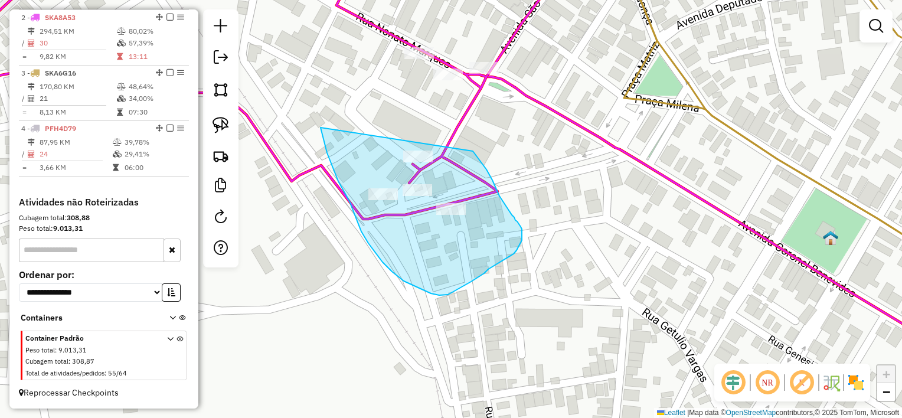
drag, startPoint x: 346, startPoint y: 195, endPoint x: 470, endPoint y: 149, distance: 132.3
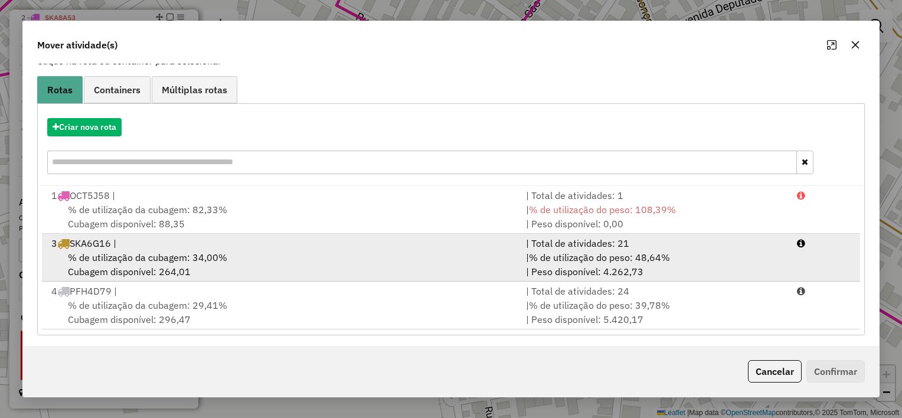
scroll to position [87, 0]
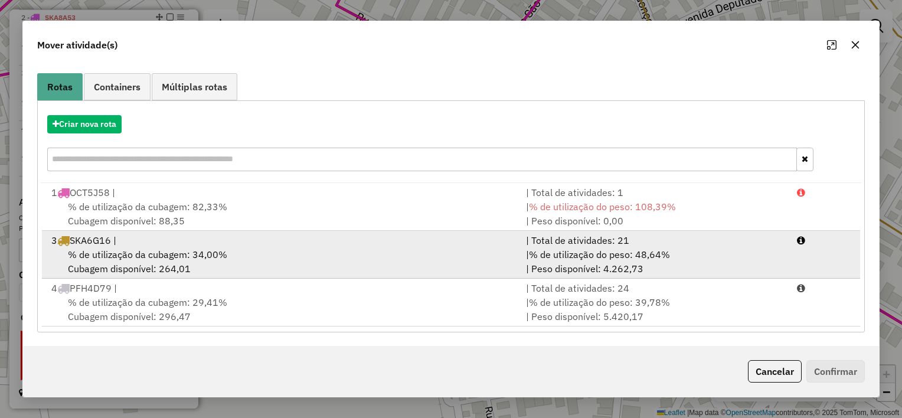
click at [347, 261] on div "% de utilização da cubagem: 34,00% Cubagem disponível: 264,01" at bounding box center [281, 261] width 475 height 28
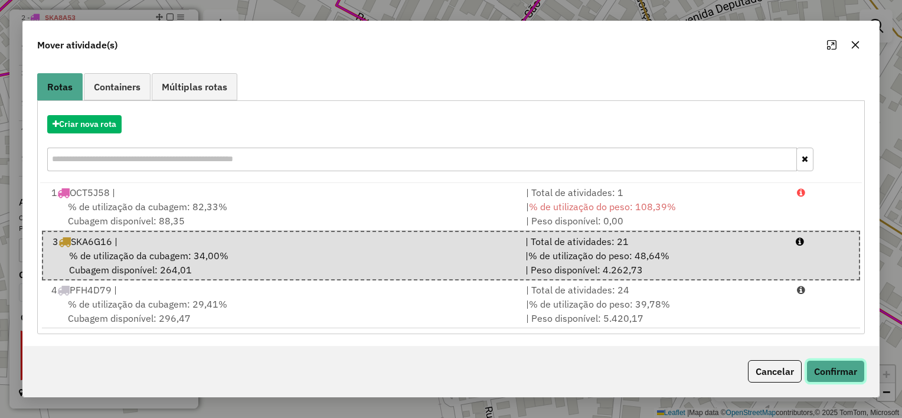
click at [831, 367] on button "Confirmar" at bounding box center [835, 371] width 58 height 22
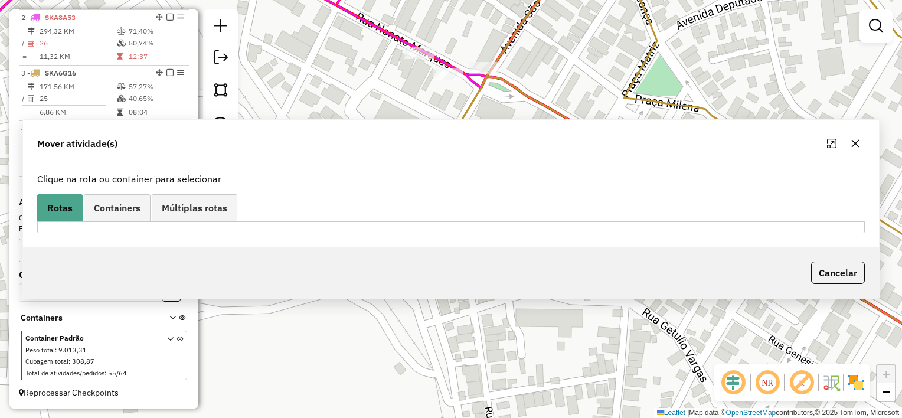
scroll to position [0, 0]
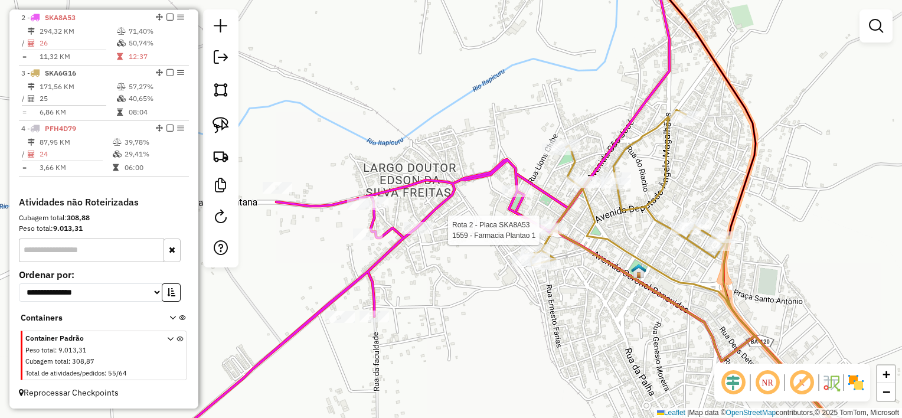
select select "**********"
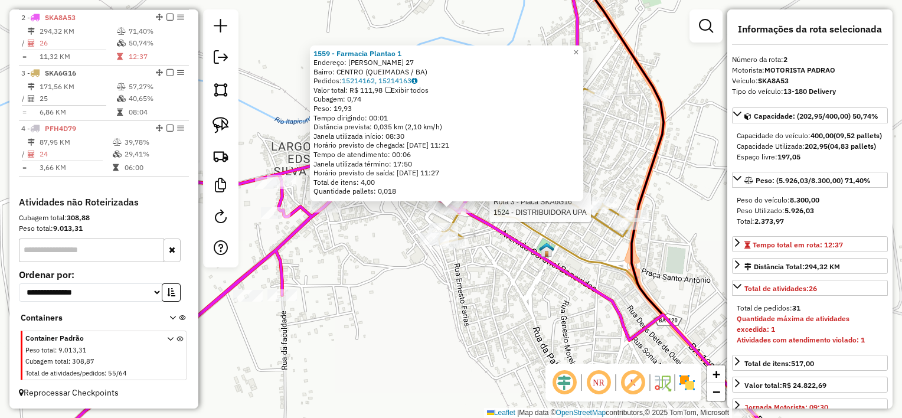
click at [590, 213] on div at bounding box center [594, 207] width 30 height 12
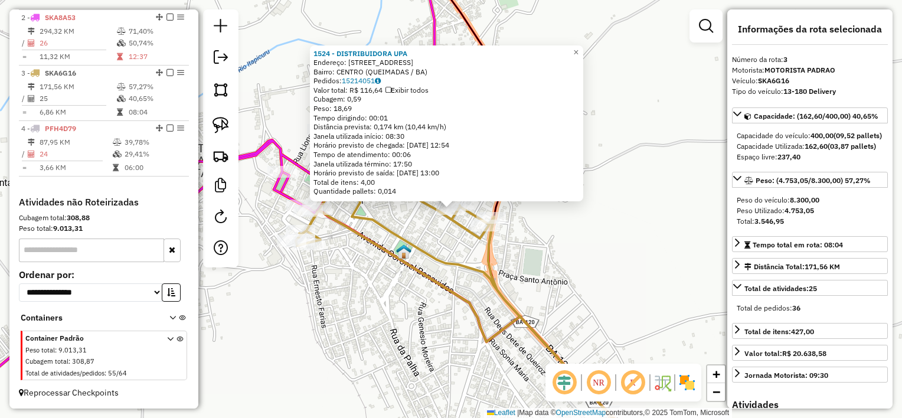
click at [399, 335] on div "1524 - DISTRIBUIDORA UPA Endereço: [STREET_ADDRESS] [GEOGRAPHIC_DATA]: 15214051…" at bounding box center [451, 209] width 902 height 418
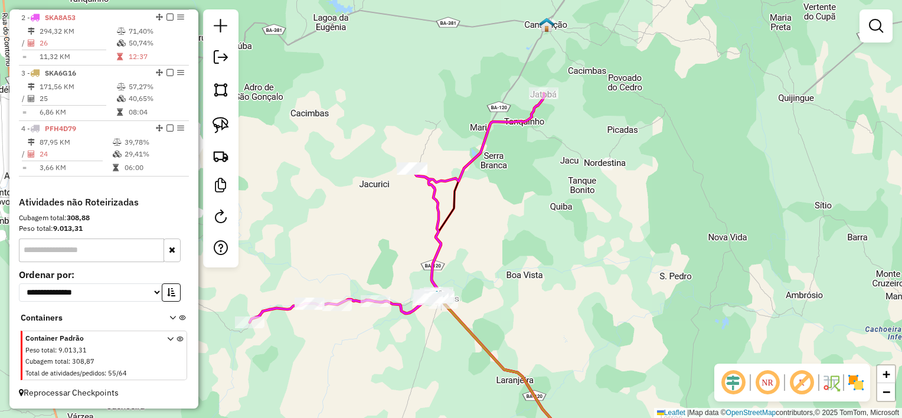
drag, startPoint x: 404, startPoint y: 370, endPoint x: 432, endPoint y: 305, distance: 70.6
click at [430, 306] on div "Janela de atendimento Grade de atendimento Capacidade Transportadoras Veículos …" at bounding box center [451, 209] width 902 height 418
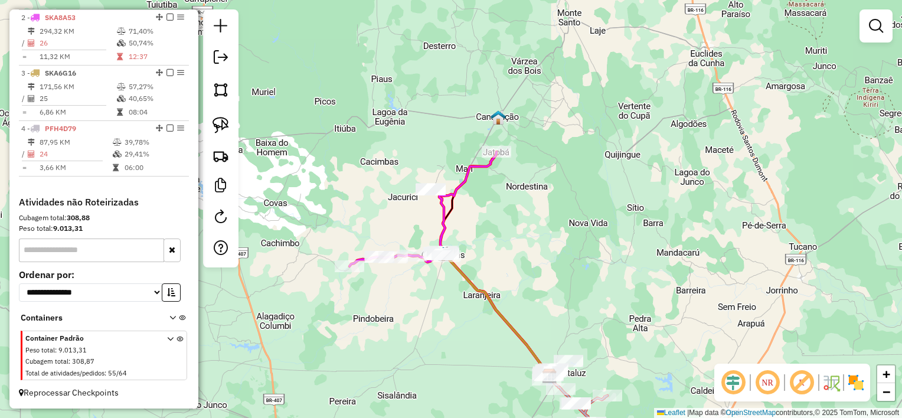
drag, startPoint x: 447, startPoint y: 332, endPoint x: 442, endPoint y: 227, distance: 105.2
click at [443, 238] on div "Janela de atendimento Grade de atendimento Capacidade Transportadoras Veículos …" at bounding box center [451, 209] width 902 height 418
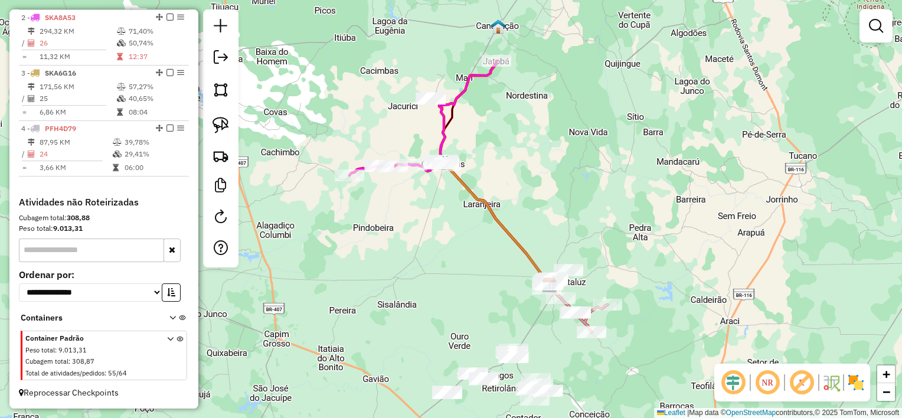
drag, startPoint x: 459, startPoint y: 264, endPoint x: 447, endPoint y: 215, distance: 51.1
click at [447, 215] on div "Janela de atendimento Grade de atendimento Capacidade Transportadoras Veículos …" at bounding box center [451, 209] width 902 height 418
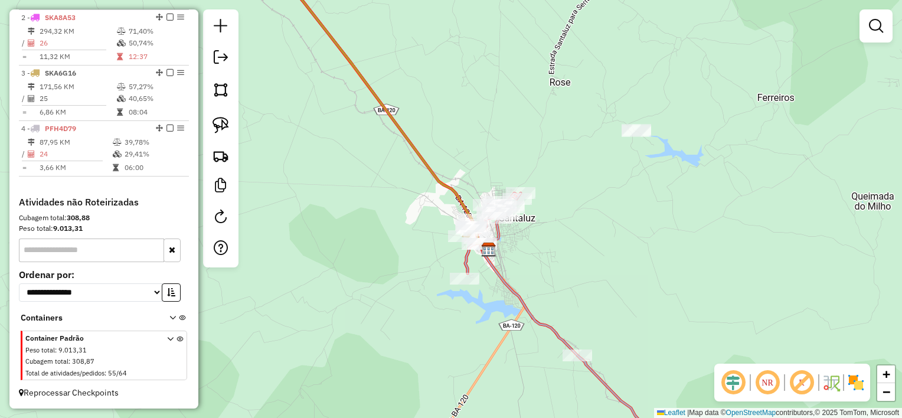
drag, startPoint x: 546, startPoint y: 244, endPoint x: 560, endPoint y: 234, distance: 17.4
click at [559, 234] on div "Janela de atendimento Grade de atendimento Capacidade Transportadoras Veículos …" at bounding box center [451, 209] width 902 height 418
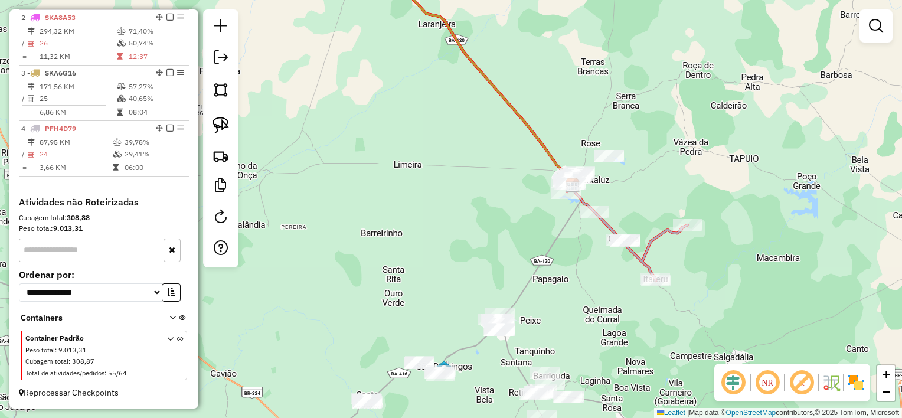
drag, startPoint x: 479, startPoint y: 293, endPoint x: 570, endPoint y: 151, distance: 168.5
click at [576, 148] on div "Janela de atendimento Grade de atendimento Capacidade Transportadoras Veículos …" at bounding box center [451, 209] width 902 height 418
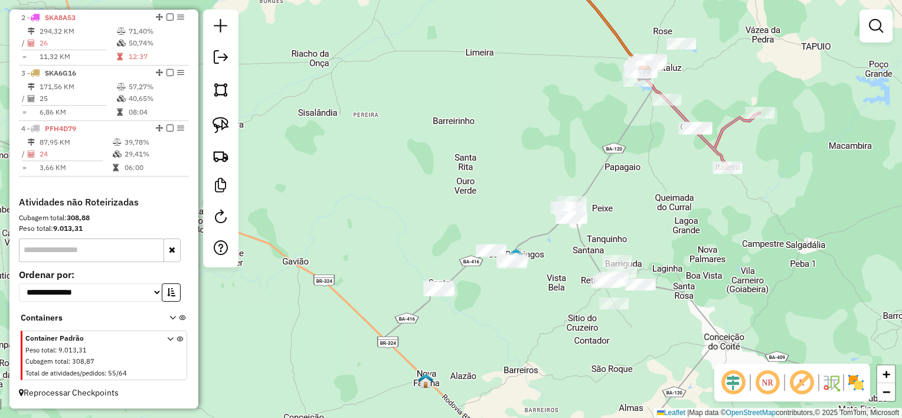
drag, startPoint x: 496, startPoint y: 211, endPoint x: 533, endPoint y: 141, distance: 79.5
click at [533, 142] on div "Janela de atendimento Grade de atendimento Capacidade Transportadoras Veículos …" at bounding box center [451, 209] width 902 height 418
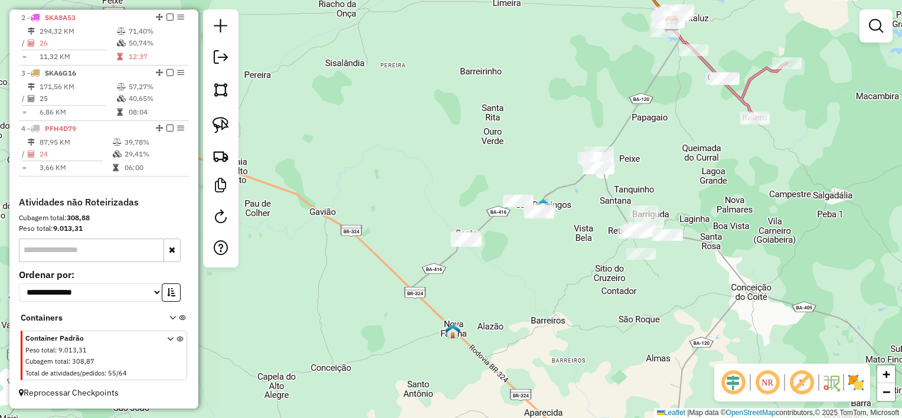
drag, startPoint x: 230, startPoint y: 127, endPoint x: 243, endPoint y: 129, distance: 13.8
click at [231, 127] on link at bounding box center [221, 125] width 26 height 26
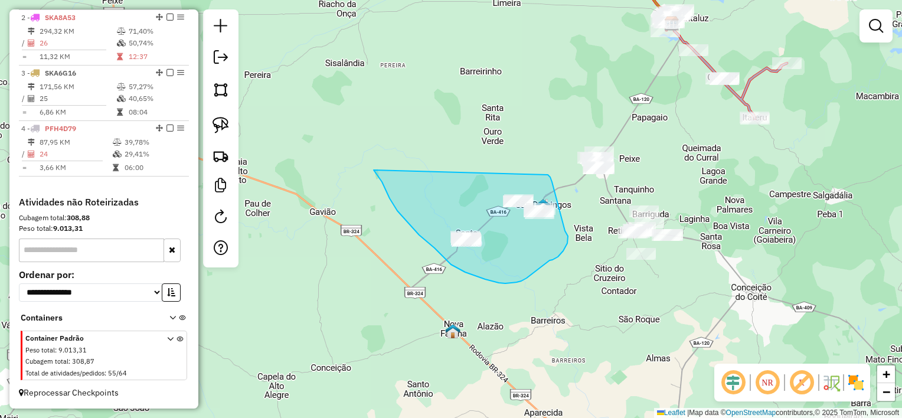
drag, startPoint x: 374, startPoint y: 171, endPoint x: 548, endPoint y: 175, distance: 173.6
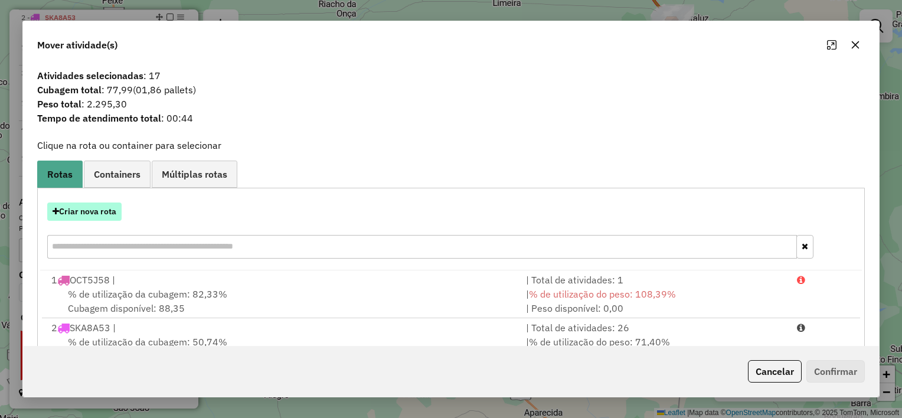
click at [67, 214] on button "Criar nova rota" at bounding box center [84, 212] width 74 height 18
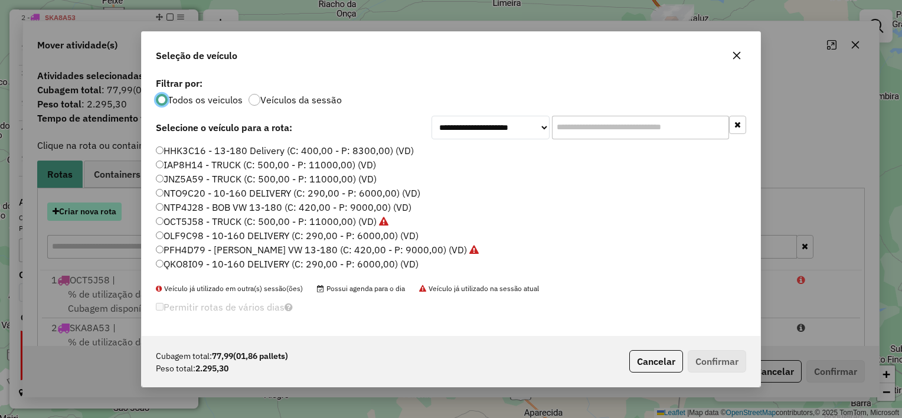
scroll to position [6, 4]
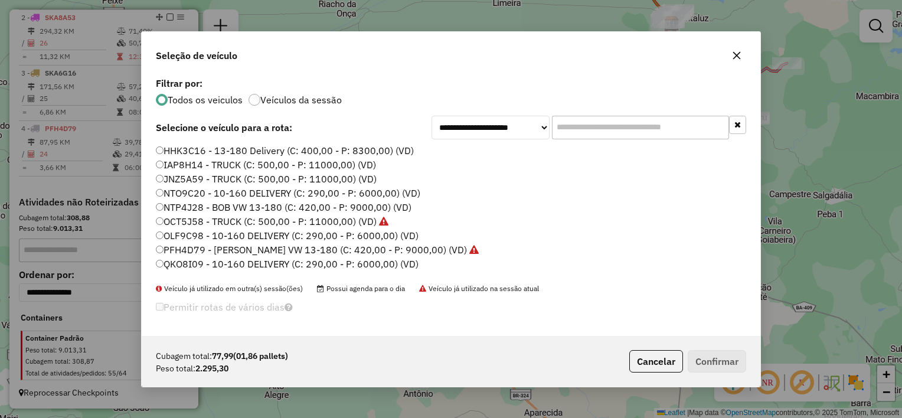
click at [309, 148] on label "HHK3C16 - 13-180 Delivery (C: 400,00 - P: 8300,00) (VD)" at bounding box center [285, 150] width 258 height 14
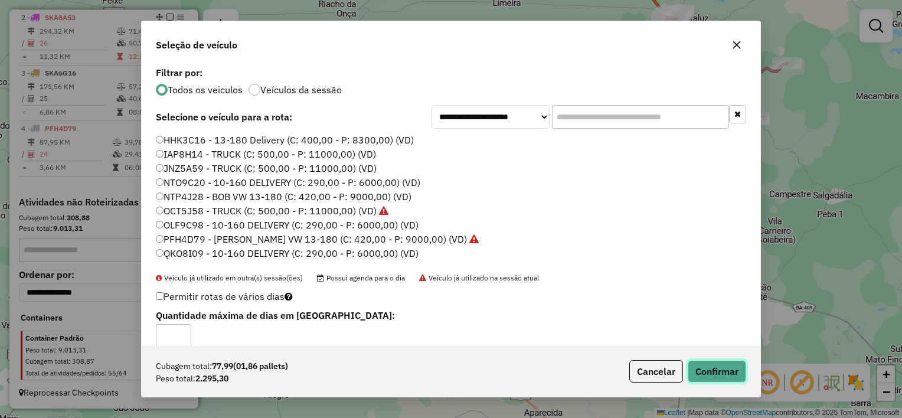
click at [712, 368] on button "Confirmar" at bounding box center [717, 371] width 58 height 22
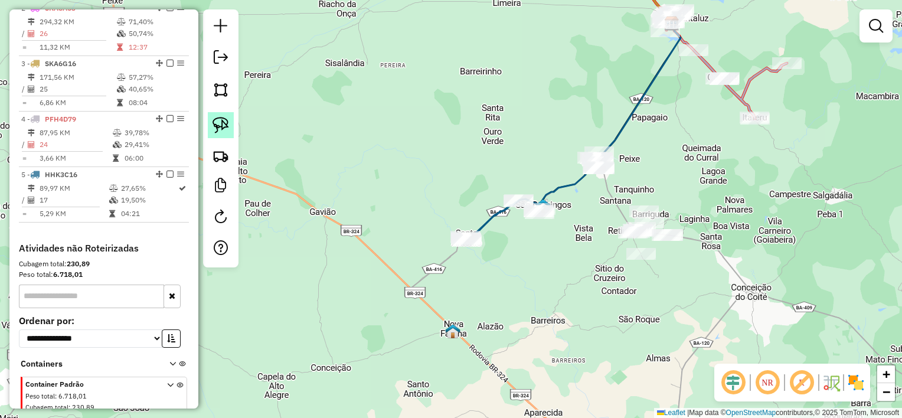
click at [228, 123] on img at bounding box center [221, 125] width 17 height 17
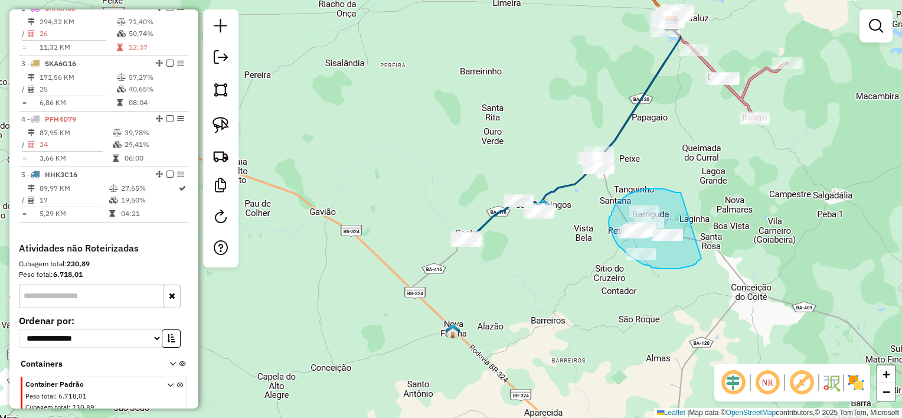
drag, startPoint x: 674, startPoint y: 192, endPoint x: 701, endPoint y: 259, distance: 72.0
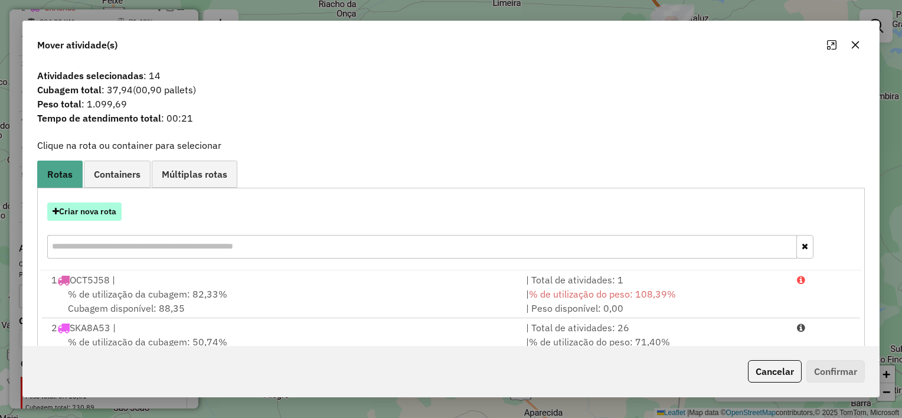
click at [113, 207] on button "Criar nova rota" at bounding box center [84, 212] width 74 height 18
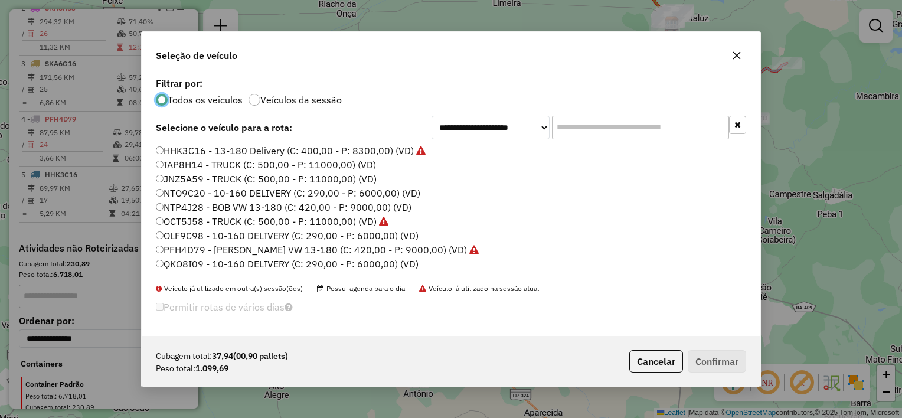
click at [324, 175] on label "JNZ5A59 - TRUCK (C: 500,00 - P: 11000,00) (VD)" at bounding box center [266, 179] width 221 height 14
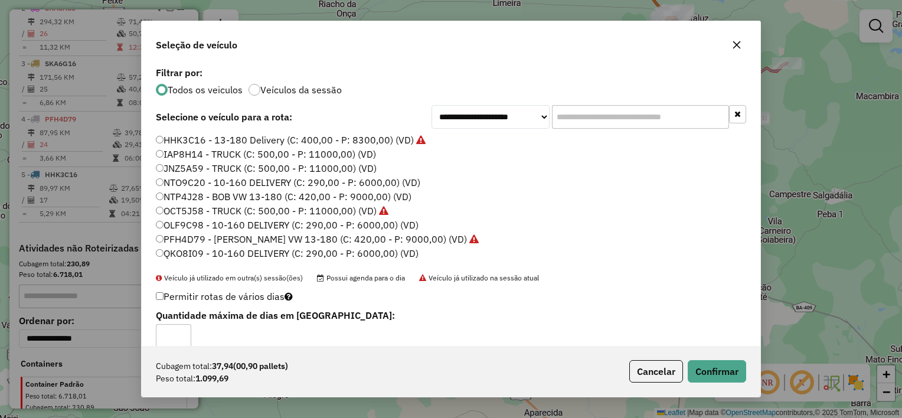
click at [726, 383] on div "Cubagem total: 37,94 (00,90 pallets) Peso total: 1.099,69 Cancelar Confirmar" at bounding box center [451, 371] width 619 height 51
click at [727, 377] on button "Confirmar" at bounding box center [717, 371] width 58 height 22
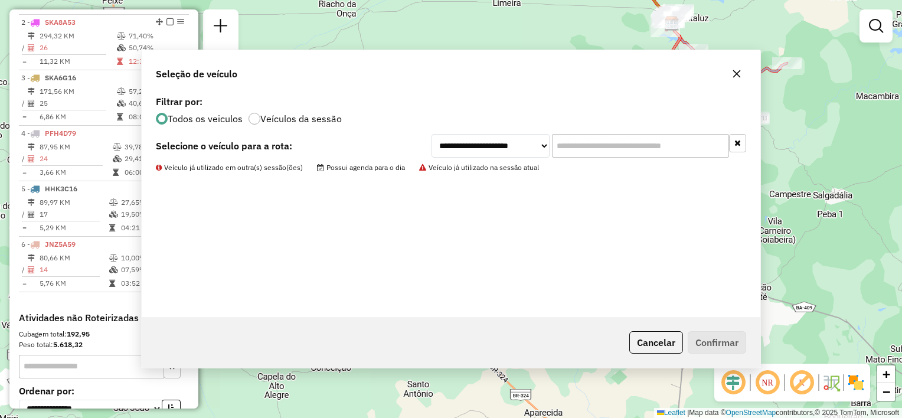
scroll to position [511, 0]
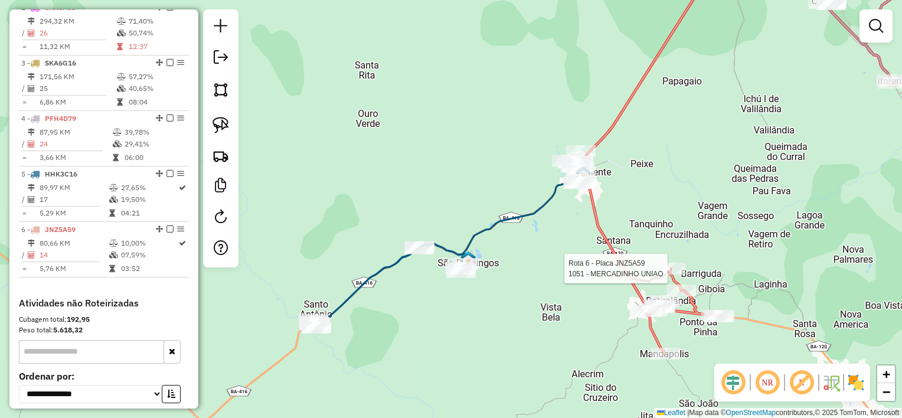
select select "**********"
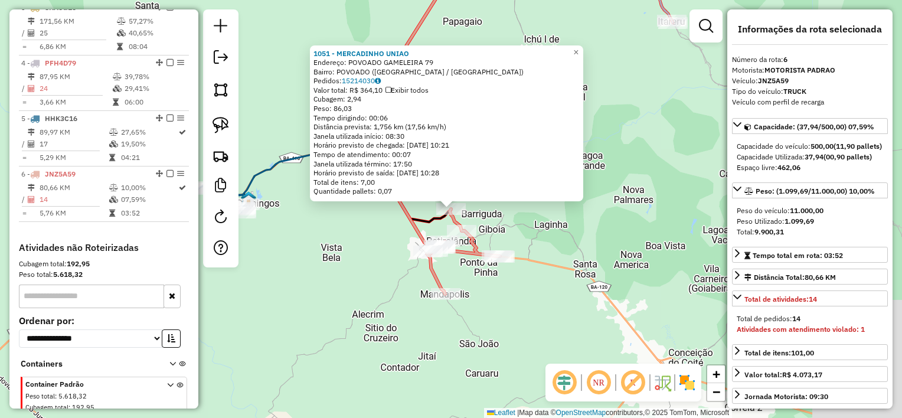
scroll to position [622, 0]
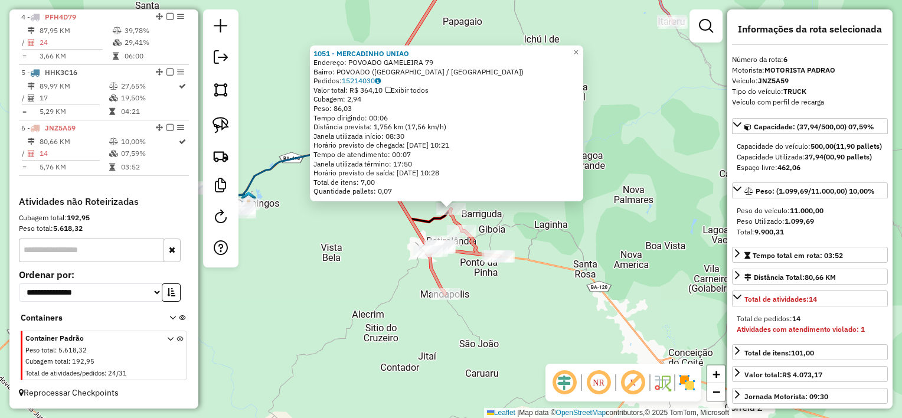
click at [517, 299] on div "1051 - MERCADINHO UNIAO Endereço: POVOADO GAMELEIRA 79 Bairro: [GEOGRAPHIC_DATA…" at bounding box center [451, 209] width 902 height 418
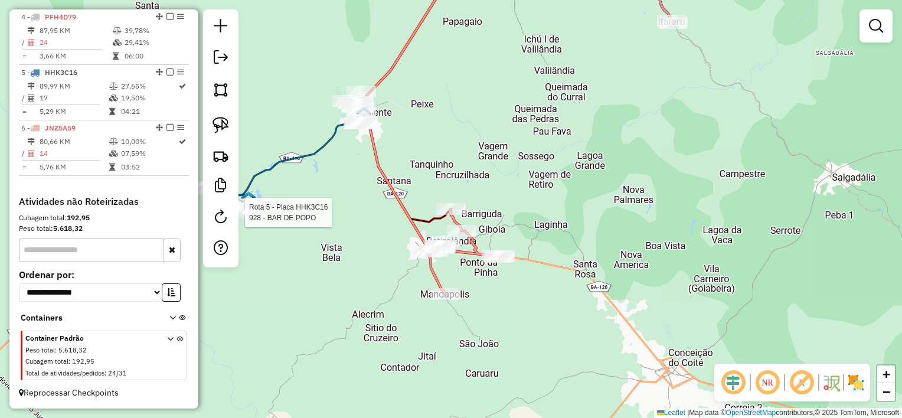
select select "**********"
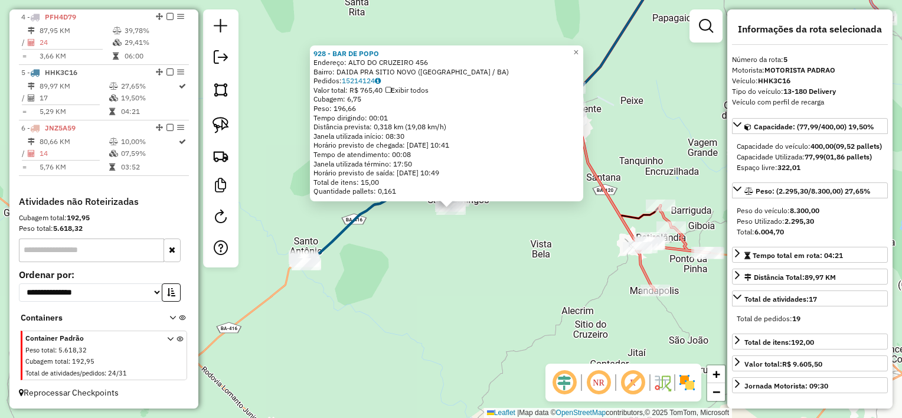
click at [378, 243] on div "928 - BAR DE POPO Endereço: ALTO DO CRUZEIRO 456 Bairro: DAIDA PRA SITIO NOVO (…" at bounding box center [451, 209] width 902 height 418
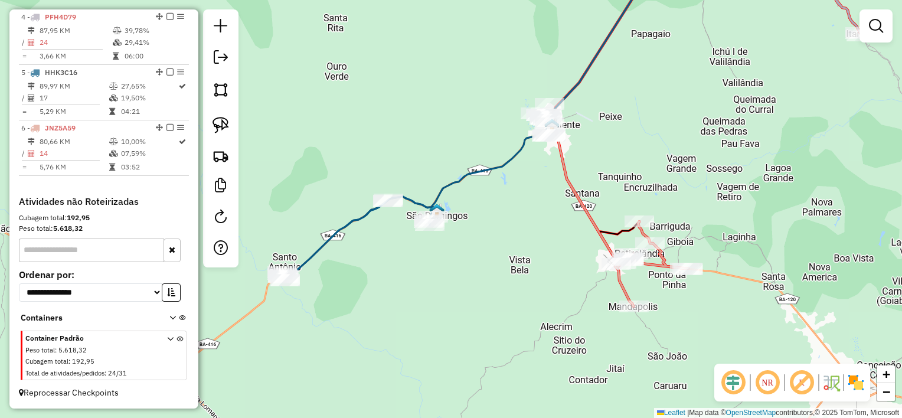
drag, startPoint x: 593, startPoint y: 187, endPoint x: 571, endPoint y: 203, distance: 26.6
click at [571, 203] on div "Janela de atendimento Grade de atendimento Capacidade Transportadoras Veículos …" at bounding box center [451, 209] width 902 height 418
click at [210, 116] on link at bounding box center [221, 125] width 26 height 26
drag, startPoint x: 505, startPoint y: 94, endPoint x: 571, endPoint y: 91, distance: 66.2
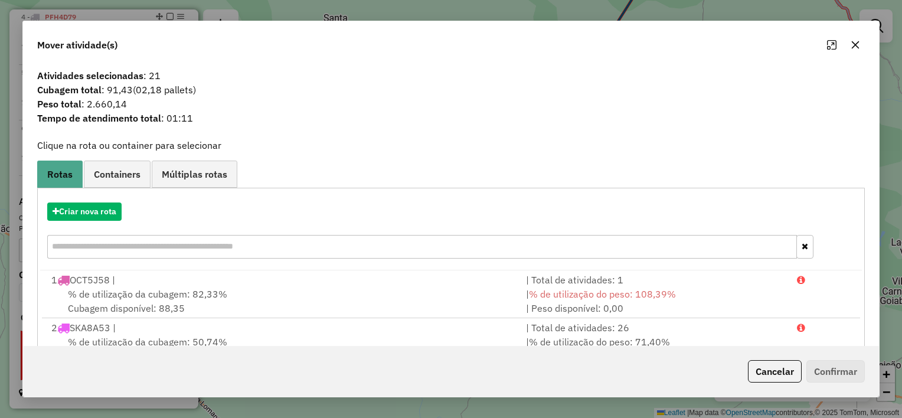
drag, startPoint x: 855, startPoint y: 50, endPoint x: 604, endPoint y: 115, distance: 259.2
click at [855, 50] on button "button" at bounding box center [855, 44] width 19 height 19
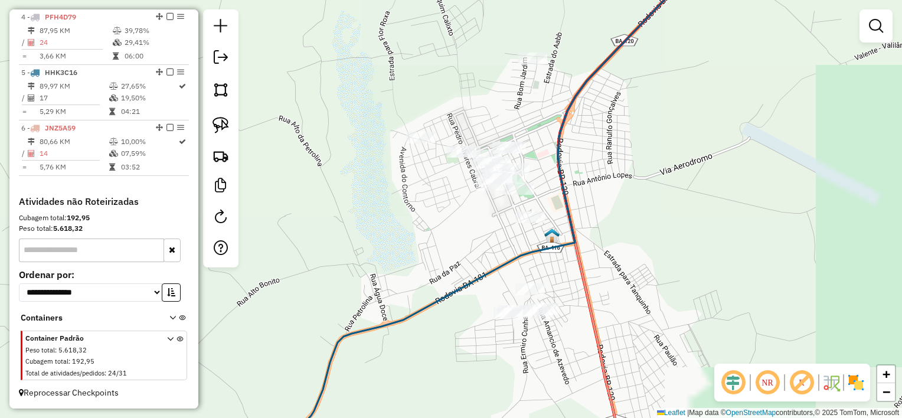
drag, startPoint x: 555, startPoint y: 168, endPoint x: 569, endPoint y: 168, distance: 14.2
click at [569, 168] on icon at bounding box center [479, 217] width 435 height 502
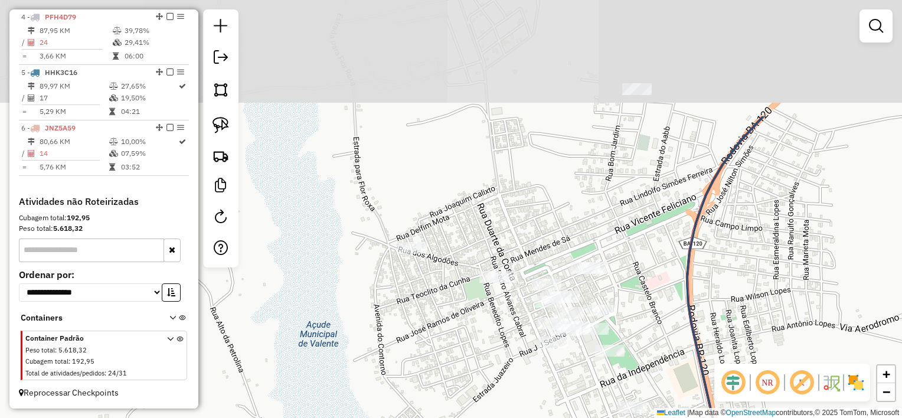
drag, startPoint x: 546, startPoint y: 180, endPoint x: 659, endPoint y: 338, distance: 194.6
click at [659, 338] on div "Janela de atendimento Grade de atendimento Capacidade Transportadoras Veículos …" at bounding box center [451, 209] width 902 height 418
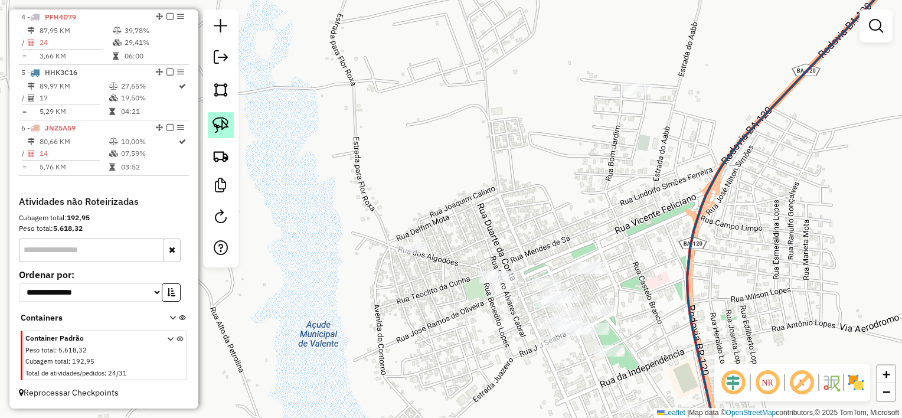
click at [230, 118] on link at bounding box center [221, 125] width 26 height 26
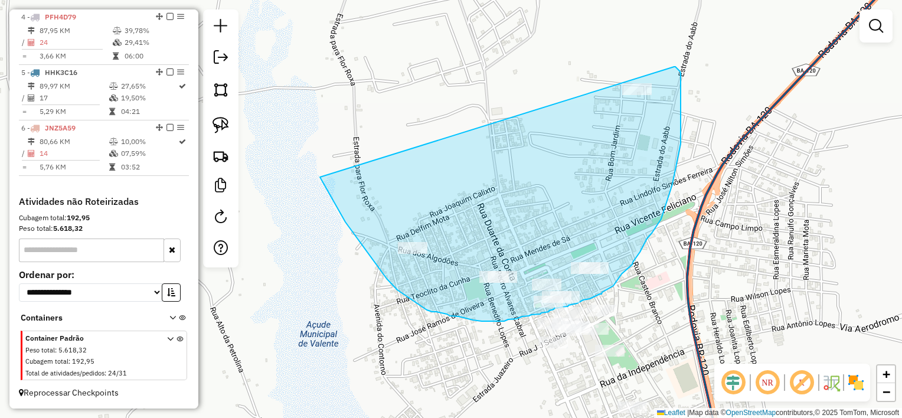
drag, startPoint x: 337, startPoint y: 208, endPoint x: 674, endPoint y: 67, distance: 365.5
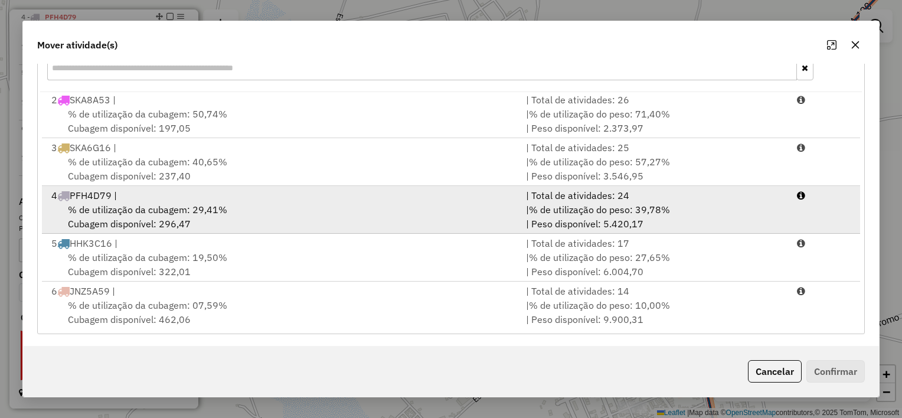
scroll to position [180, 0]
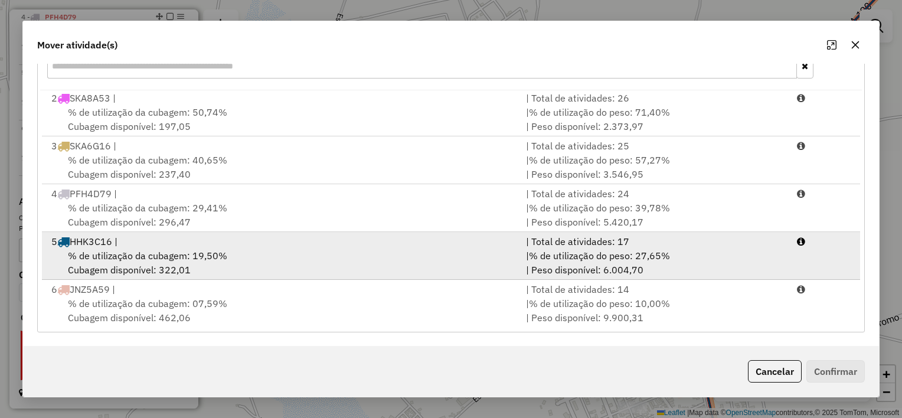
click at [382, 260] on div "% de utilização da cubagem: 19,50% Cubagem disponível: 322,01" at bounding box center [281, 263] width 475 height 28
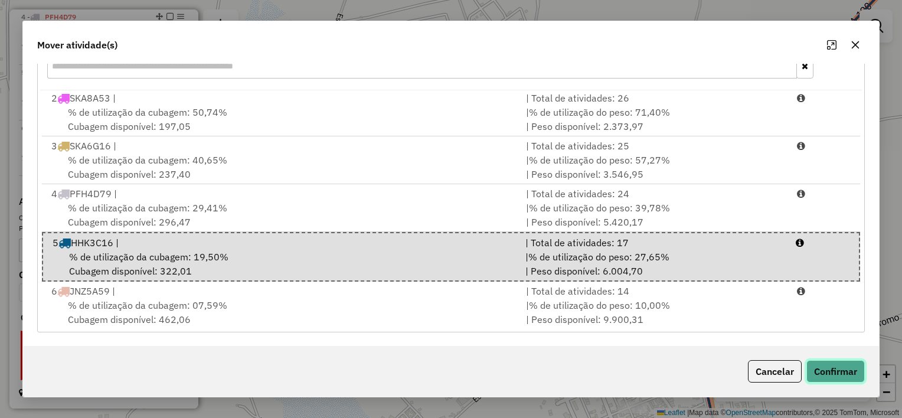
click at [832, 368] on button "Confirmar" at bounding box center [835, 371] width 58 height 22
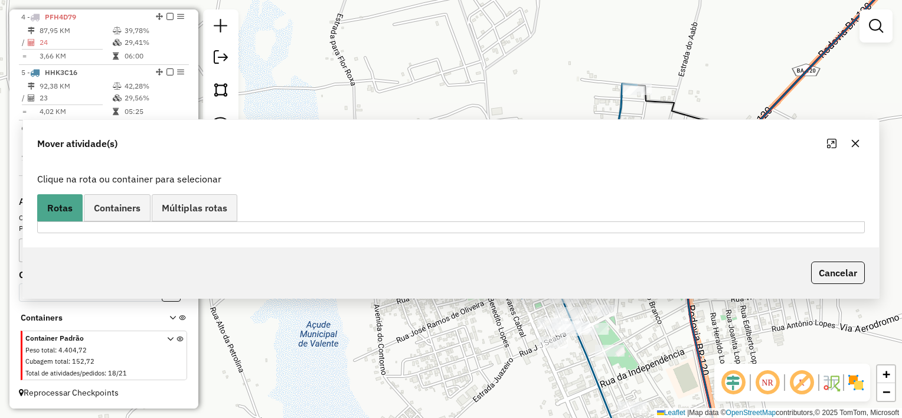
scroll to position [0, 0]
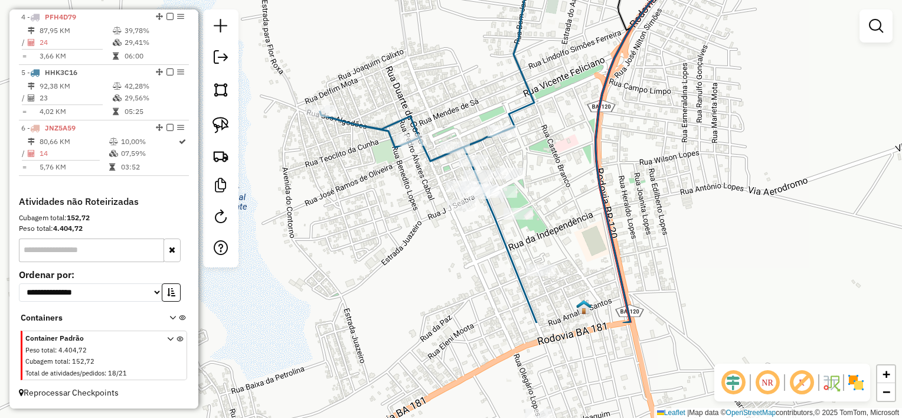
drag, startPoint x: 646, startPoint y: 298, endPoint x: 555, endPoint y: 161, distance: 164.7
click at [555, 161] on div "Janela de atendimento Grade de atendimento Capacidade Transportadoras Veículos …" at bounding box center [451, 209] width 902 height 418
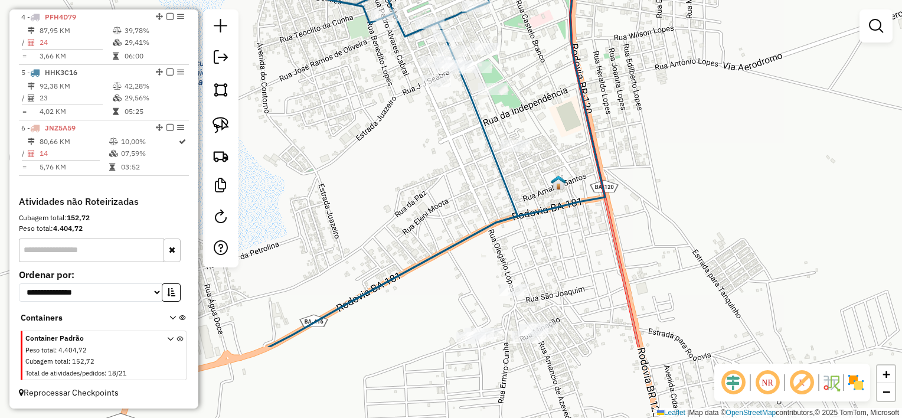
drag, startPoint x: 573, startPoint y: 197, endPoint x: 560, endPoint y: 84, distance: 113.6
click at [560, 84] on div "Janela de atendimento Grade de atendimento Capacidade Transportadoras Veículos …" at bounding box center [451, 209] width 902 height 418
drag, startPoint x: 223, startPoint y: 120, endPoint x: 231, endPoint y: 115, distance: 10.0
click at [223, 119] on img at bounding box center [221, 125] width 17 height 17
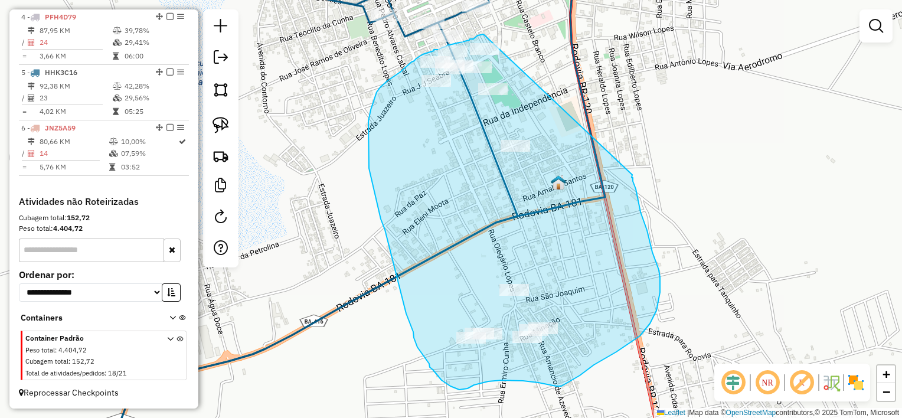
drag, startPoint x: 484, startPoint y: 34, endPoint x: 632, endPoint y: 175, distance: 204.6
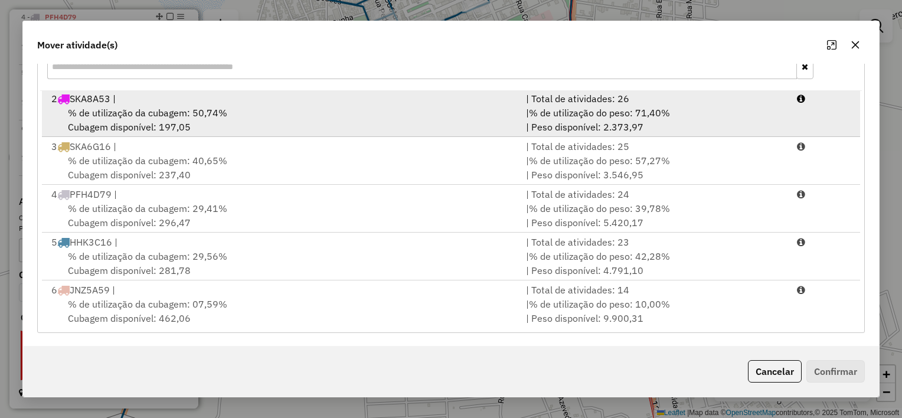
scroll to position [180, 0]
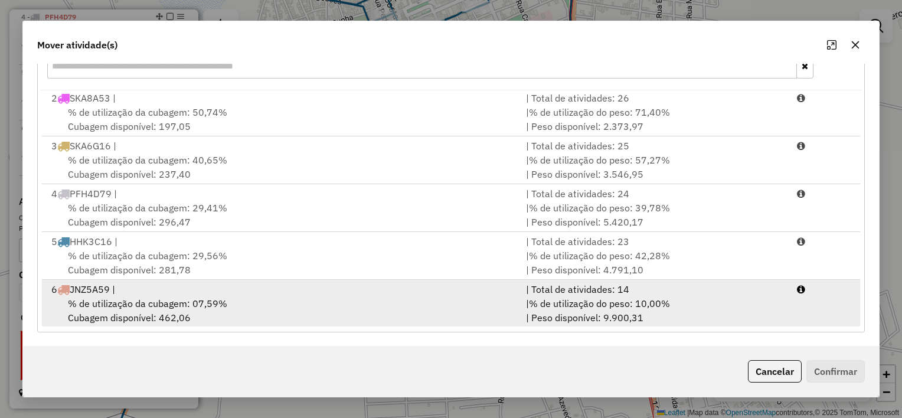
click at [508, 306] on div "% de utilização da cubagem: 07,59% Cubagem disponível: 462,06" at bounding box center [281, 310] width 475 height 28
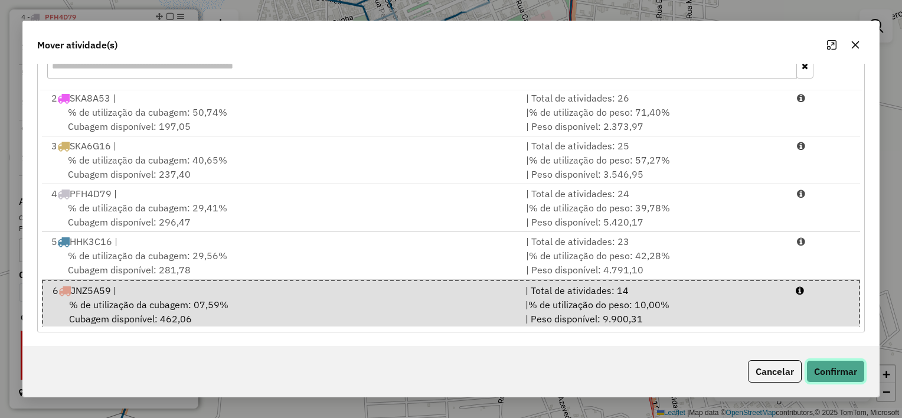
click at [841, 367] on button "Confirmar" at bounding box center [835, 371] width 58 height 22
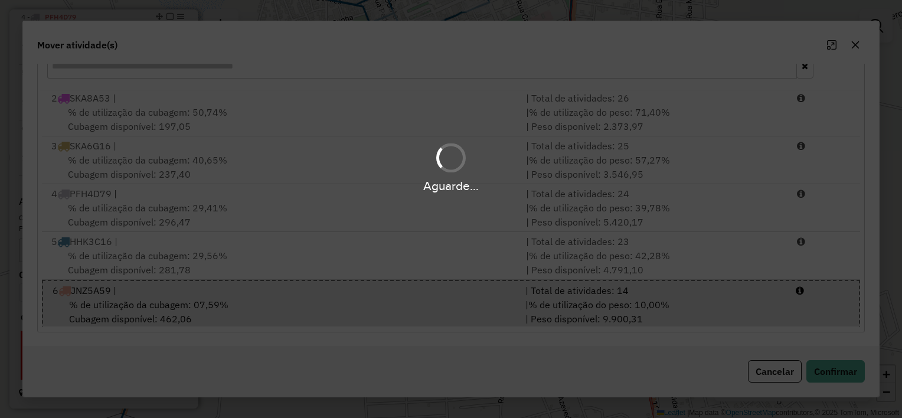
scroll to position [0, 0]
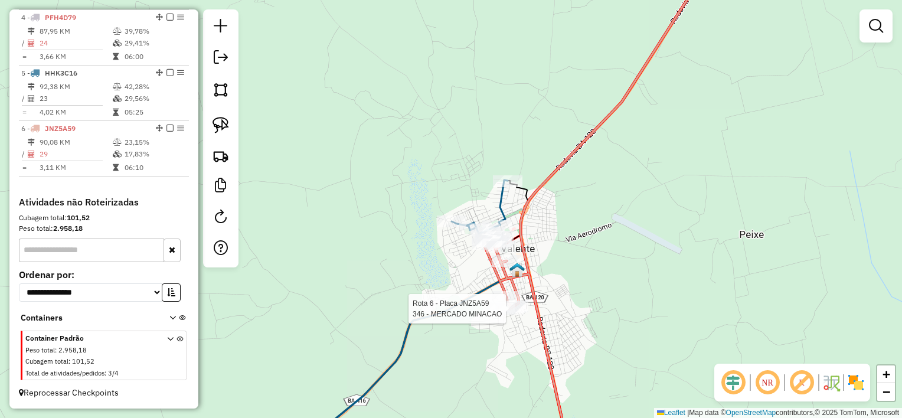
select select "**********"
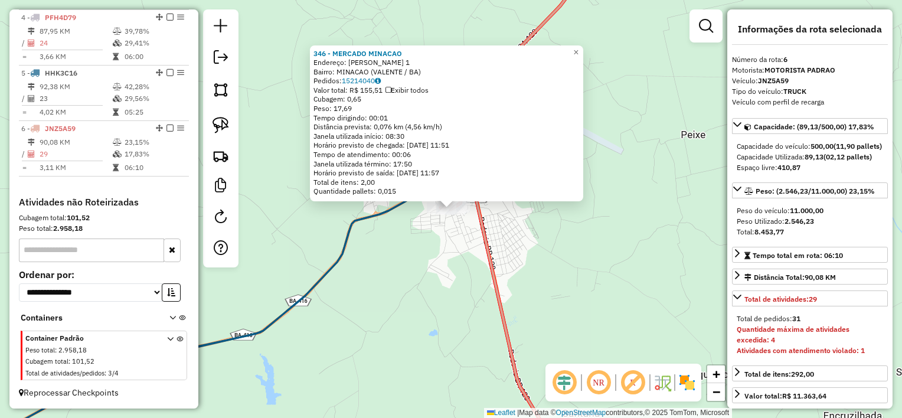
click at [430, 292] on div "346 - MERCADO MINACAO Endereço: [PERSON_NAME] 1 Bairro: MINACAO (VALENTE / BA) …" at bounding box center [451, 209] width 902 height 418
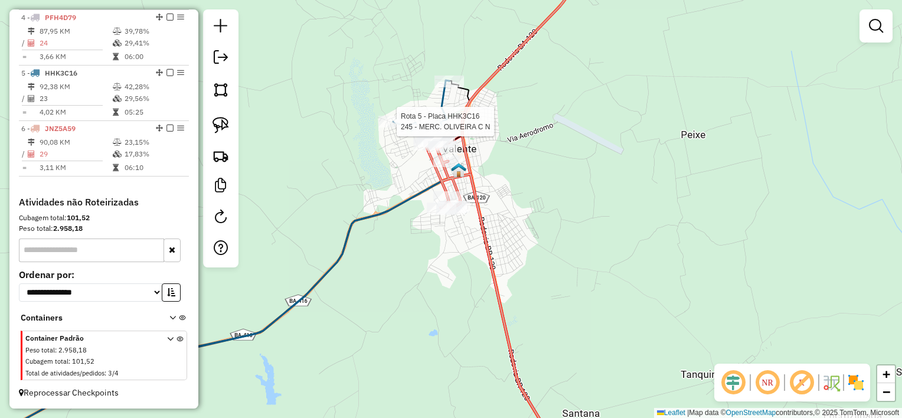
select select "**********"
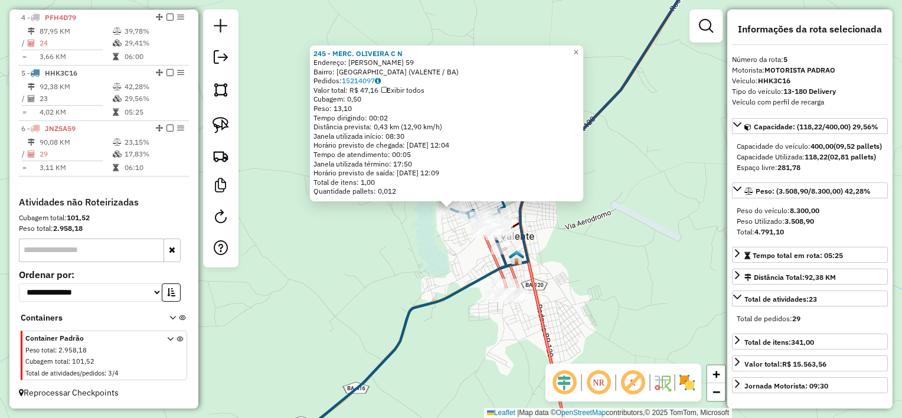
click at [410, 258] on div "245 - MERC. [PERSON_NAME]: [PERSON_NAME] 59 Bairro: [GEOGRAPHIC_DATA] ([GEOGRAP…" at bounding box center [451, 209] width 902 height 418
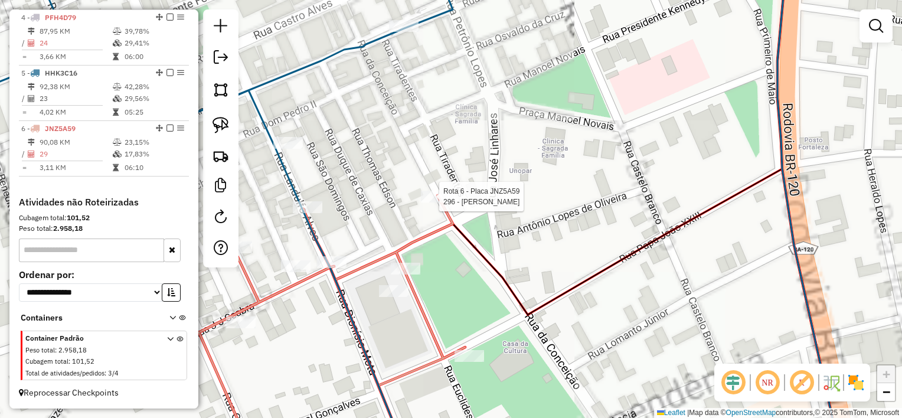
select select "**********"
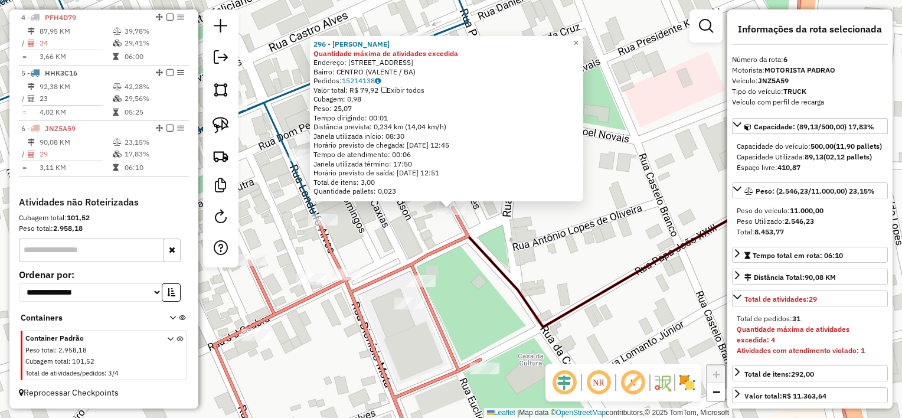
click at [486, 222] on div "296 - SILVA LANCHES Quantidade máxima de atividades excedida Endereço: [STREET_…" at bounding box center [451, 209] width 902 height 418
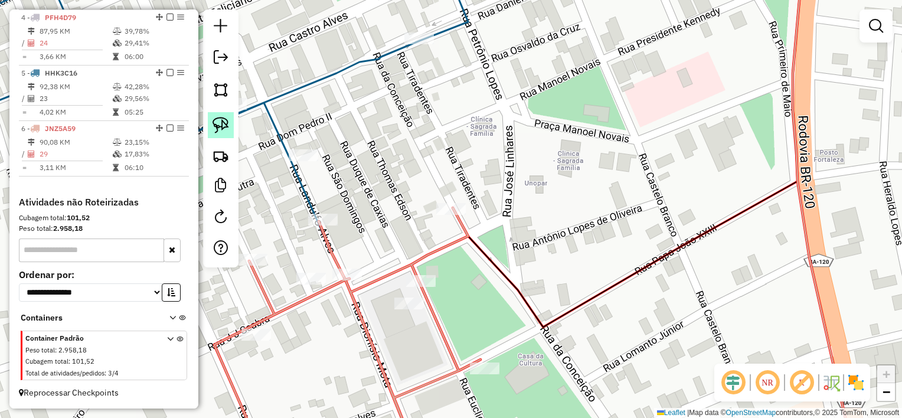
click at [220, 120] on img at bounding box center [221, 125] width 17 height 17
select select "**********"
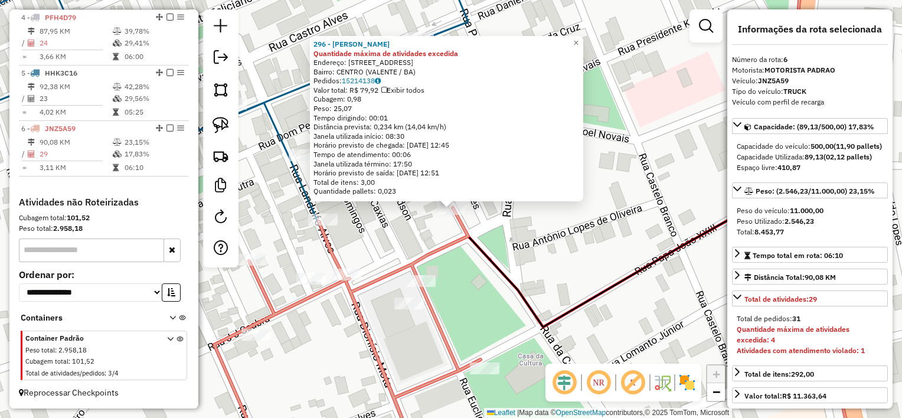
click at [505, 221] on div "296 - SILVA LANCHES Quantidade máxima de atividades excedida Endereço: [STREET_…" at bounding box center [451, 209] width 902 height 418
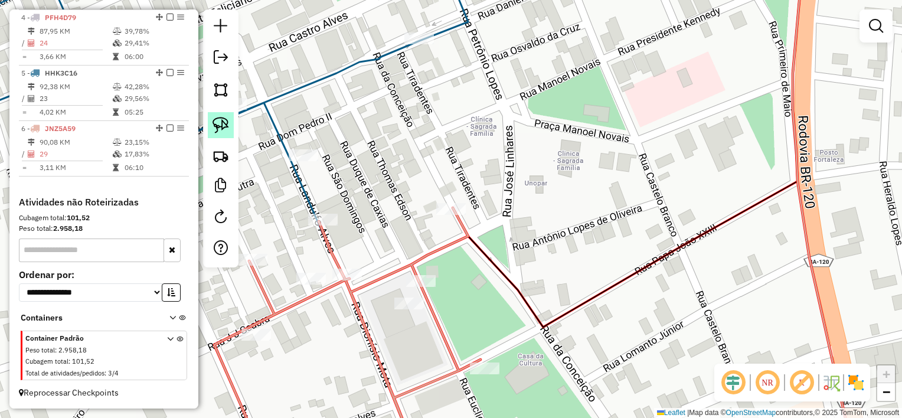
click at [228, 120] on img at bounding box center [221, 125] width 17 height 17
drag, startPoint x: 418, startPoint y: 168, endPoint x: 504, endPoint y: 220, distance: 100.3
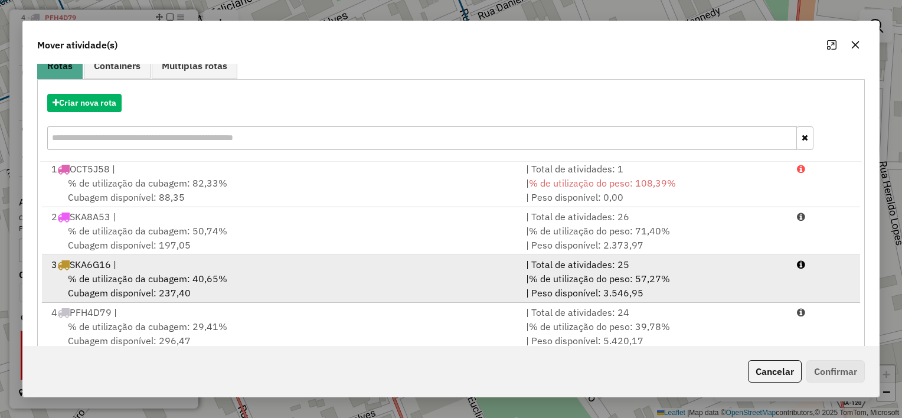
scroll to position [177, 0]
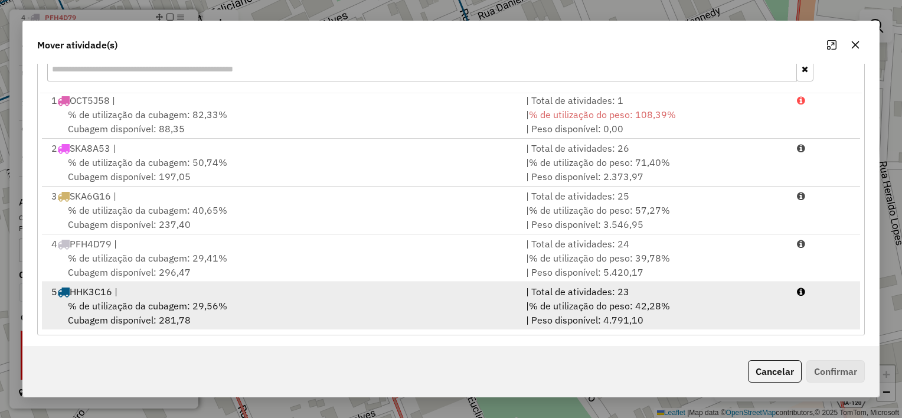
click at [388, 294] on div "5 HHK3C16 |" at bounding box center [281, 292] width 475 height 14
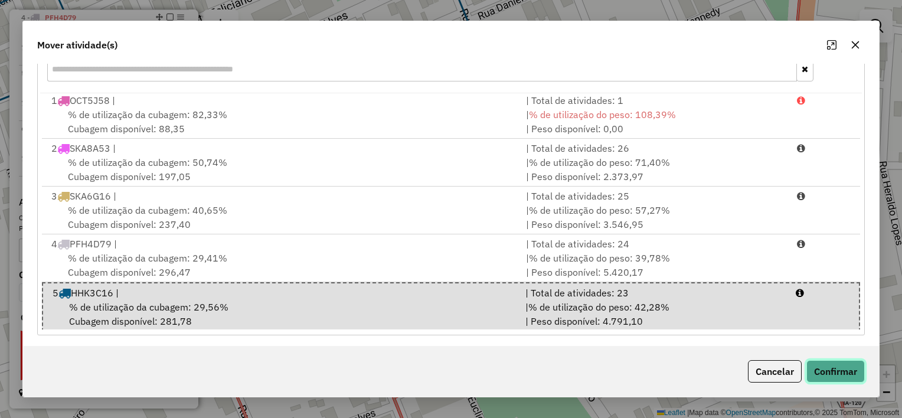
click at [838, 371] on button "Confirmar" at bounding box center [835, 371] width 58 height 22
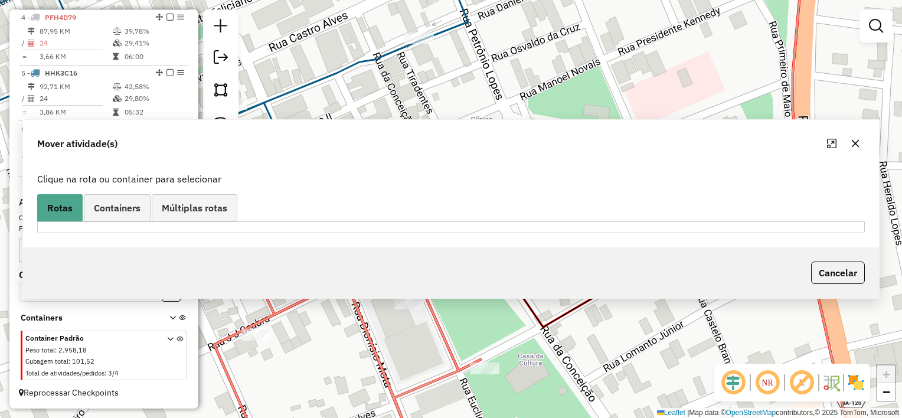
scroll to position [0, 0]
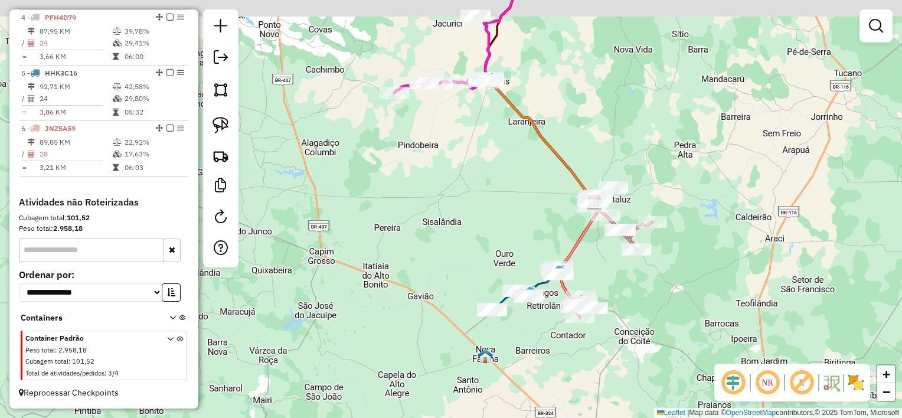
drag, startPoint x: 481, startPoint y: 224, endPoint x: 482, endPoint y: 250, distance: 26.0
click at [482, 250] on div "Janela de atendimento Grade de atendimento Capacidade Transportadoras Veículos …" at bounding box center [451, 209] width 902 height 418
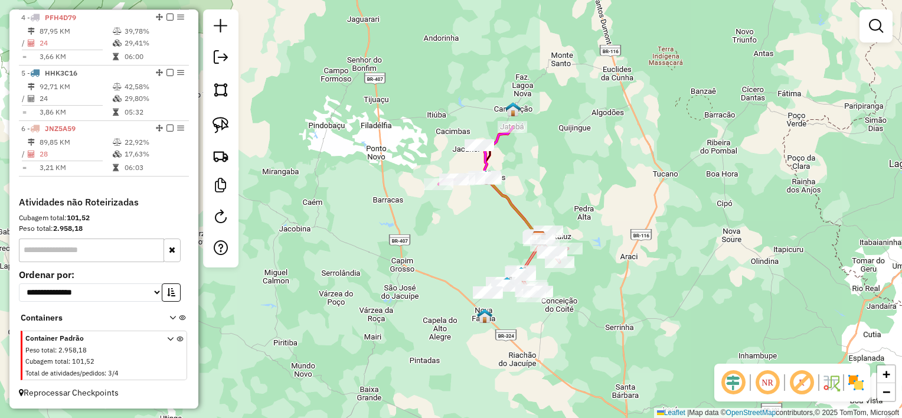
click at [477, 246] on div "Janela de atendimento Grade de atendimento Capacidade Transportadoras Veículos …" at bounding box center [451, 209] width 902 height 418
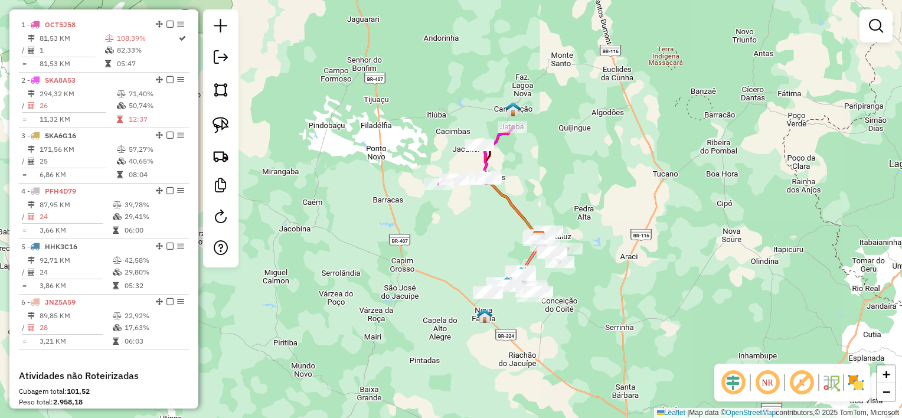
scroll to position [371, 0]
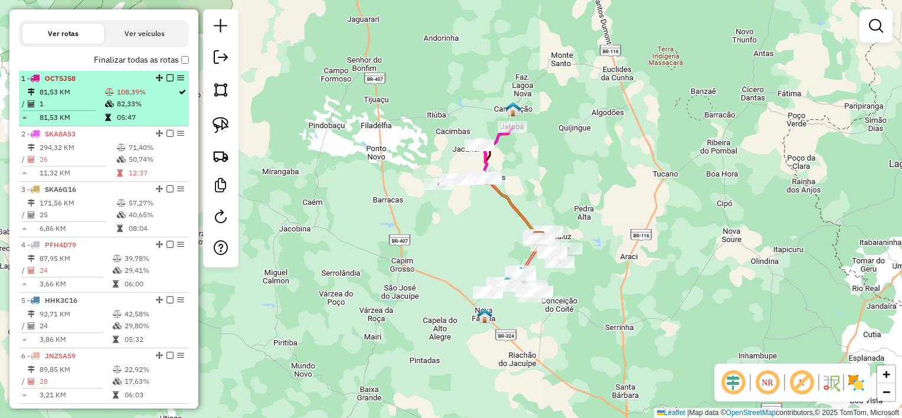
click at [66, 112] on td at bounding box center [62, 111] width 83 height 2
select select "**********"
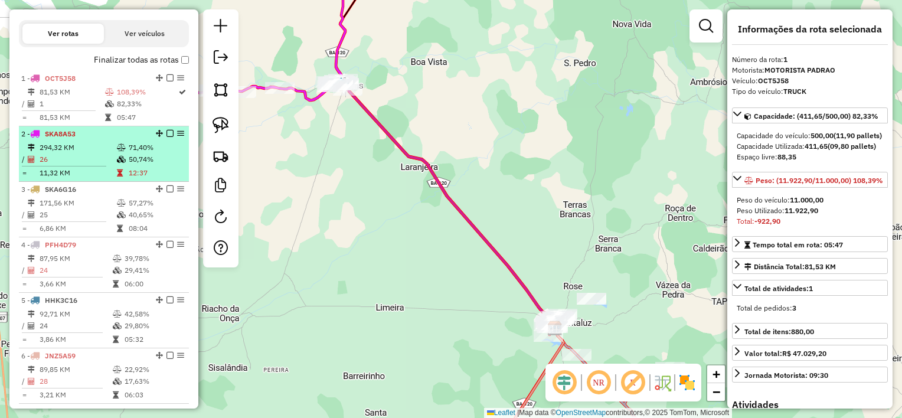
click at [84, 154] on td "294,32 KM" at bounding box center [77, 148] width 77 height 12
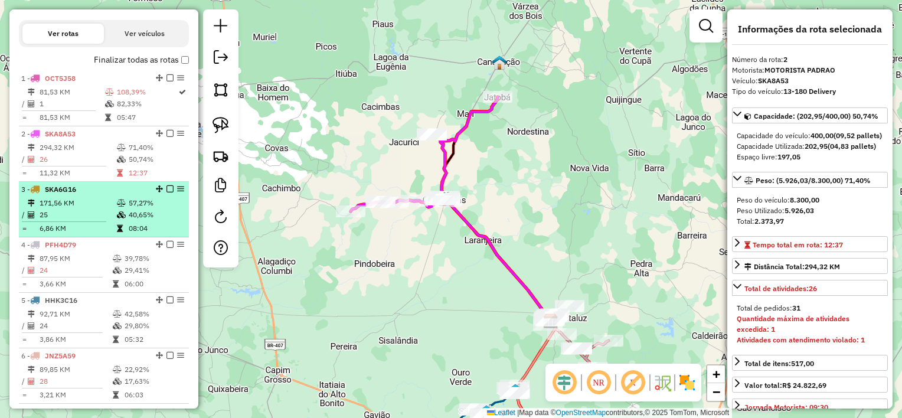
click at [76, 221] on td "25" at bounding box center [77, 215] width 77 height 12
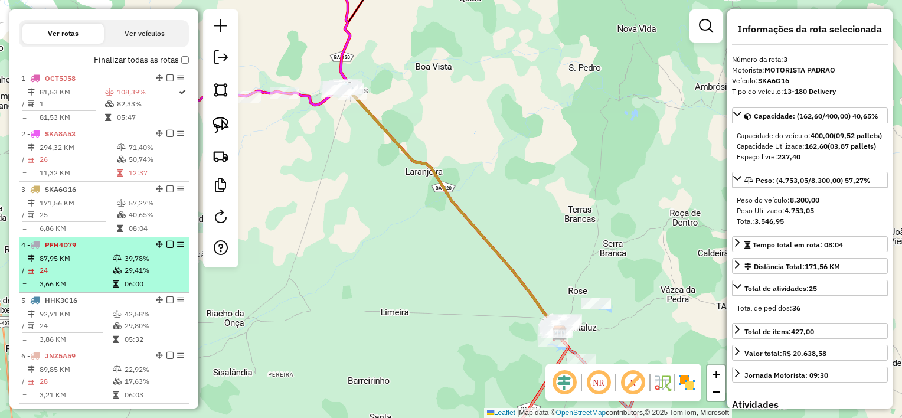
click at [83, 264] on td "87,95 KM" at bounding box center [75, 259] width 73 height 12
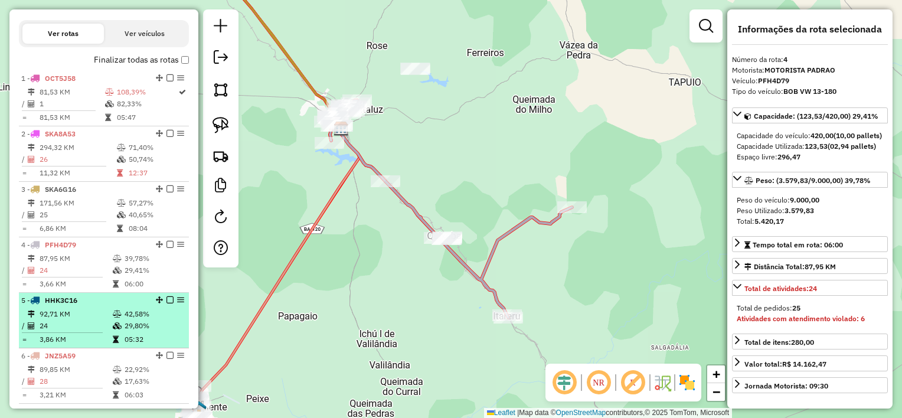
click at [88, 306] on div "5 - HHK3C16" at bounding box center [83, 300] width 125 height 11
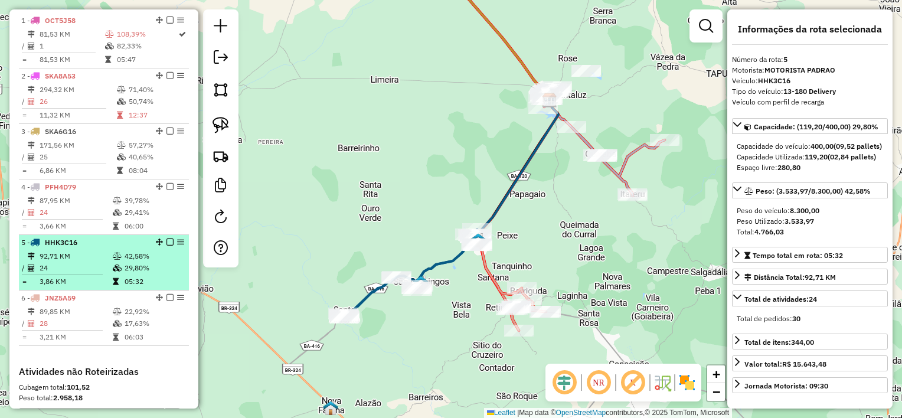
scroll to position [430, 0]
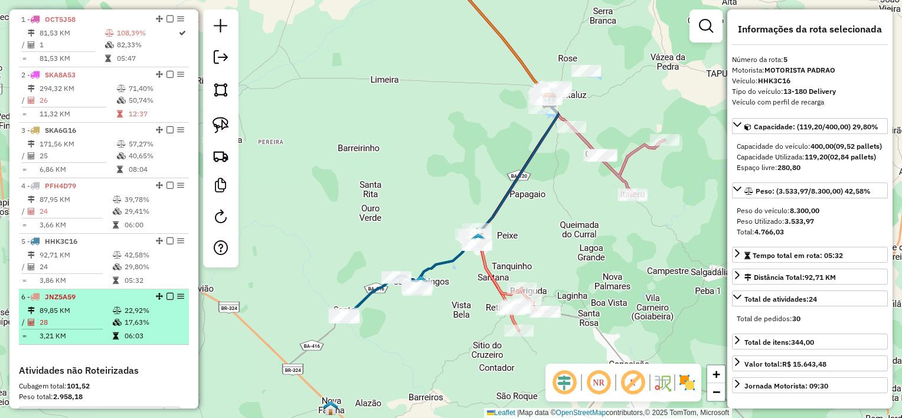
click at [80, 316] on td "89,85 KM" at bounding box center [75, 311] width 73 height 12
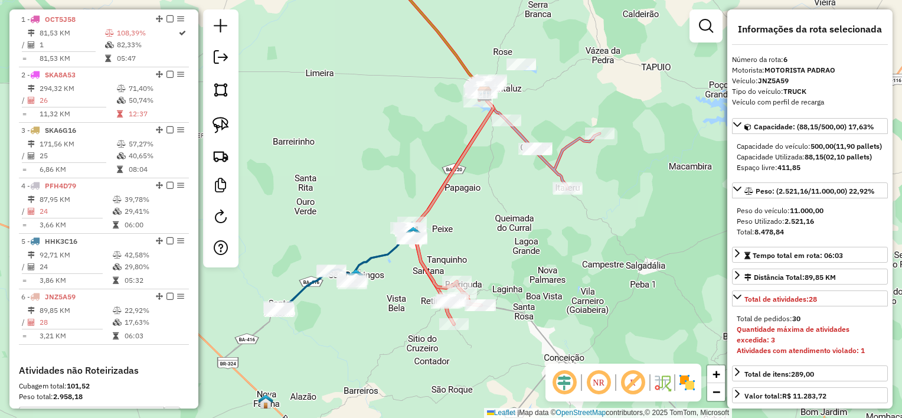
click at [401, 141] on div "Janela de atendimento Grade de atendimento Capacidade Transportadoras Veículos …" at bounding box center [451, 209] width 902 height 418
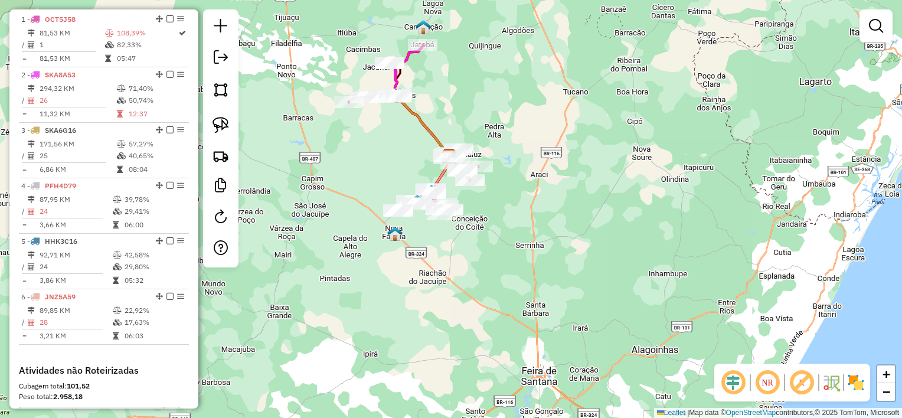
drag, startPoint x: 381, startPoint y: 124, endPoint x: 413, endPoint y: 161, distance: 48.5
click at [413, 161] on div "Janela de atendimento Grade de atendimento Capacidade Transportadoras Veículos …" at bounding box center [451, 209] width 902 height 418
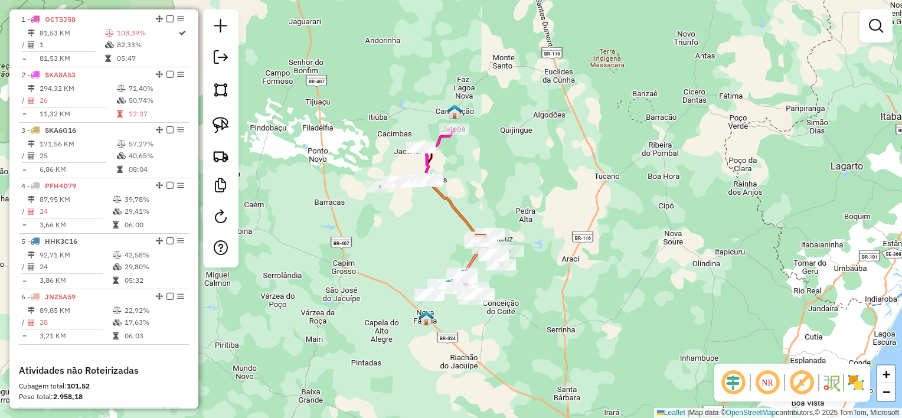
drag, startPoint x: 412, startPoint y: 166, endPoint x: 437, endPoint y: 239, distance: 76.9
click at [437, 239] on div "Janela de atendimento Grade de atendimento Capacidade Transportadoras Veículos …" at bounding box center [451, 209] width 902 height 418
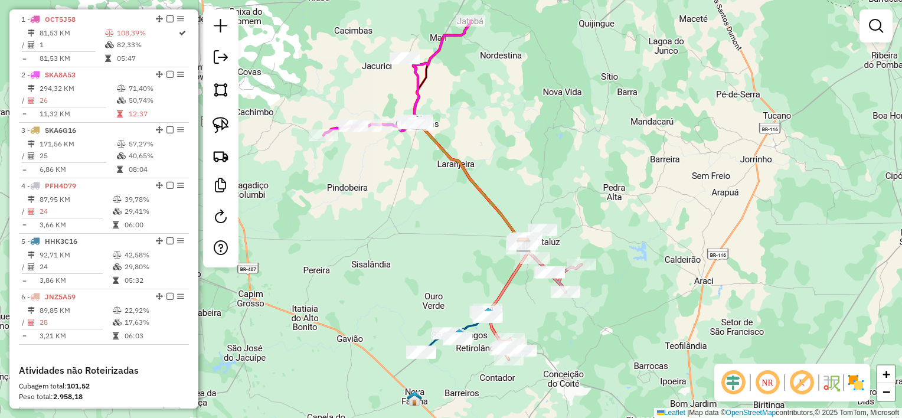
click at [435, 241] on div "Janela de atendimento Grade de atendimento Capacidade Transportadoras Veículos …" at bounding box center [451, 209] width 902 height 418
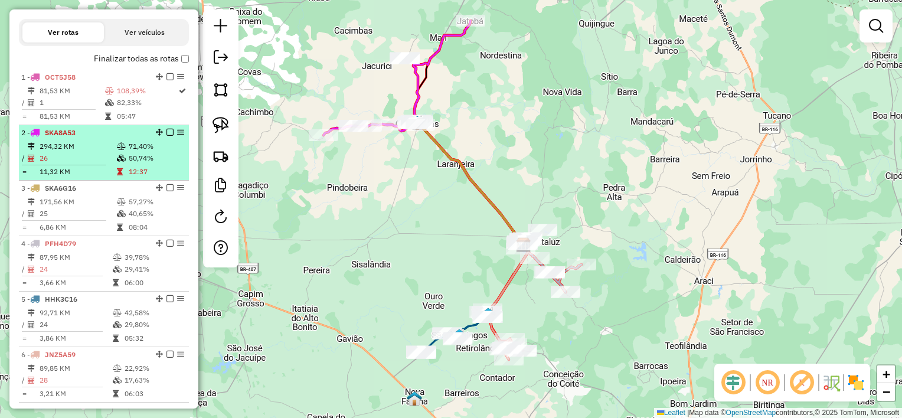
scroll to position [371, 0]
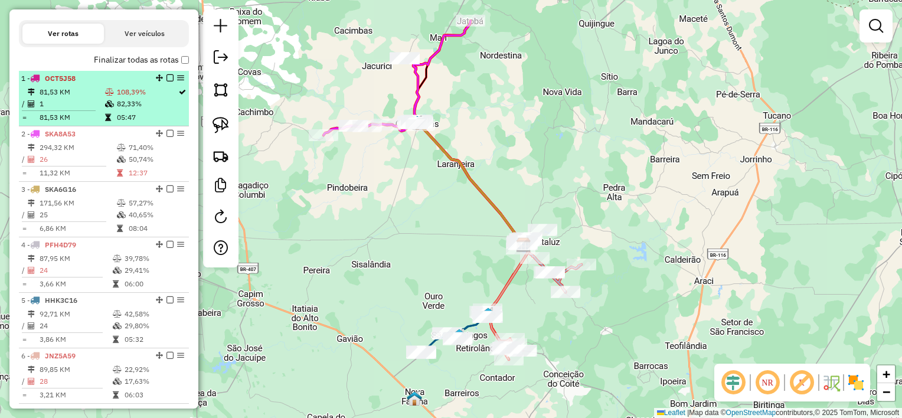
click at [90, 110] on td "1" at bounding box center [72, 104] width 66 height 12
select select "**********"
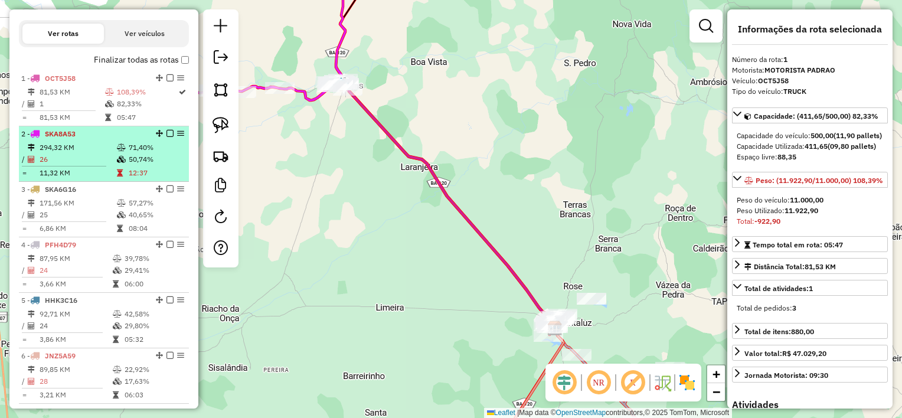
click at [77, 139] on div "2 - SKA8A53" at bounding box center [83, 134] width 125 height 11
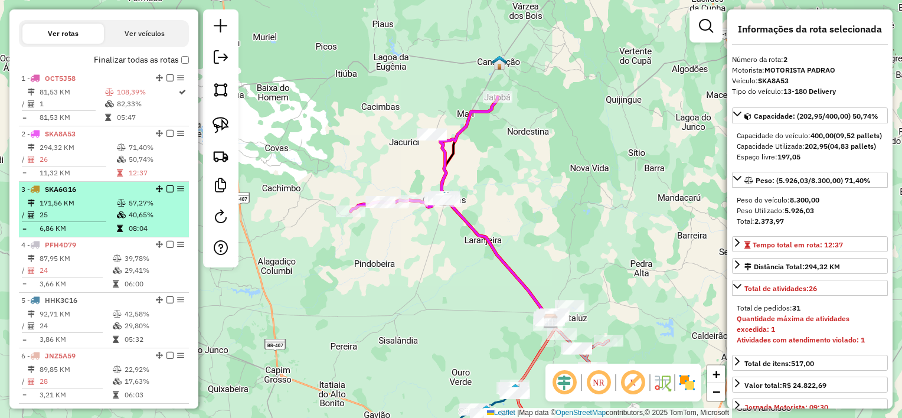
click at [94, 195] on div "3 - SKA6G16" at bounding box center [83, 189] width 125 height 11
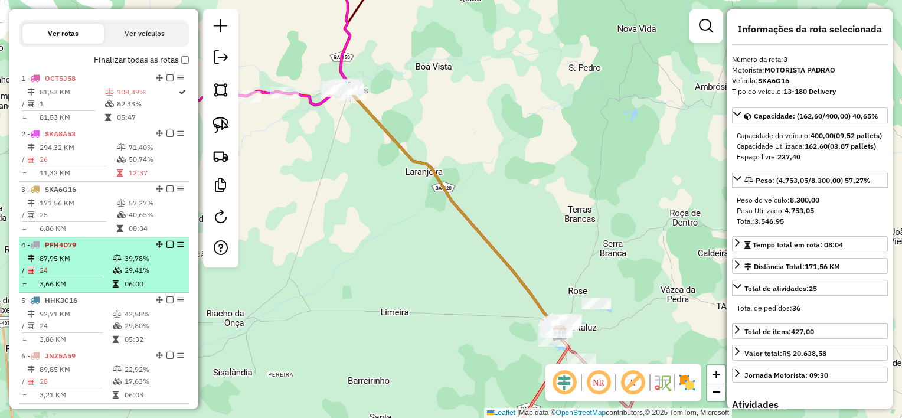
click at [76, 273] on td "24" at bounding box center [75, 270] width 73 height 12
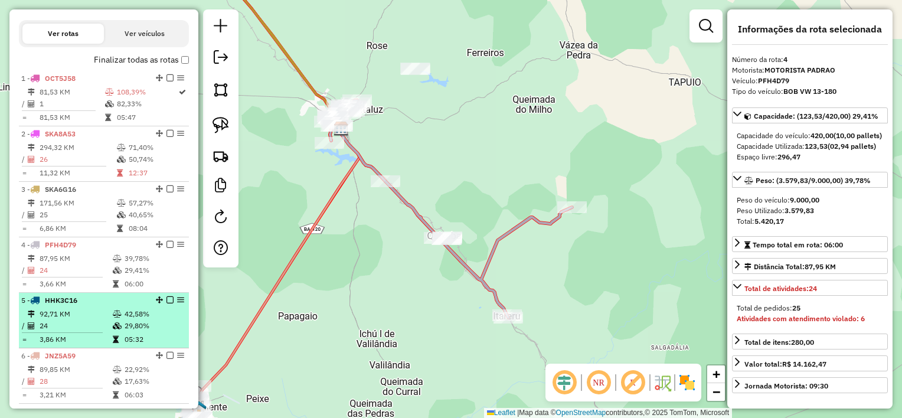
click at [80, 332] on td "24" at bounding box center [75, 326] width 73 height 12
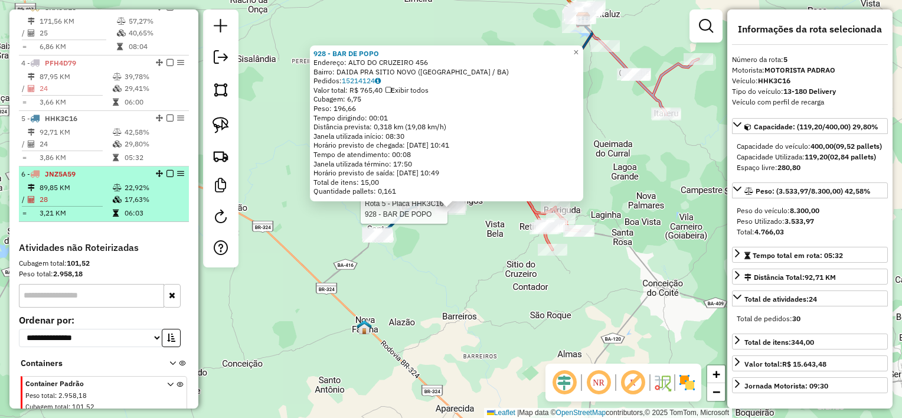
scroll to position [548, 0]
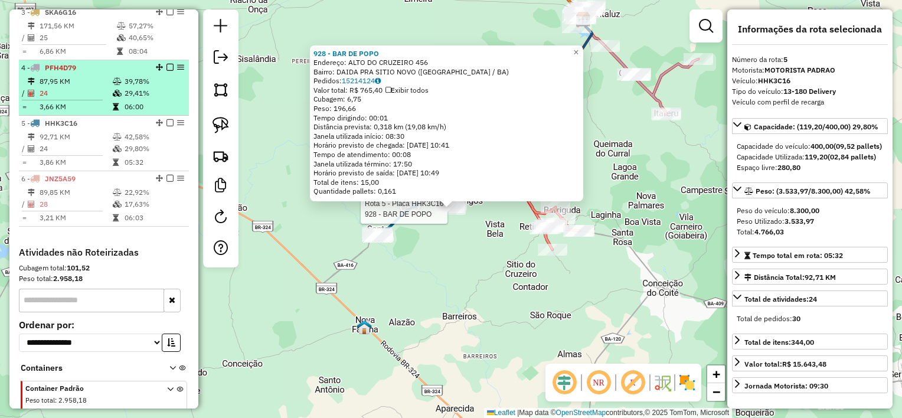
click at [80, 99] on td "24" at bounding box center [75, 93] width 73 height 12
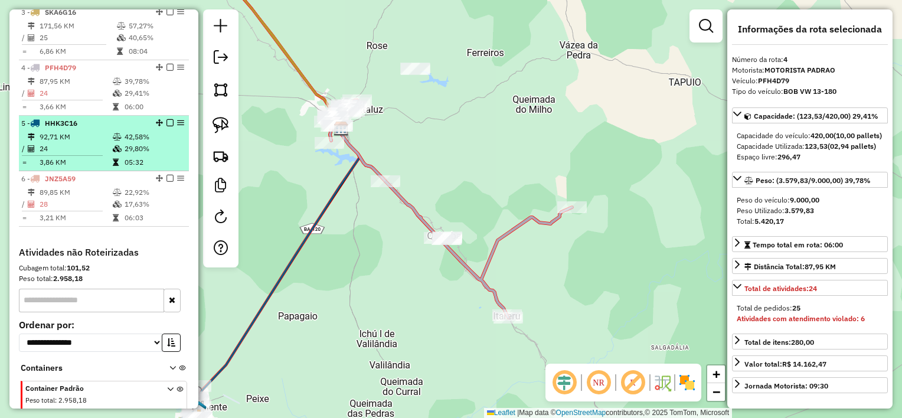
click at [81, 129] on div "5 - HHK3C16" at bounding box center [83, 123] width 125 height 11
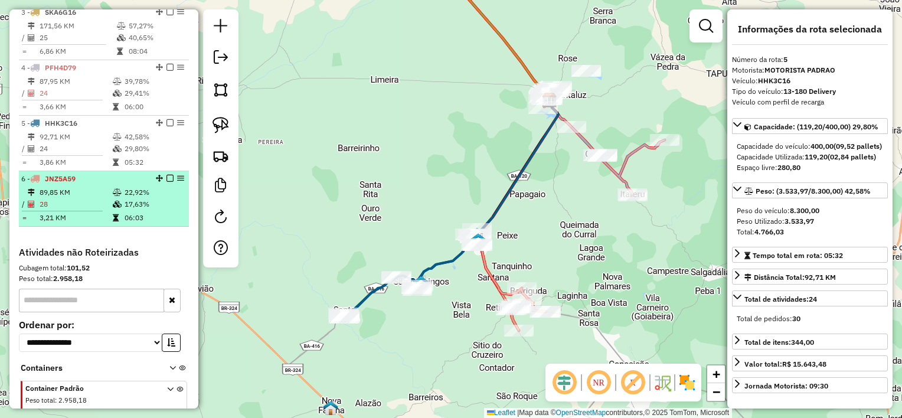
click at [90, 184] on div "6 - JNZ5A59" at bounding box center [83, 179] width 125 height 11
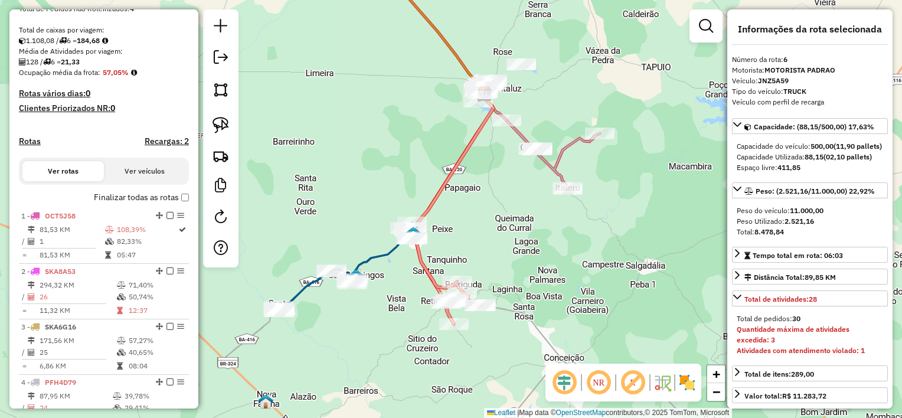
scroll to position [194, 0]
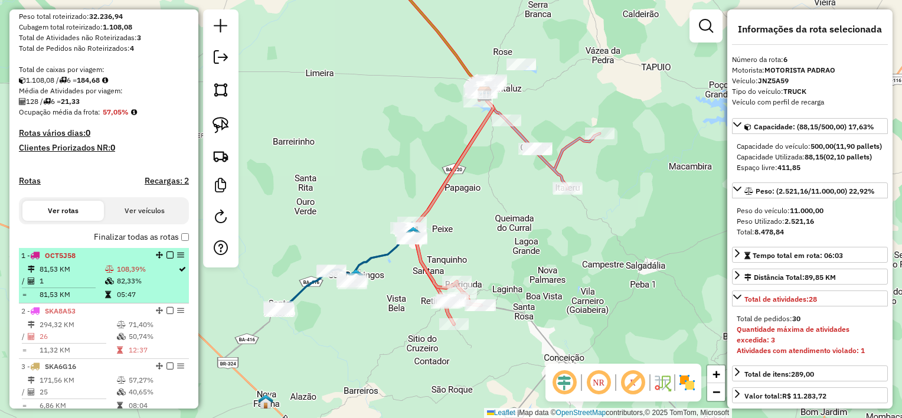
click at [76, 287] on td "1" at bounding box center [72, 281] width 66 height 12
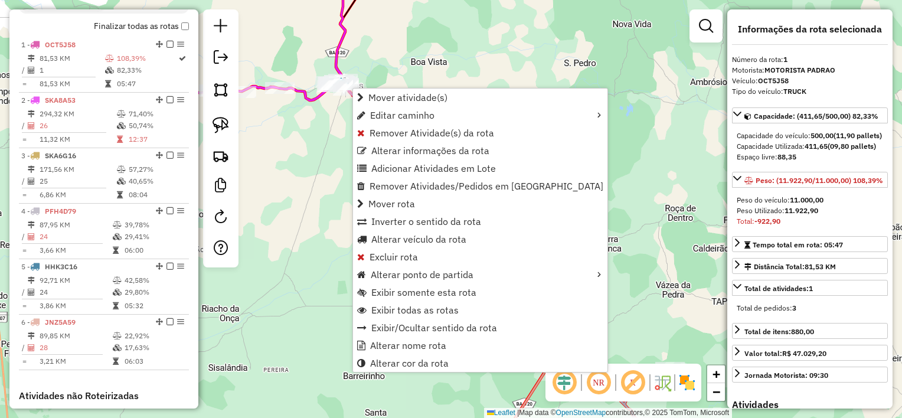
scroll to position [442, 0]
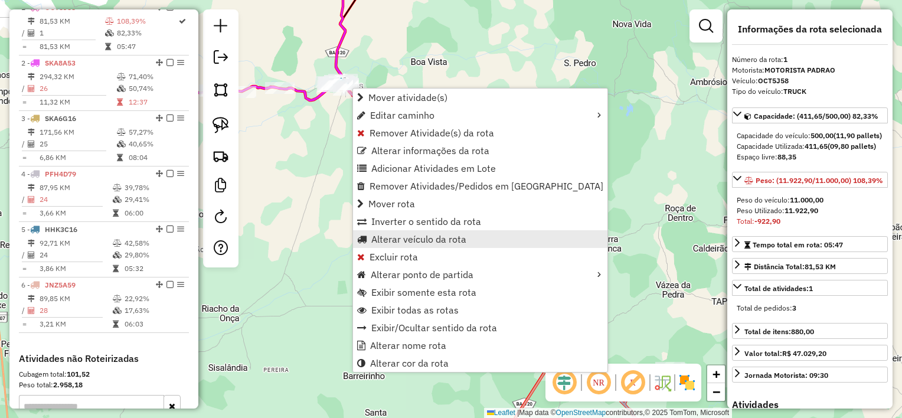
click at [416, 231] on link "Alterar veículo da rota" at bounding box center [480, 239] width 254 height 18
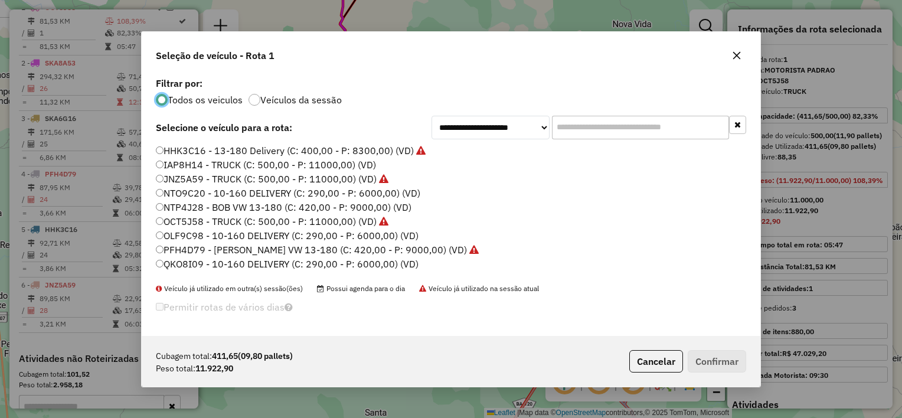
scroll to position [6, 4]
click at [217, 246] on label "PFH4D79 - [PERSON_NAME] VW 13-180 (C: 420,00 - P: 9000,00) (VD)" at bounding box center [317, 250] width 323 height 14
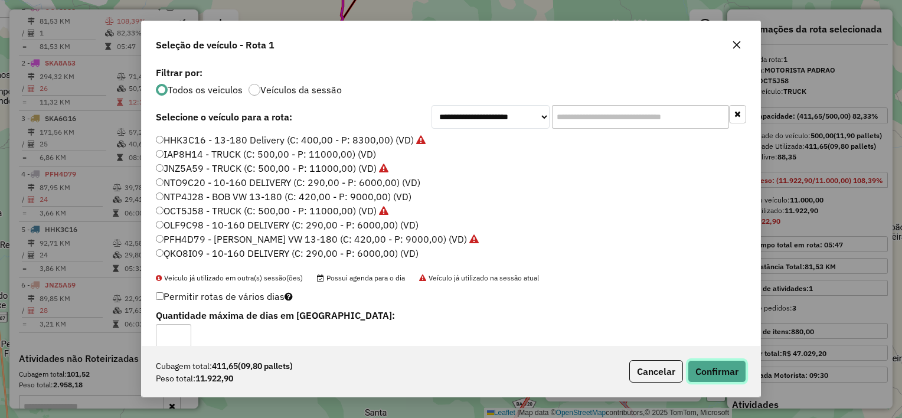
click at [732, 366] on button "Confirmar" at bounding box center [717, 371] width 58 height 22
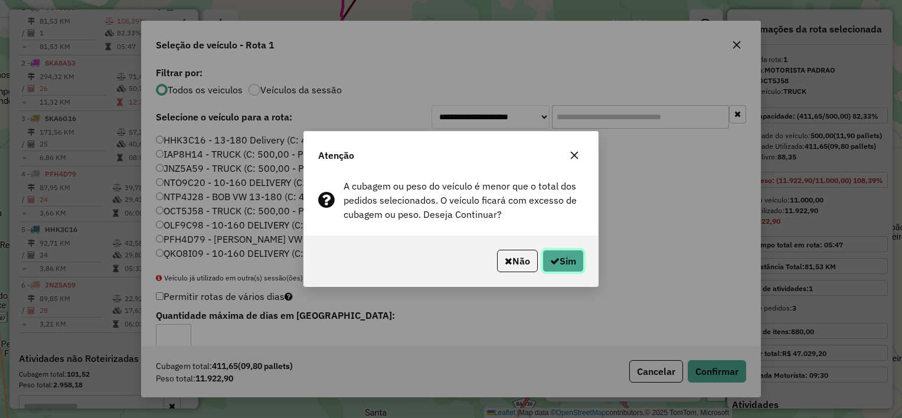
click at [576, 262] on button "Sim" at bounding box center [563, 261] width 41 height 22
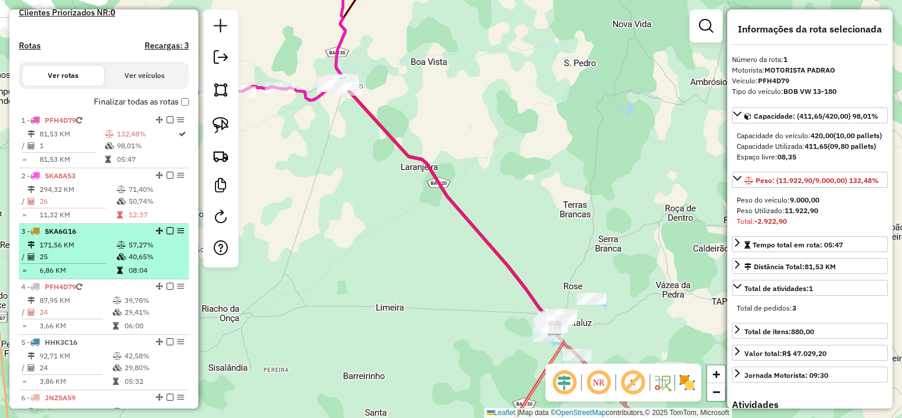
scroll to position [383, 0]
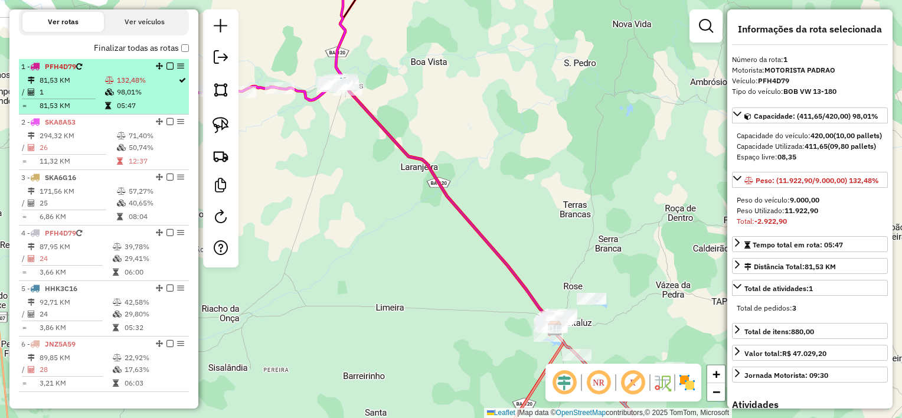
click at [58, 98] on td "1" at bounding box center [72, 92] width 66 height 12
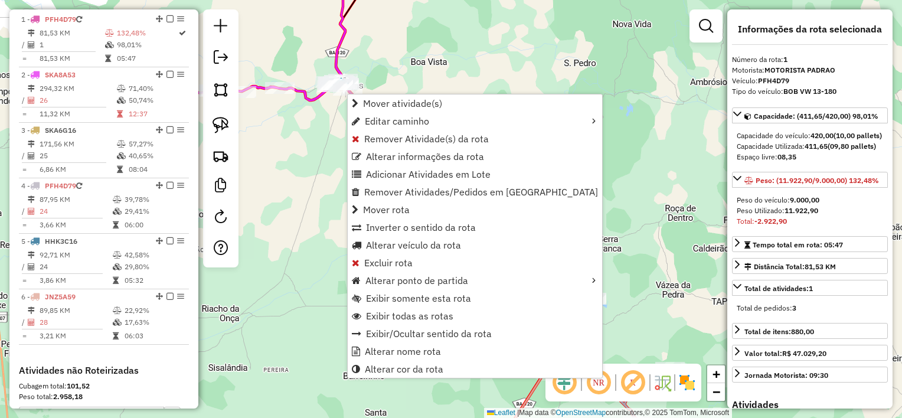
scroll to position [442, 0]
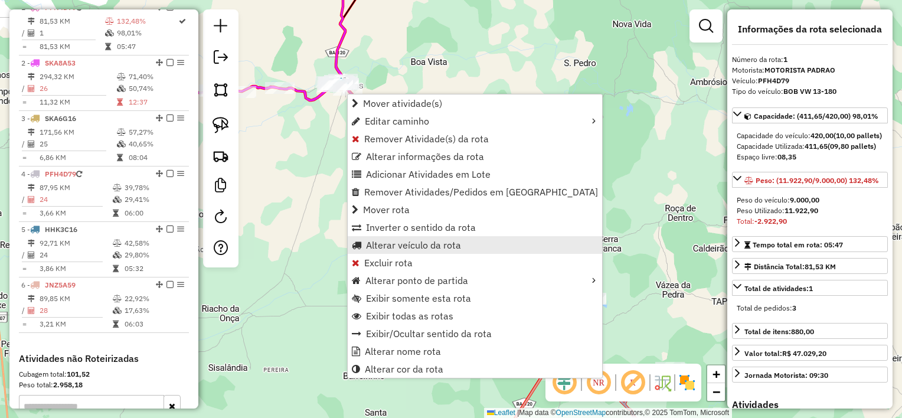
click at [420, 241] on span "Alterar veículo da rota" at bounding box center [413, 244] width 95 height 9
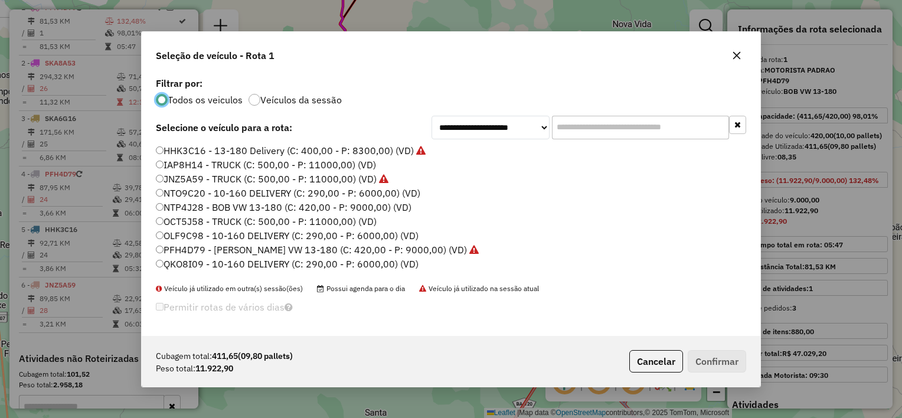
scroll to position [6, 4]
click at [204, 218] on label "OCT5J58 - TRUCK (C: 500,00 - P: 11000,00) (VD)" at bounding box center [266, 221] width 221 height 14
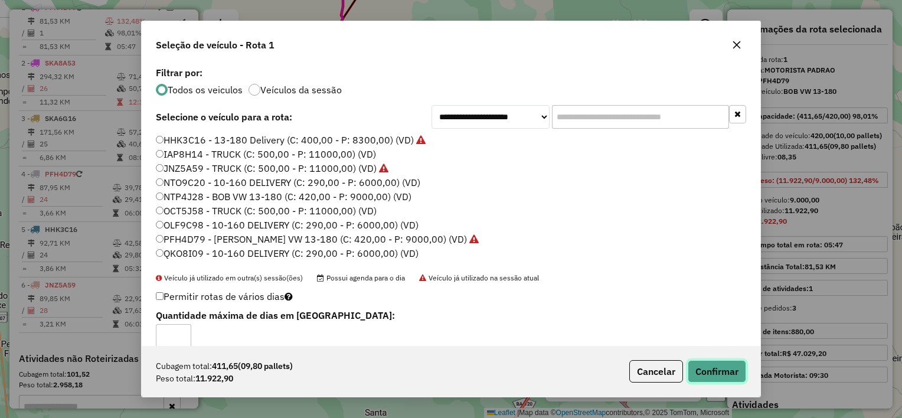
click at [723, 367] on button "Confirmar" at bounding box center [717, 371] width 58 height 22
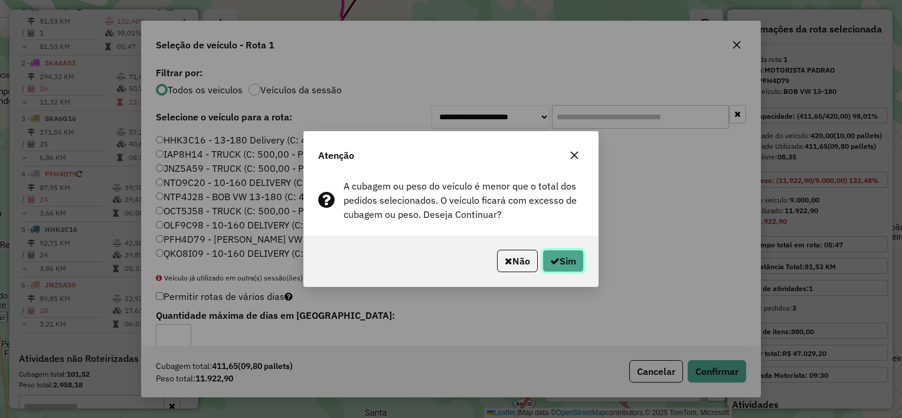
click at [572, 263] on button "Sim" at bounding box center [563, 261] width 41 height 22
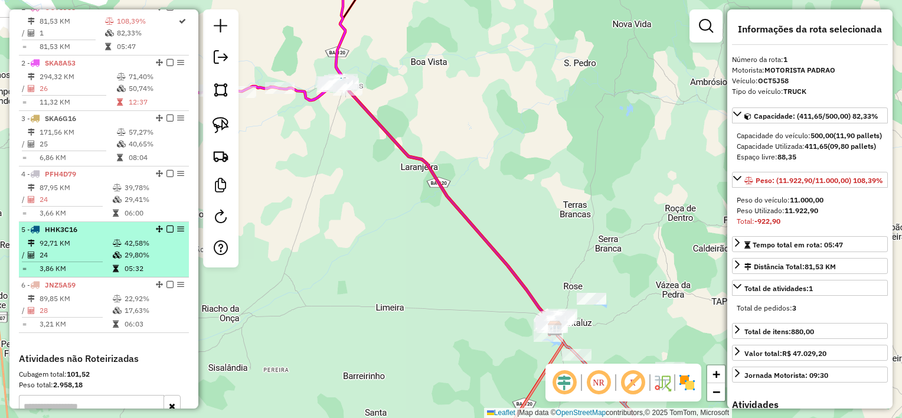
click at [80, 235] on div "5 - HHK3C16" at bounding box center [83, 229] width 125 height 11
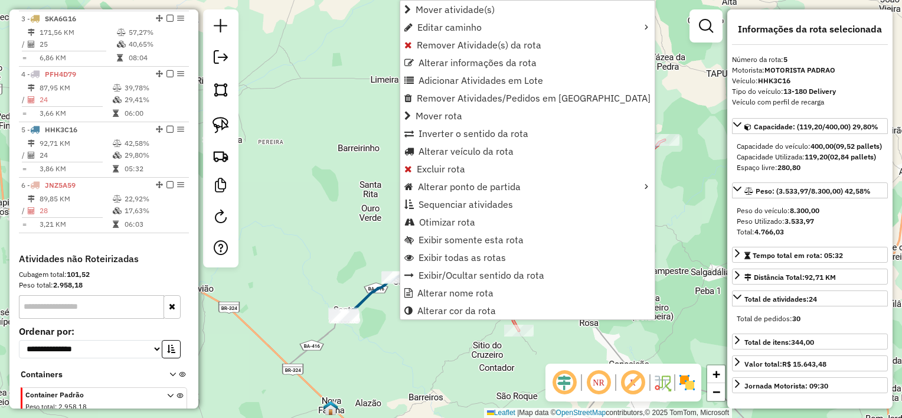
scroll to position [607, 0]
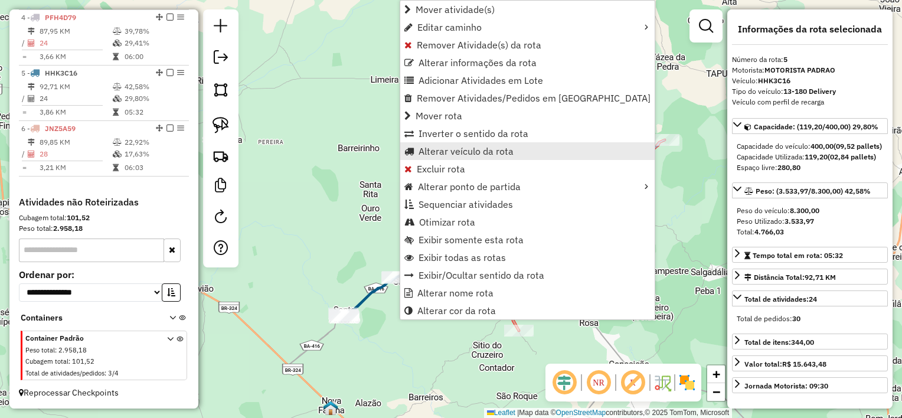
click at [456, 151] on span "Alterar veículo da rota" at bounding box center [466, 150] width 95 height 9
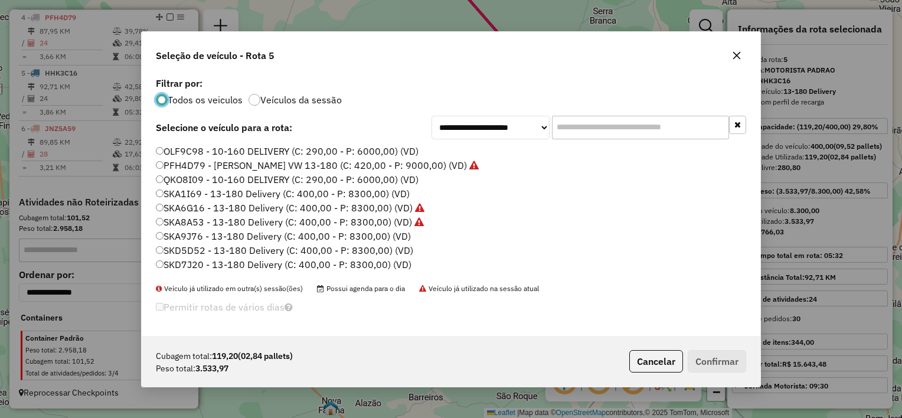
scroll to position [118, 0]
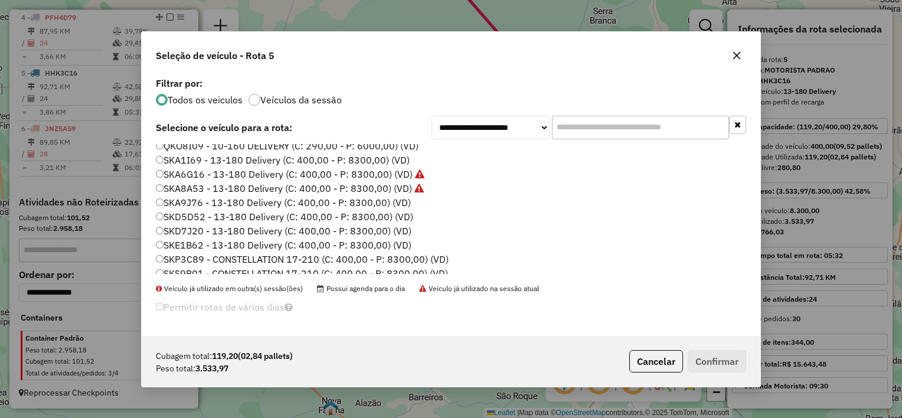
click at [217, 214] on label "SKD5D52 - 13-180 Delivery (C: 400,00 - P: 8300,00) (VD)" at bounding box center [284, 217] width 257 height 14
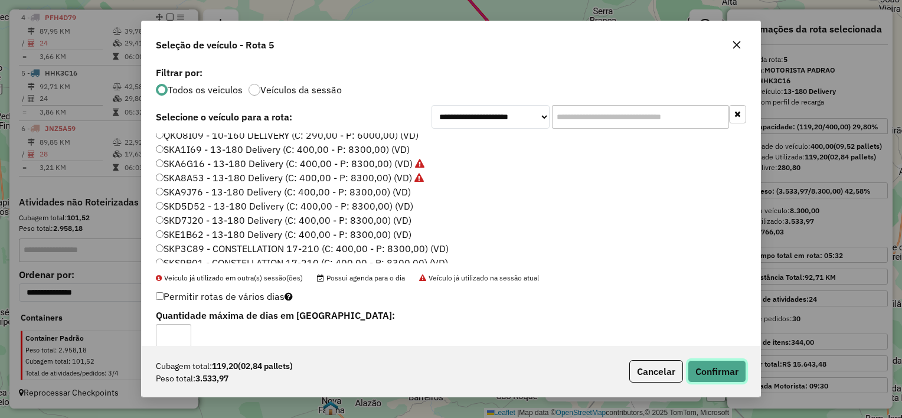
click at [710, 371] on button "Confirmar" at bounding box center [717, 371] width 58 height 22
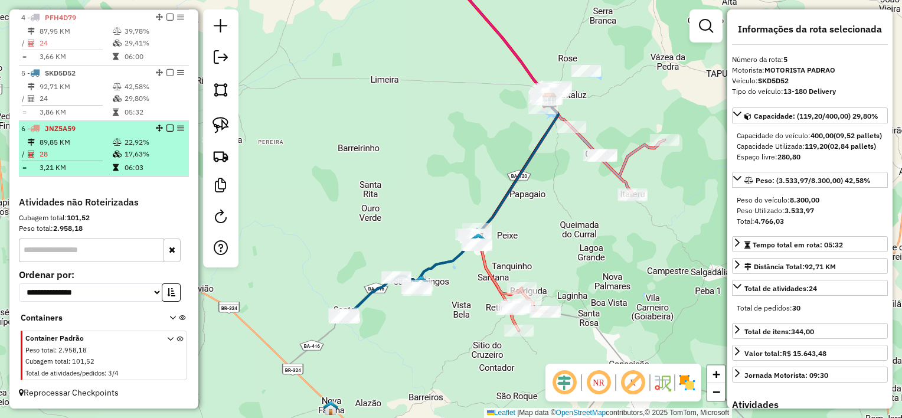
click at [85, 159] on td "28" at bounding box center [75, 154] width 73 height 12
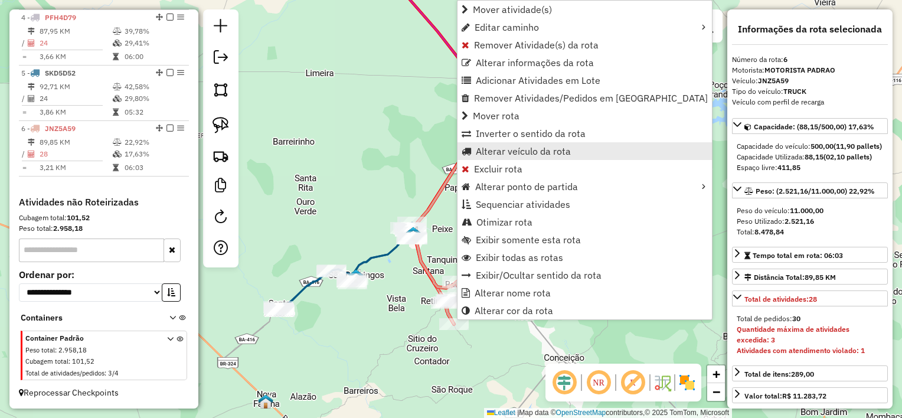
click at [508, 157] on link "Alterar veículo da rota" at bounding box center [585, 151] width 254 height 18
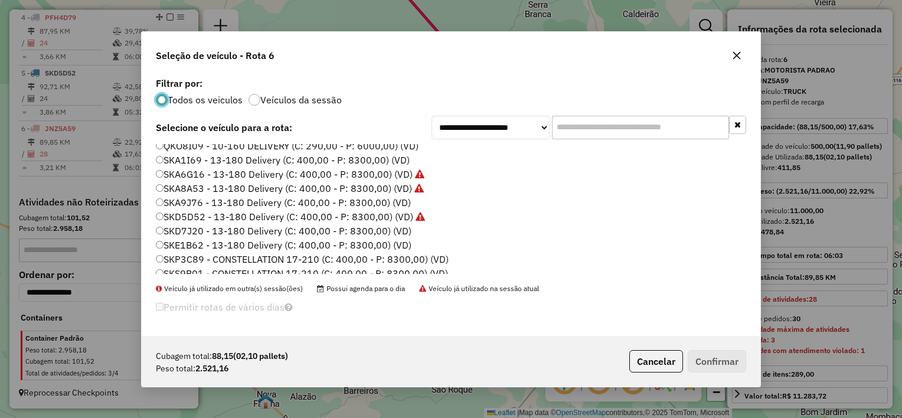
click at [207, 228] on label "SKD7J20 - 13-180 Delivery (C: 400,00 - P: 8300,00) (VD)" at bounding box center [284, 231] width 256 height 14
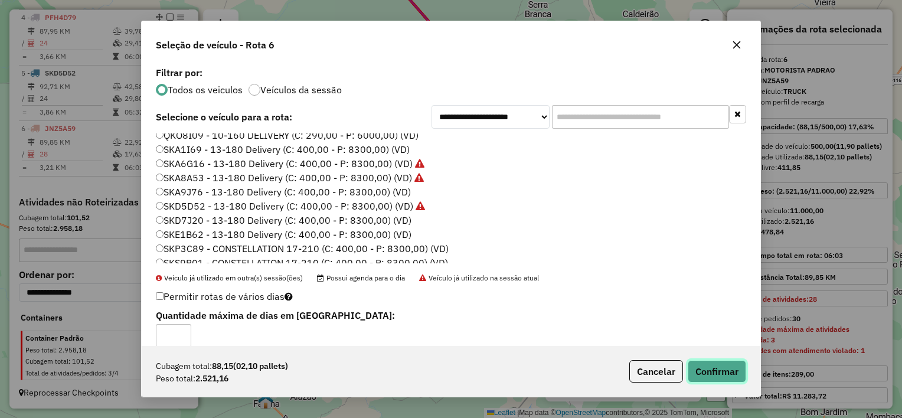
click at [711, 360] on button "Confirmar" at bounding box center [717, 371] width 58 height 22
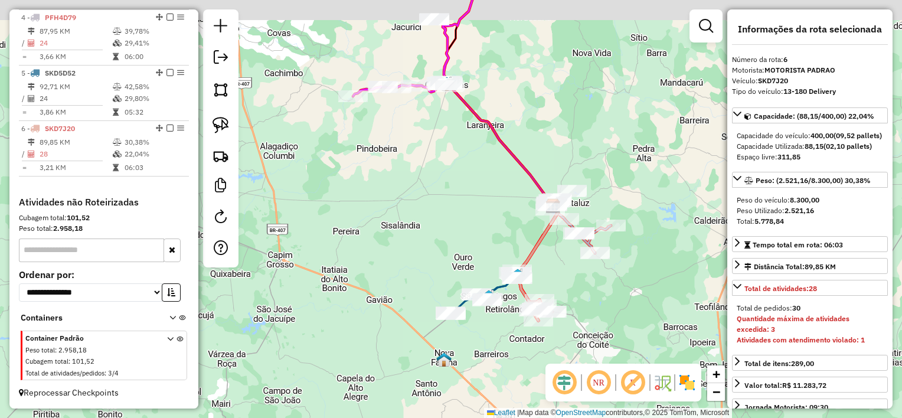
drag, startPoint x: 433, startPoint y: 165, endPoint x: 444, endPoint y: 202, distance: 38.1
click at [444, 202] on div "Janela de atendimento Grade de atendimento Capacidade Transportadoras Veículos …" at bounding box center [451, 209] width 902 height 418
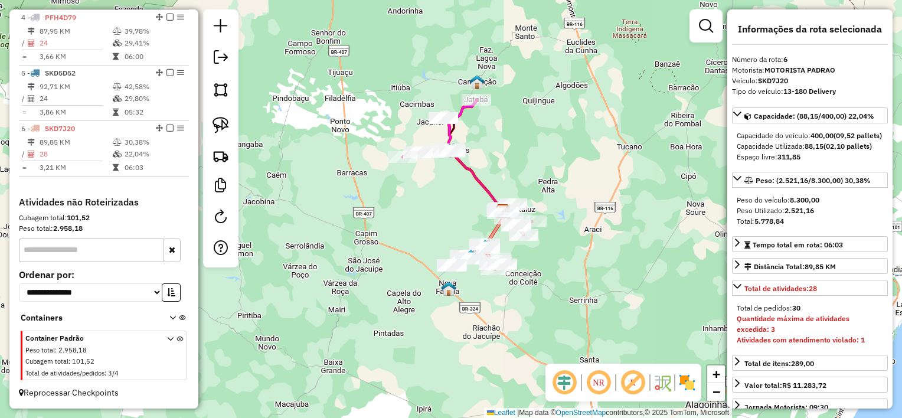
drag, startPoint x: 437, startPoint y: 201, endPoint x: 440, endPoint y: 207, distance: 6.4
click at [440, 207] on div "Janela de atendimento Grade de atendimento Capacidade Transportadoras Veículos …" at bounding box center [451, 209] width 902 height 418
click at [226, 57] on em at bounding box center [221, 57] width 14 height 14
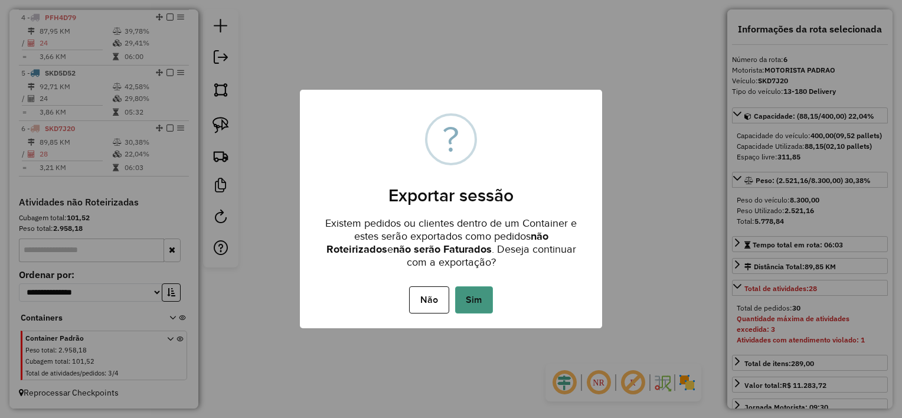
click at [476, 300] on button "Sim" at bounding box center [474, 299] width 38 height 27
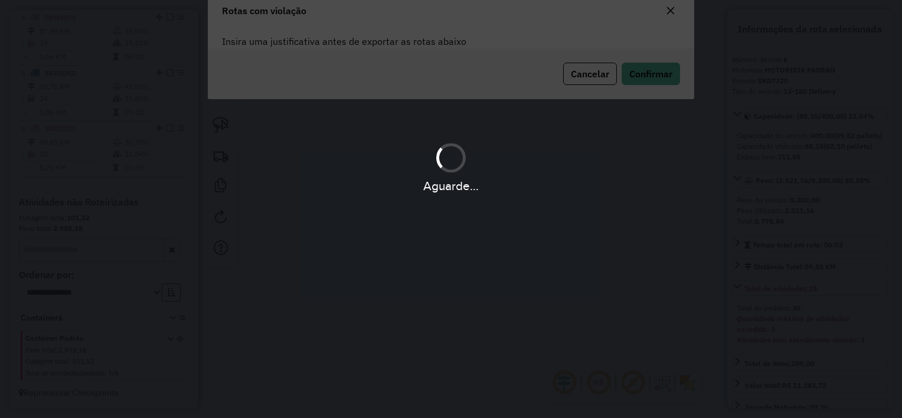
scroll to position [0, 0]
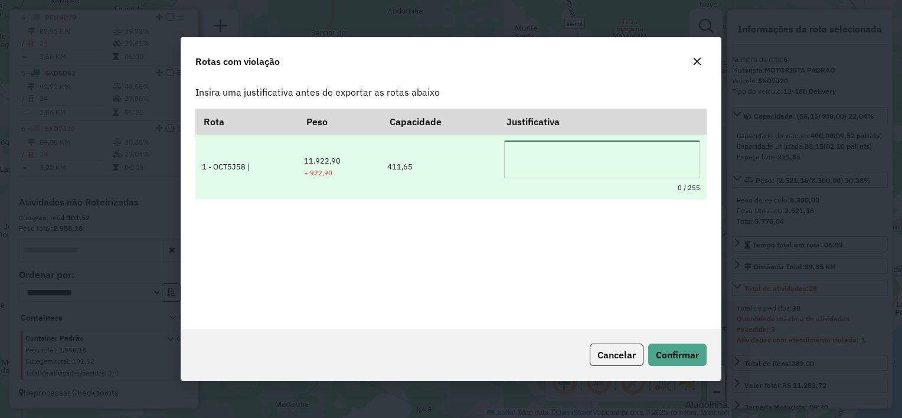
click at [548, 158] on textarea at bounding box center [602, 160] width 197 height 38
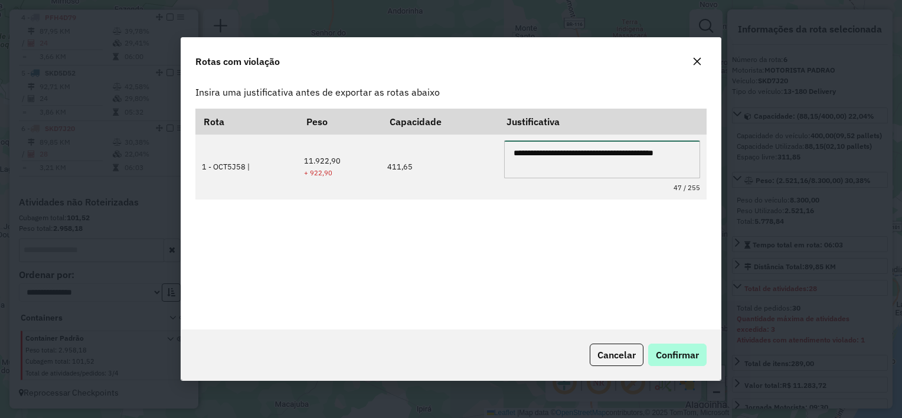
type textarea "**********"
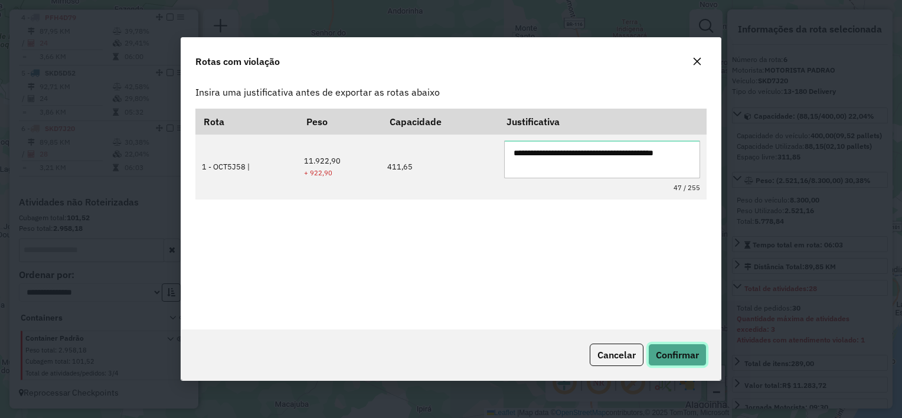
click at [696, 352] on span "Confirmar" at bounding box center [677, 355] width 43 height 12
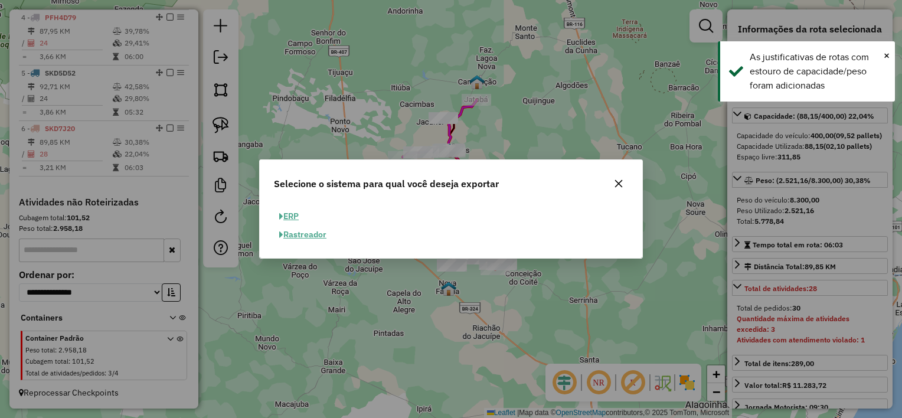
click at [290, 215] on button "ERP" at bounding box center [289, 216] width 30 height 18
select select "**"
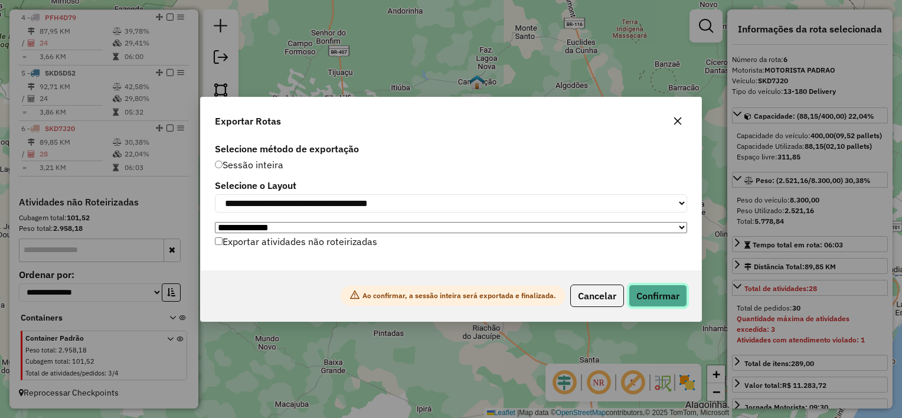
click at [676, 294] on button "Confirmar" at bounding box center [658, 296] width 58 height 22
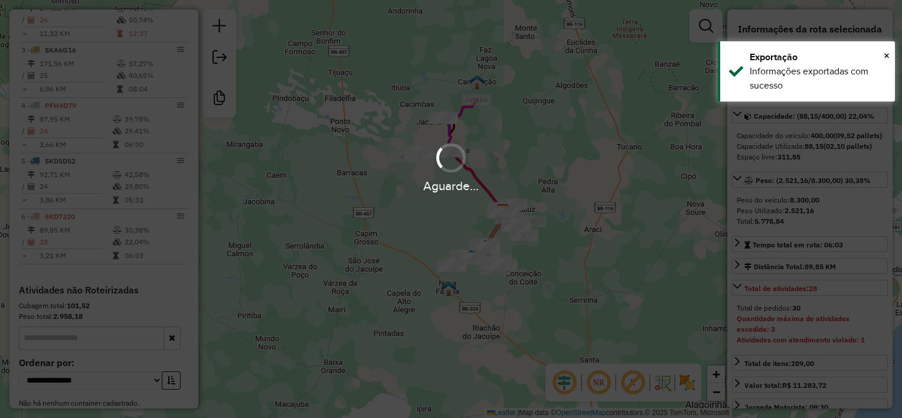
scroll to position [589, 0]
